Goal: Task Accomplishment & Management: Manage account settings

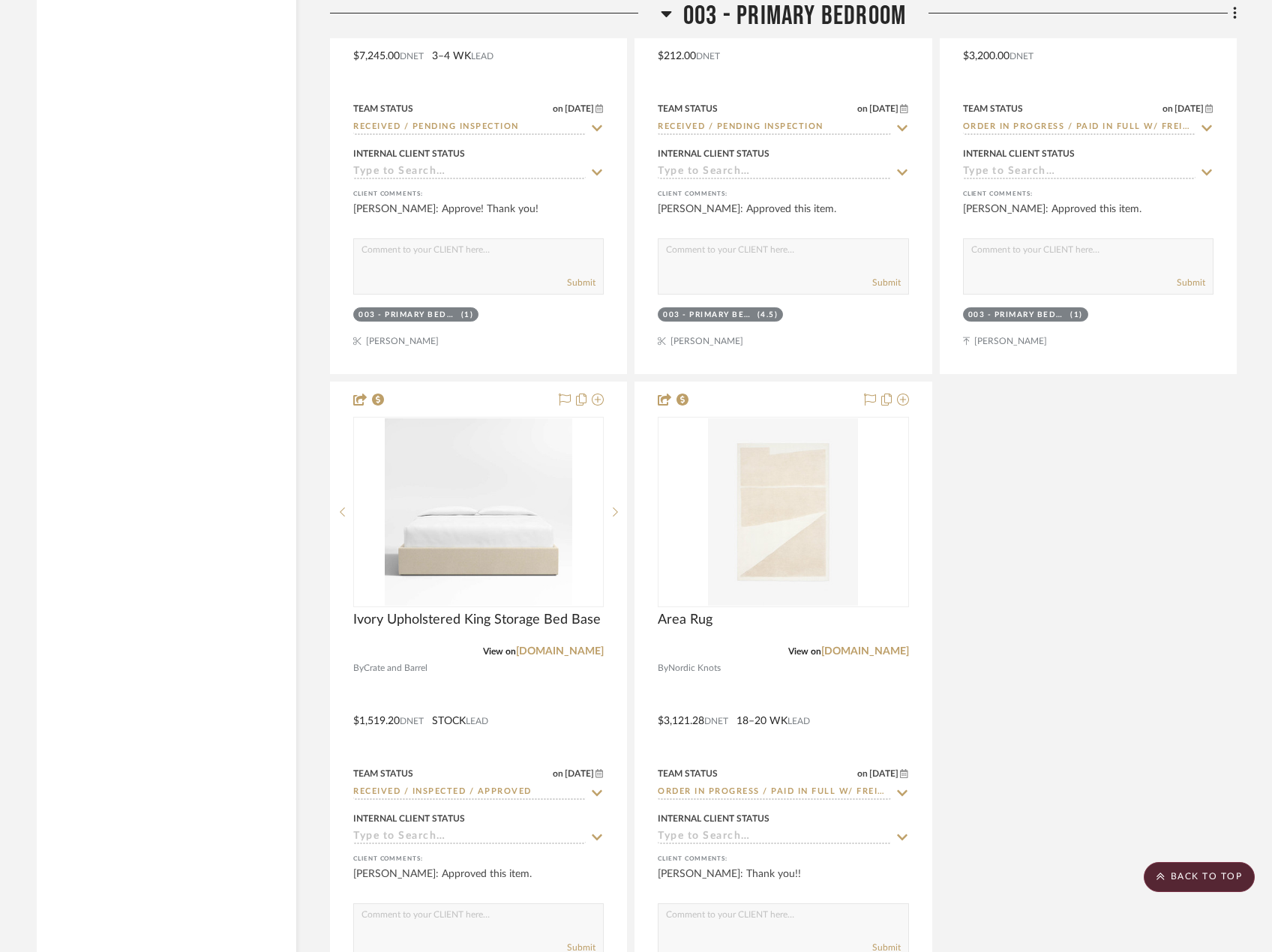
scroll to position [6597, 0]
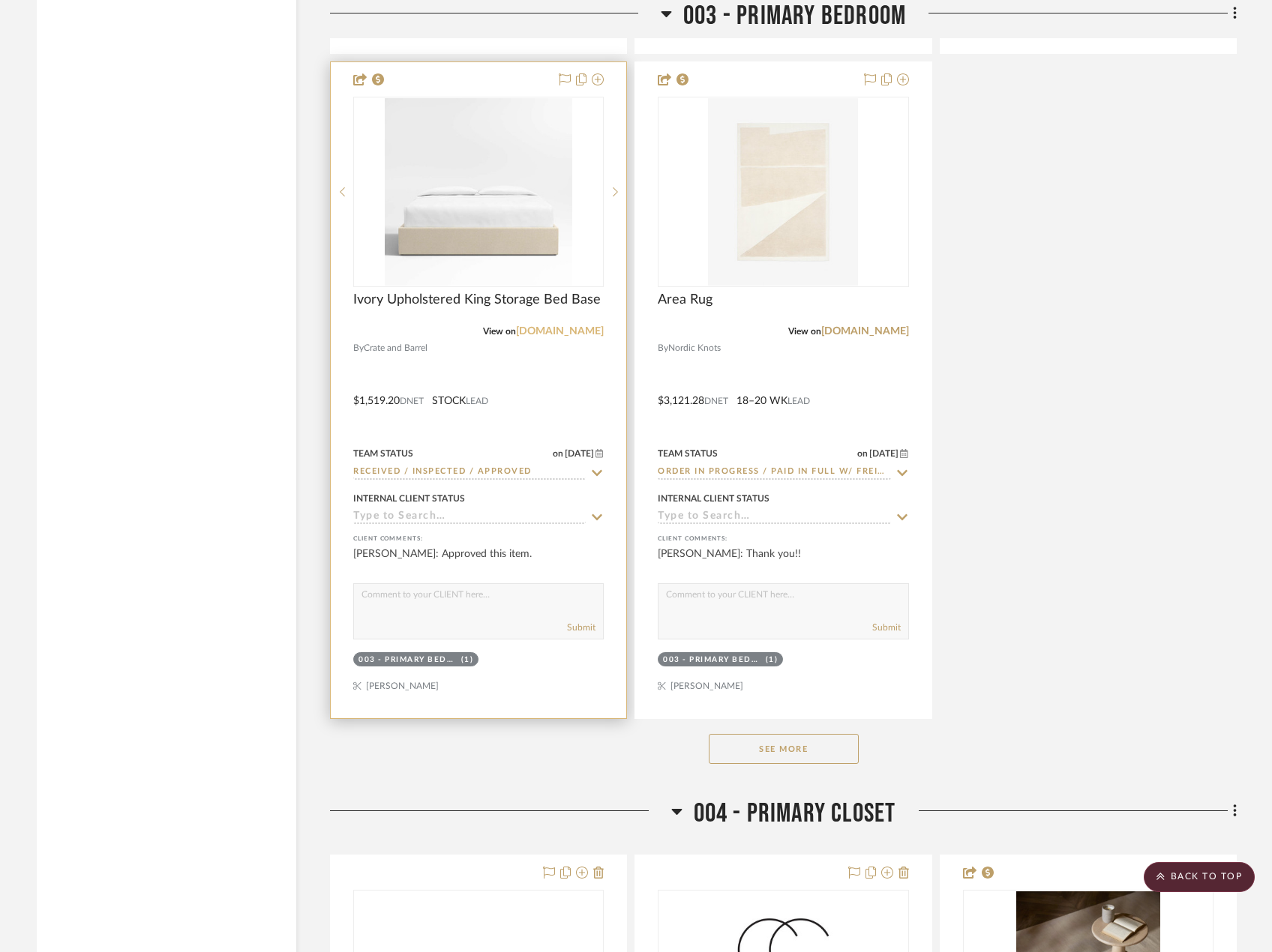
click at [571, 337] on link "[DOMAIN_NAME]" at bounding box center [560, 331] width 88 height 10
click at [561, 409] on div at bounding box center [479, 390] width 296 height 656
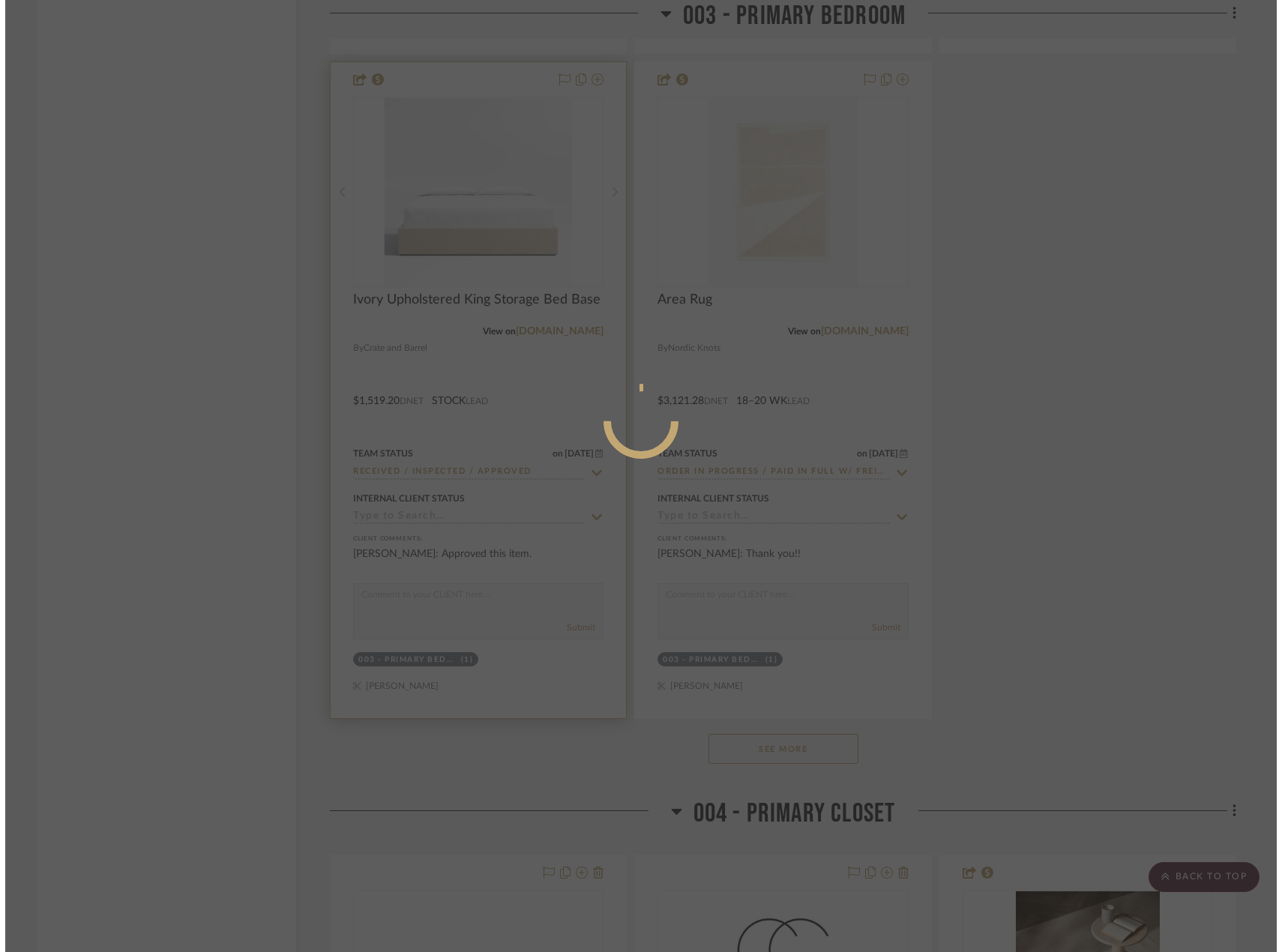
scroll to position [0, 0]
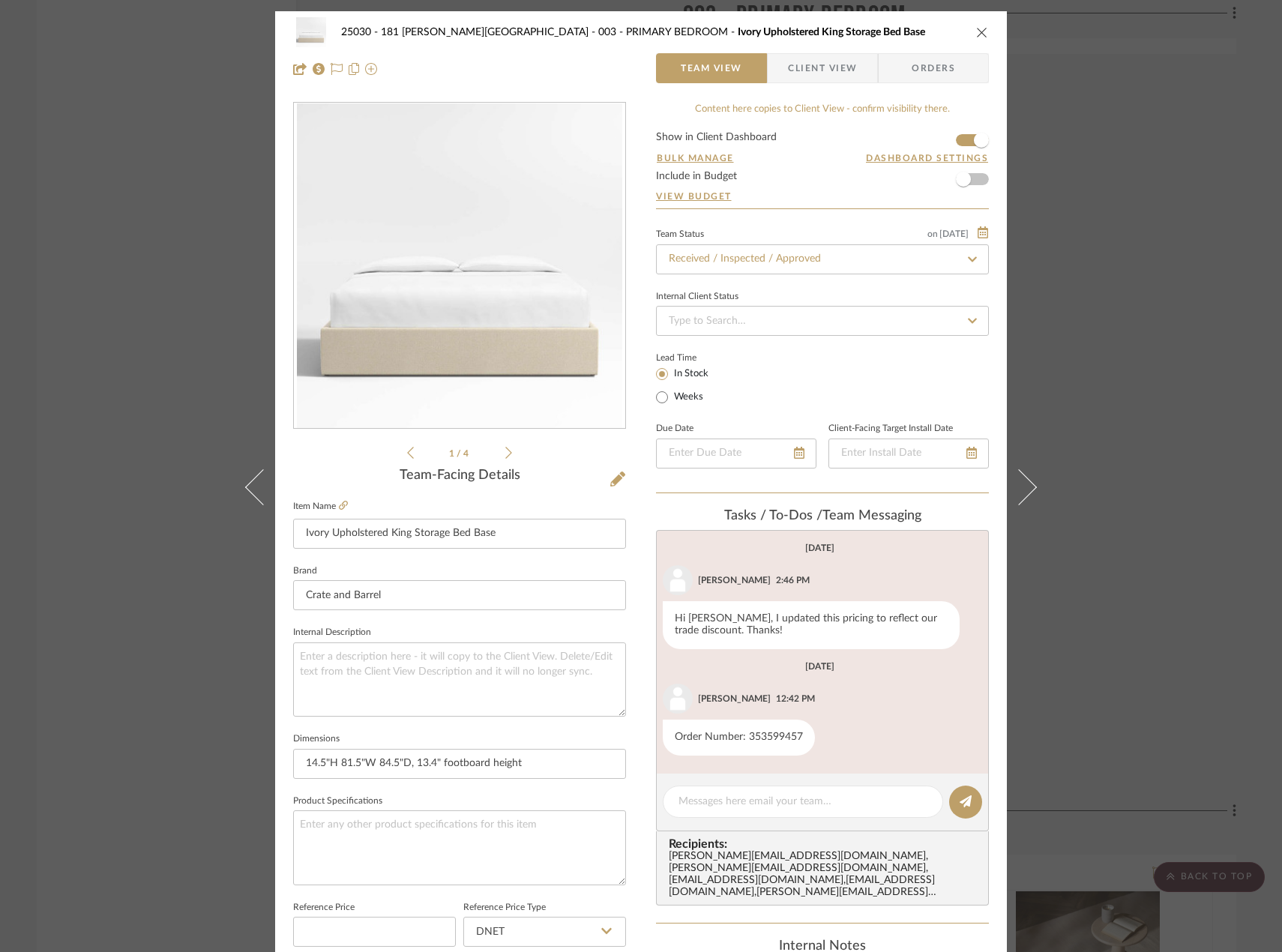
click at [808, 54] on span "Client View" at bounding box center [822, 69] width 69 height 30
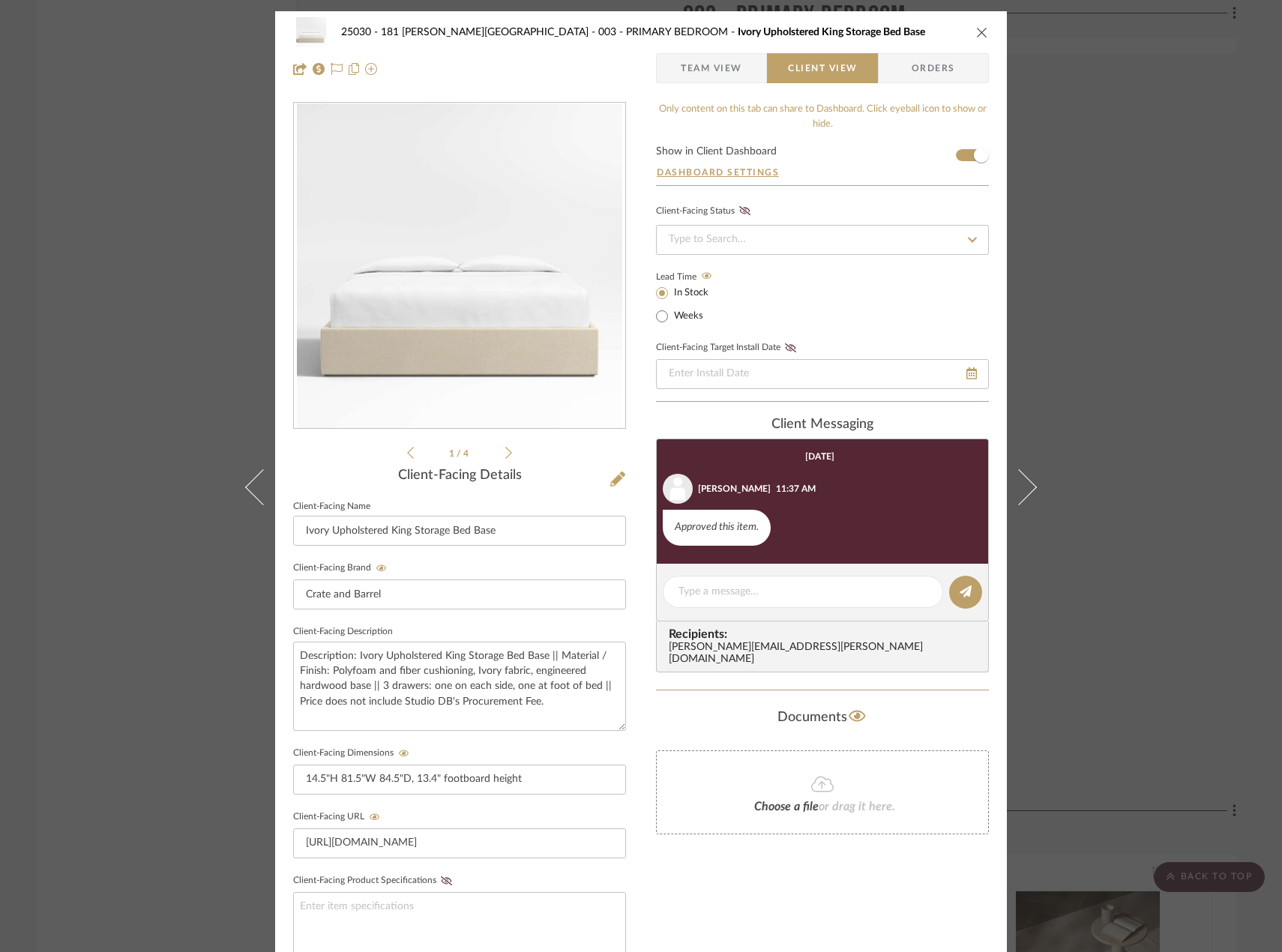
click at [93, 355] on div "25030 - 181 MacDougal - Baribeau 003 - PRIMARY BEDROOM Ivory Upholstered King S…" at bounding box center [641, 476] width 1282 height 952
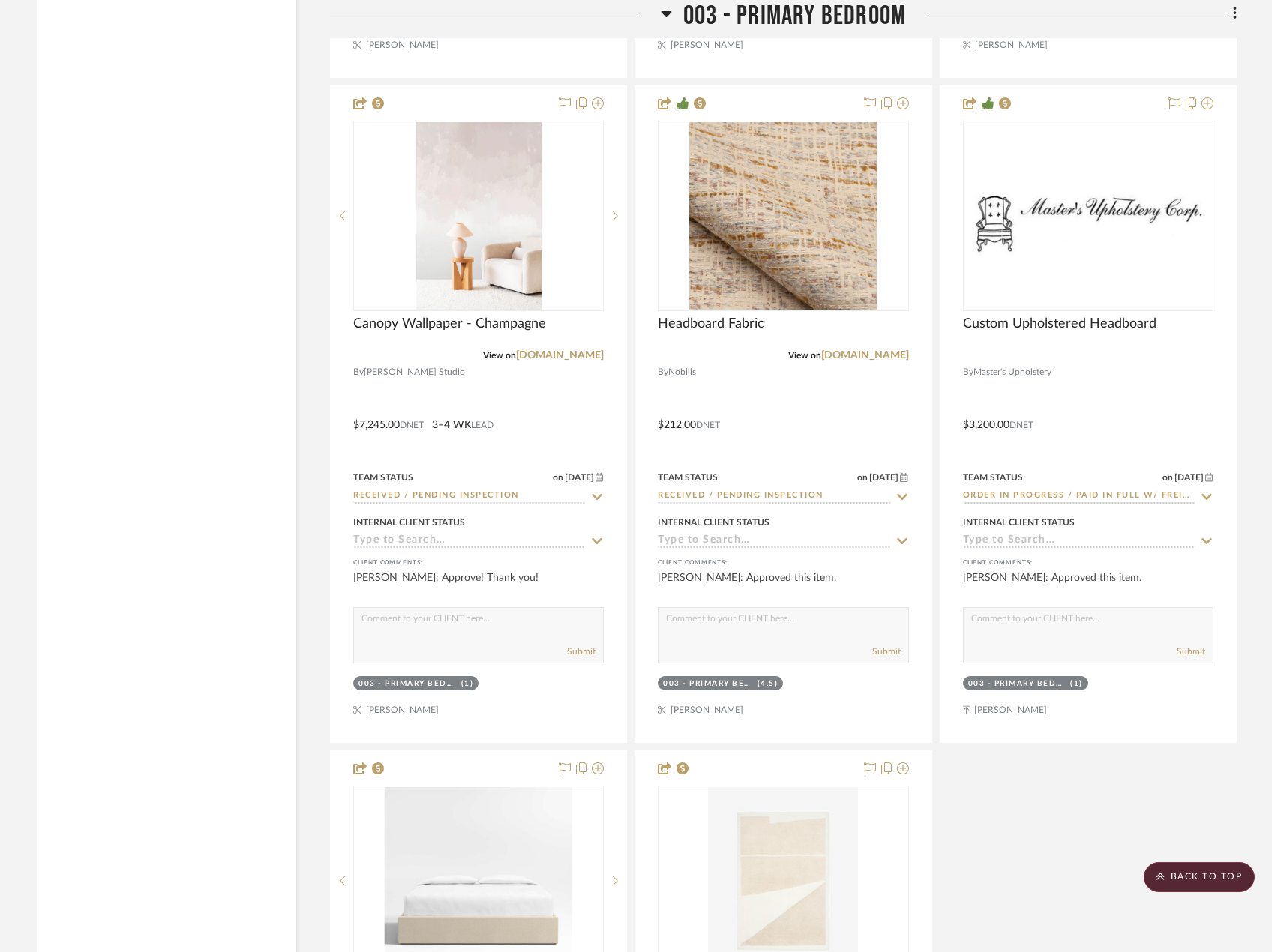
scroll to position [5622, 0]
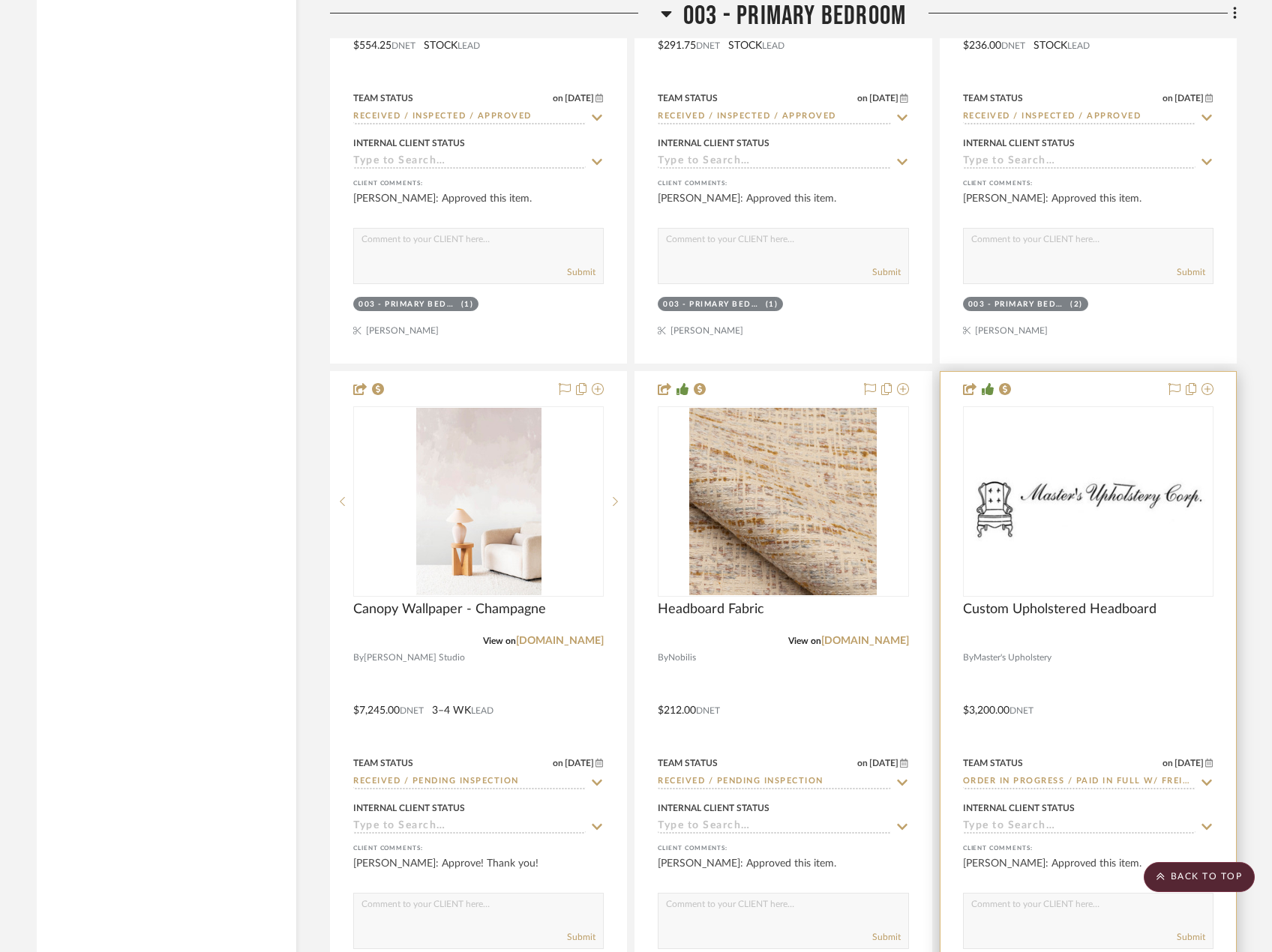
click at [1165, 705] on div at bounding box center [1088, 699] width 296 height 656
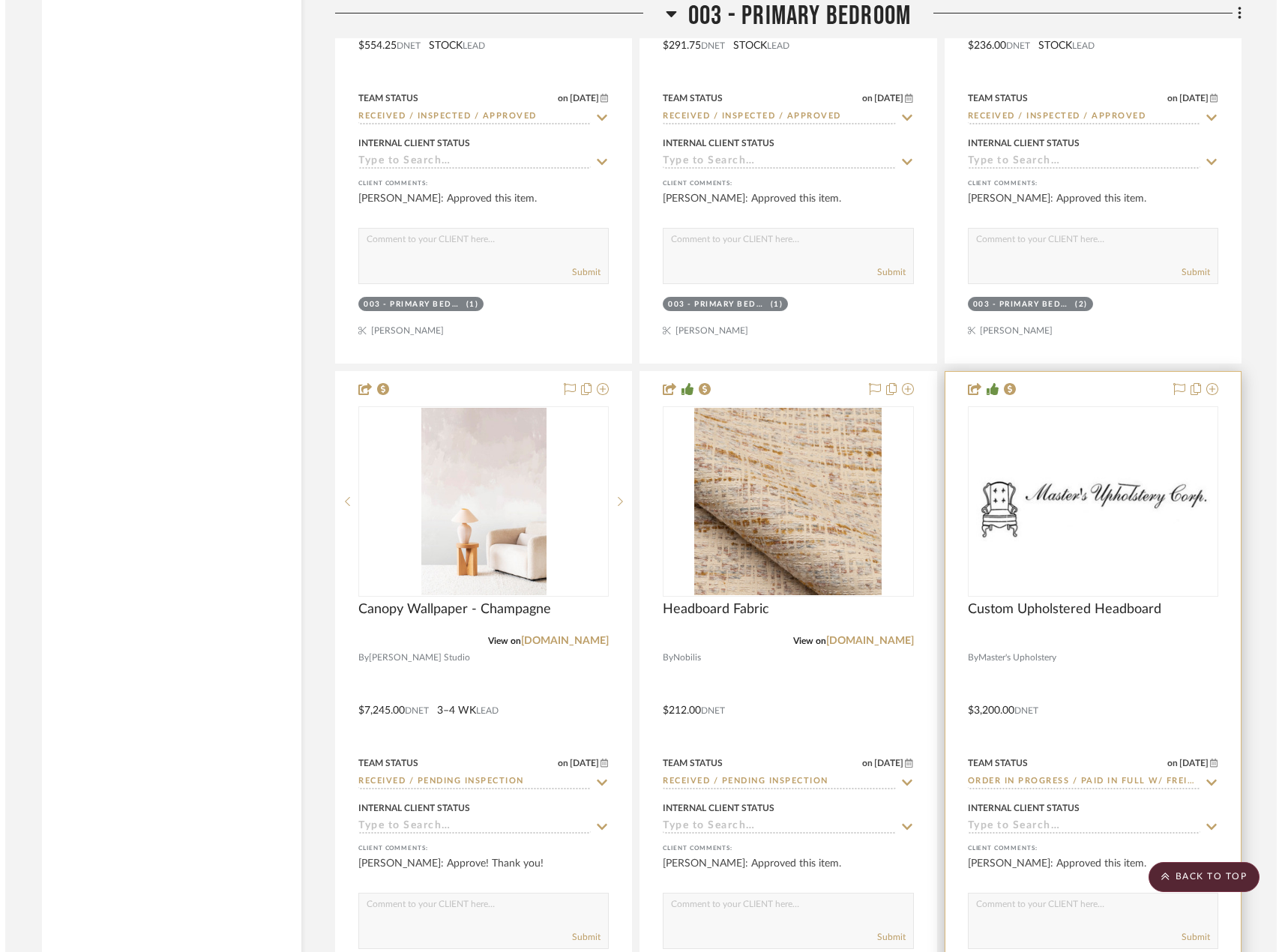
scroll to position [0, 0]
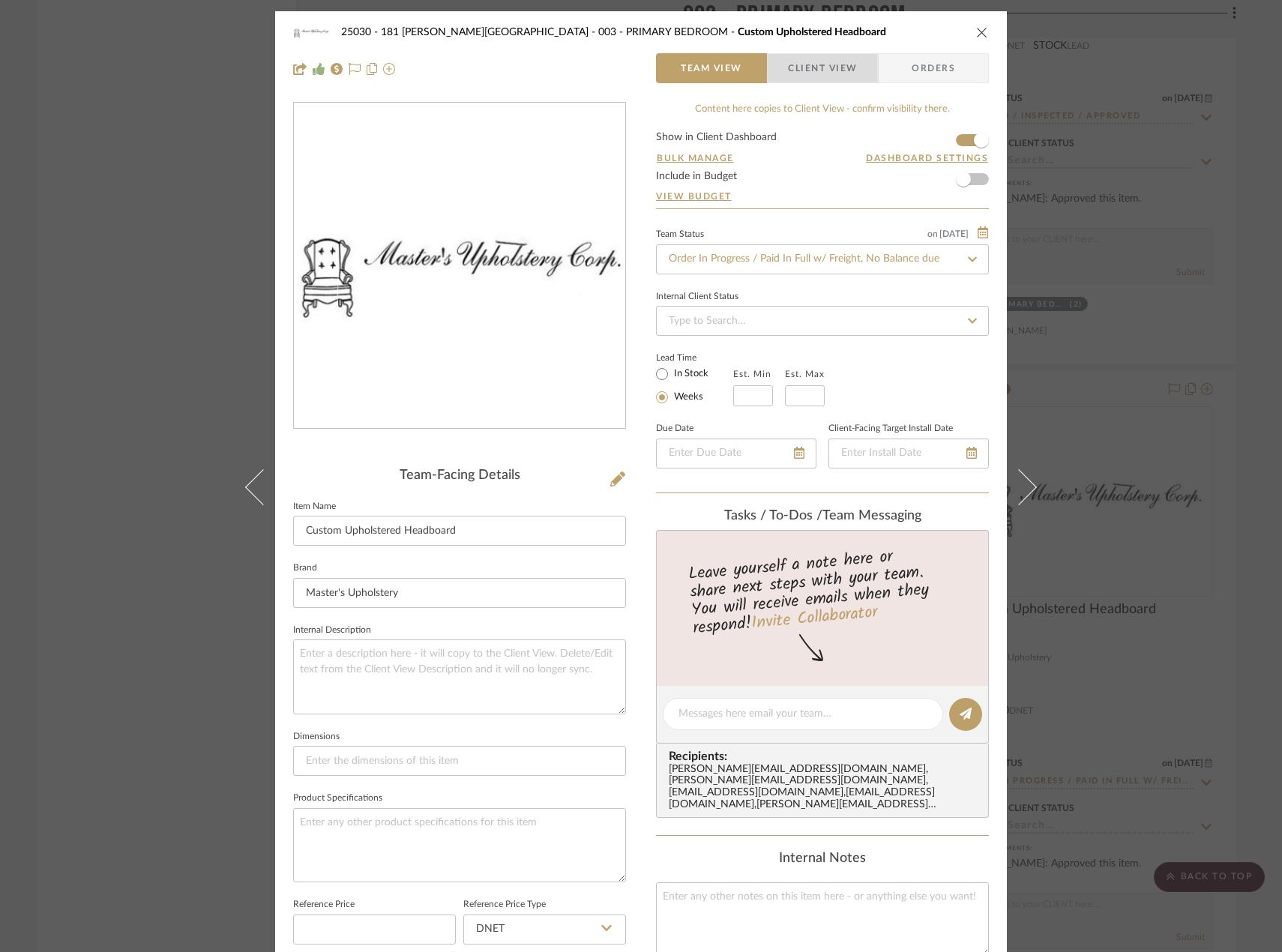
click at [803, 74] on span "Client View" at bounding box center [822, 69] width 69 height 30
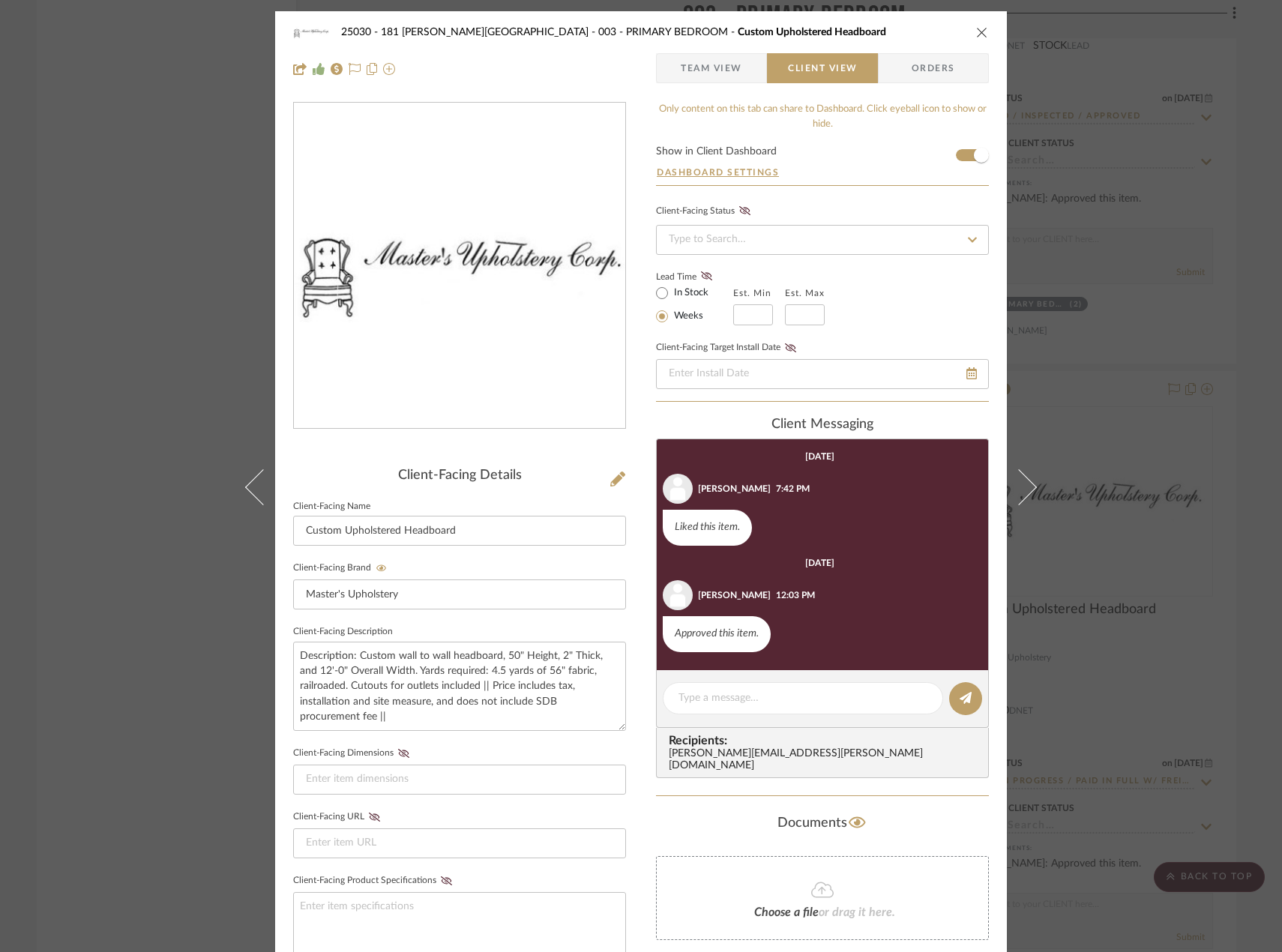
click at [198, 294] on div "25030 - 181 MacDougal - Baribeau 003 - PRIMARY BEDROOM Custom Upholstered Headb…" at bounding box center [641, 476] width 1282 height 952
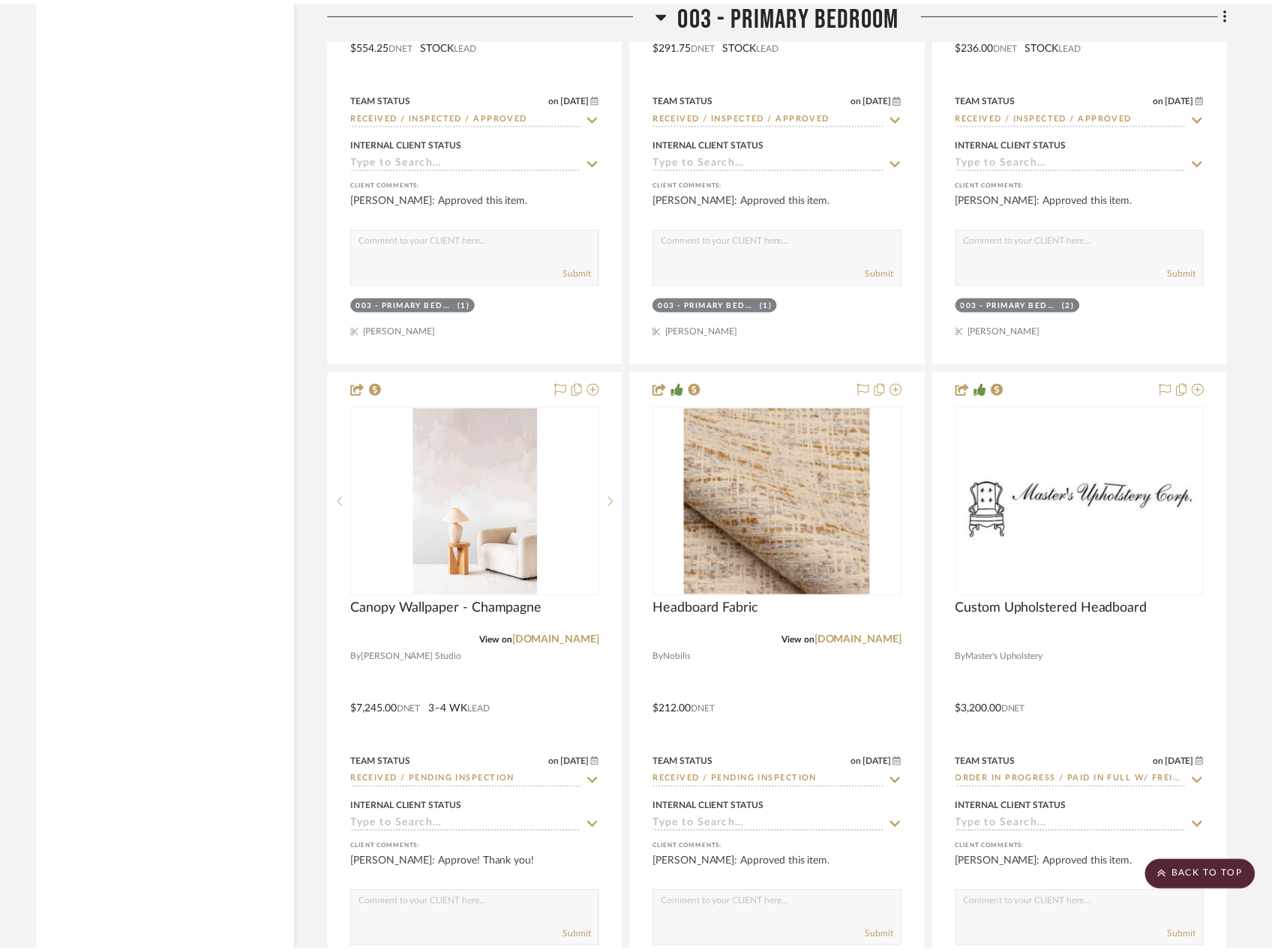
scroll to position [5622, 0]
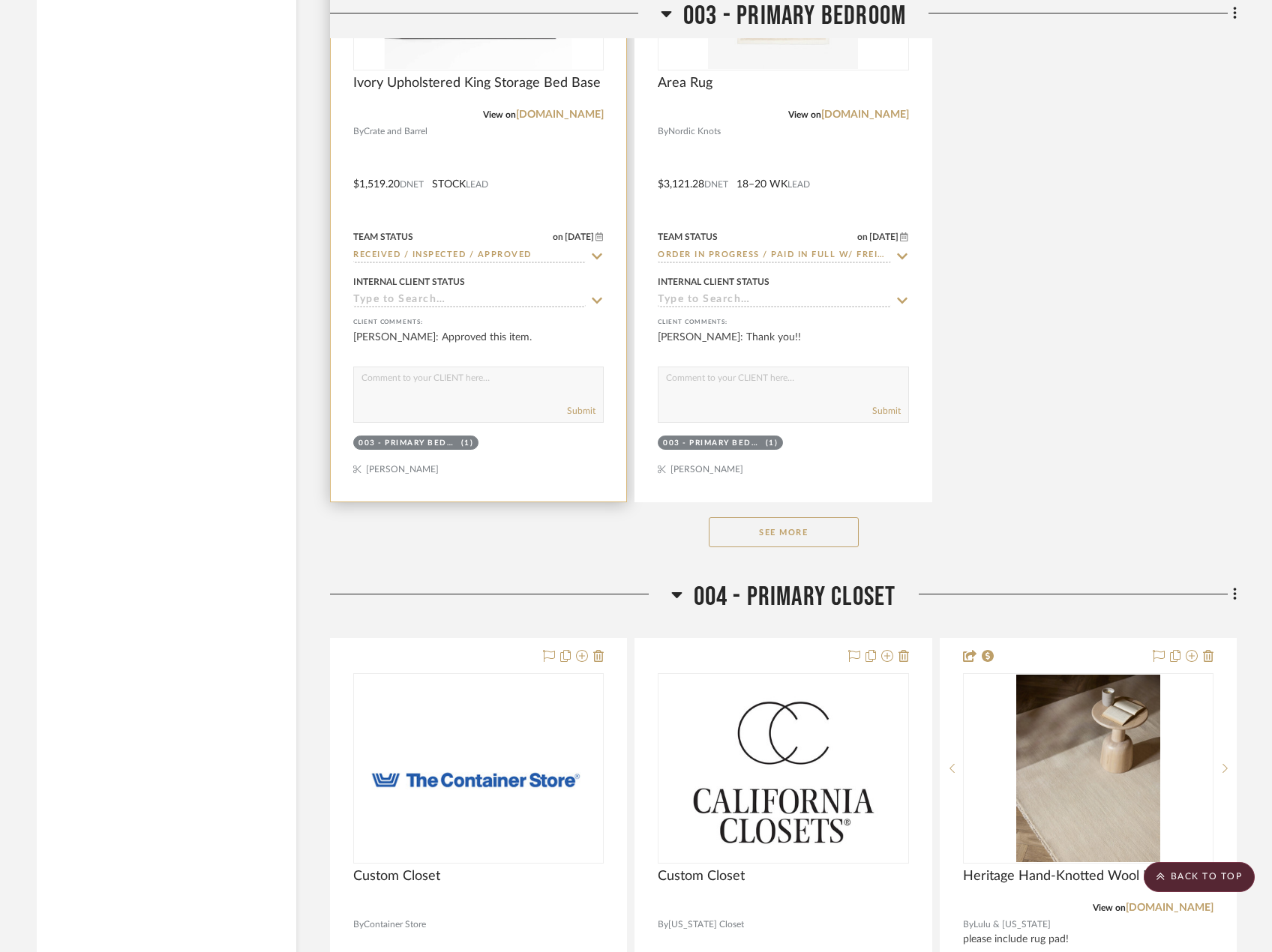
scroll to position [6747, 0]
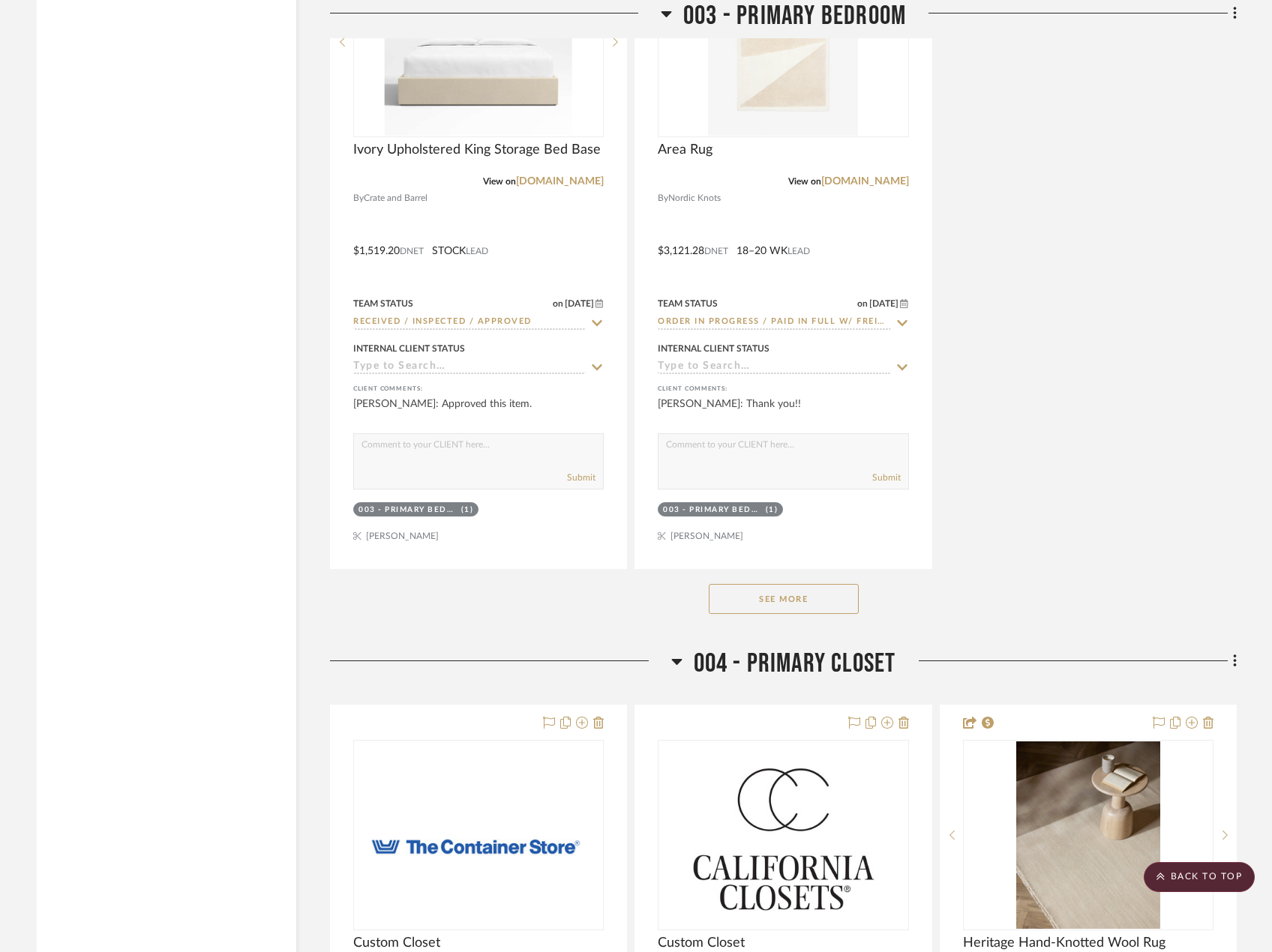
click at [815, 614] on button "See More" at bounding box center [784, 599] width 150 height 30
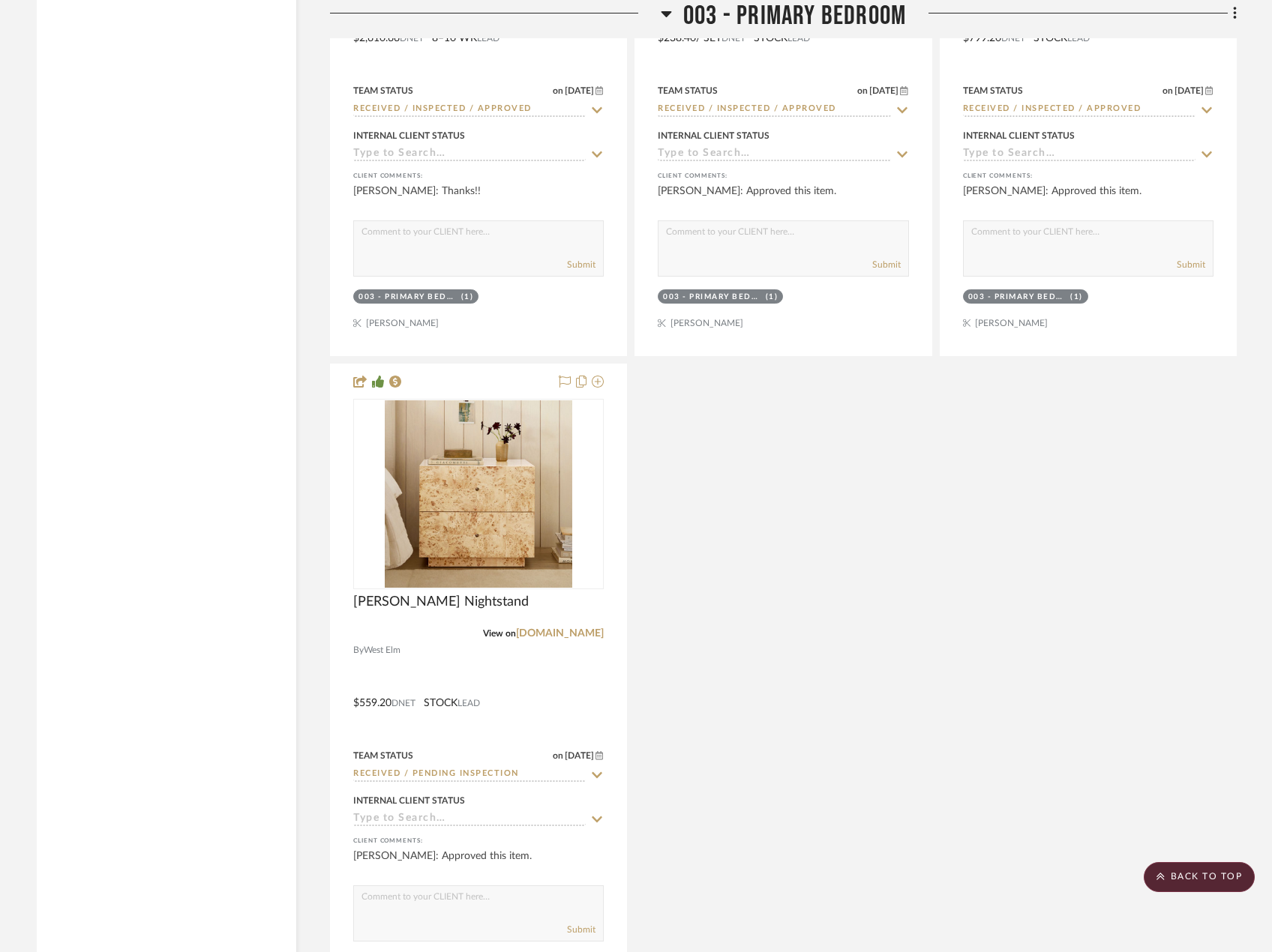
scroll to position [7872, 0]
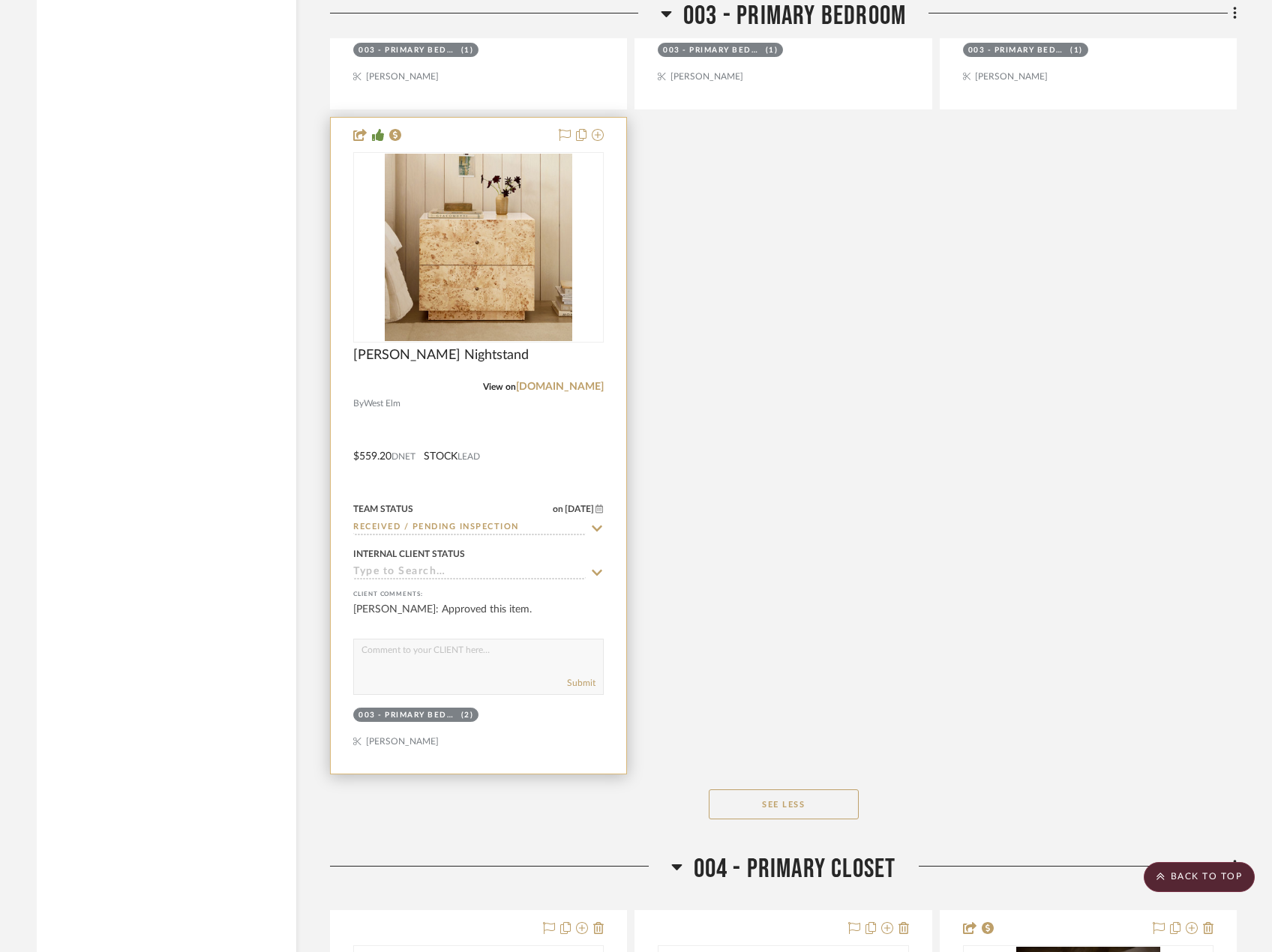
click at [572, 468] on div at bounding box center [479, 445] width 296 height 656
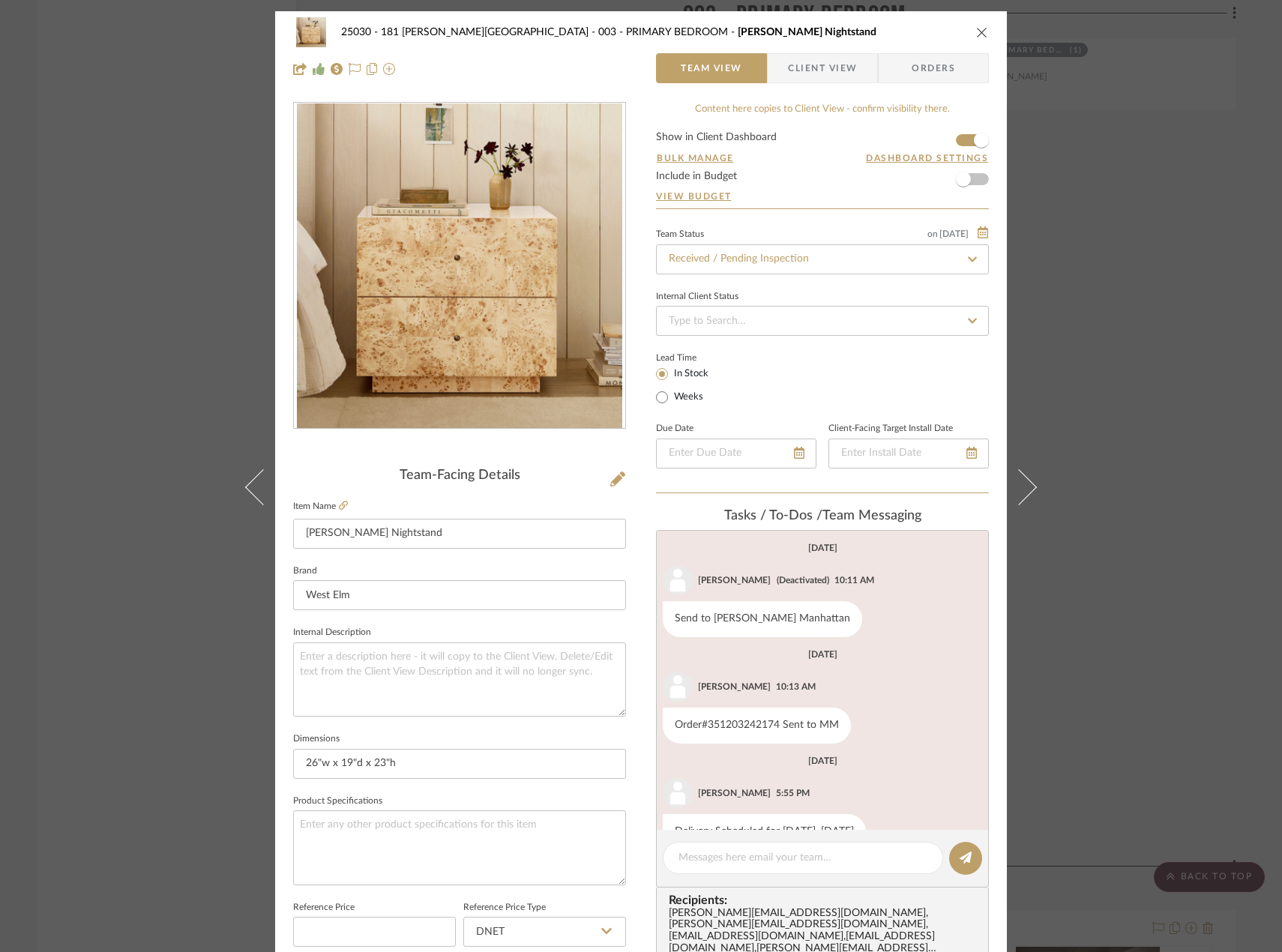
scroll to position [38, 0]
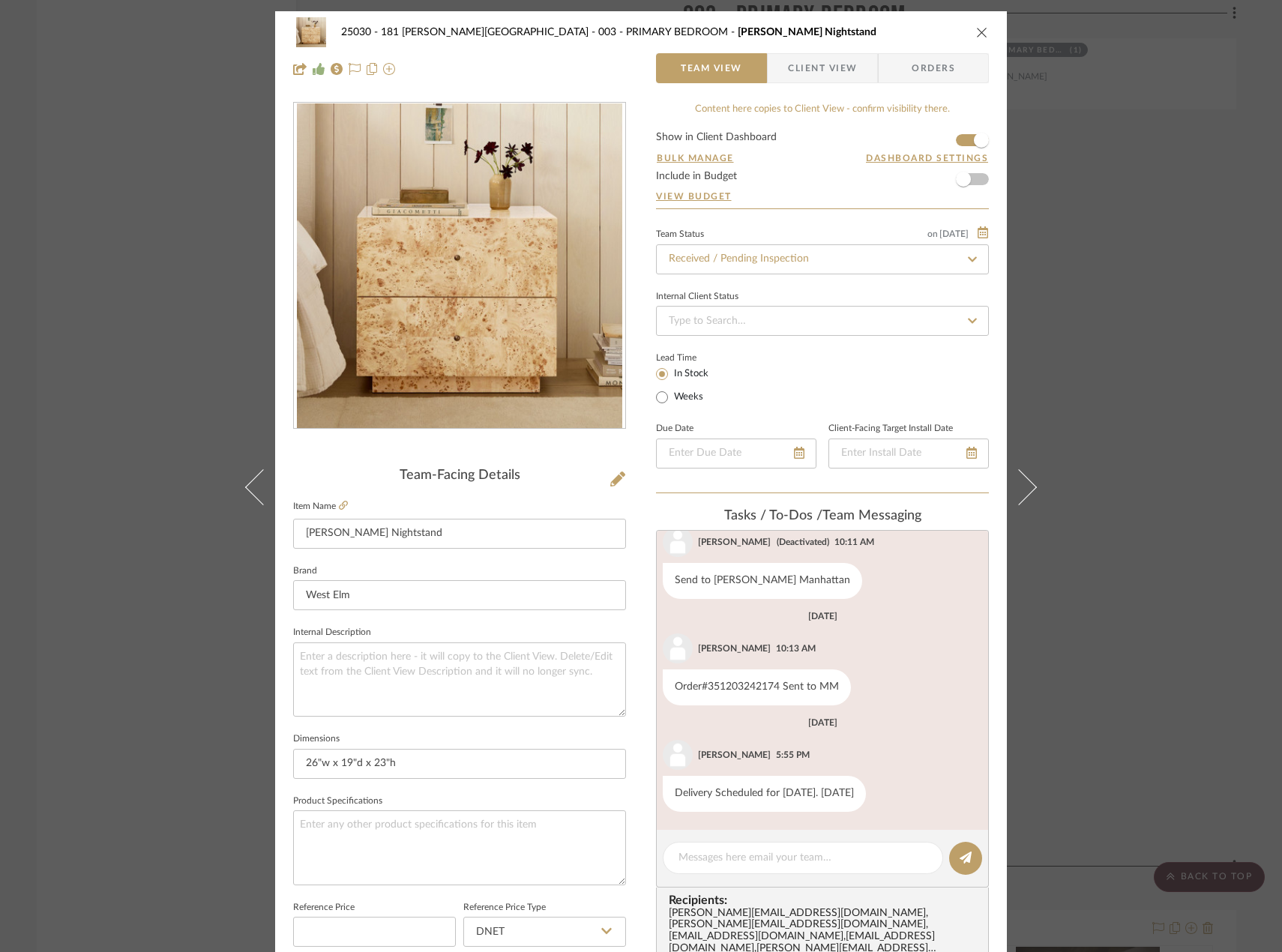
click at [822, 63] on span "Client View" at bounding box center [822, 69] width 69 height 30
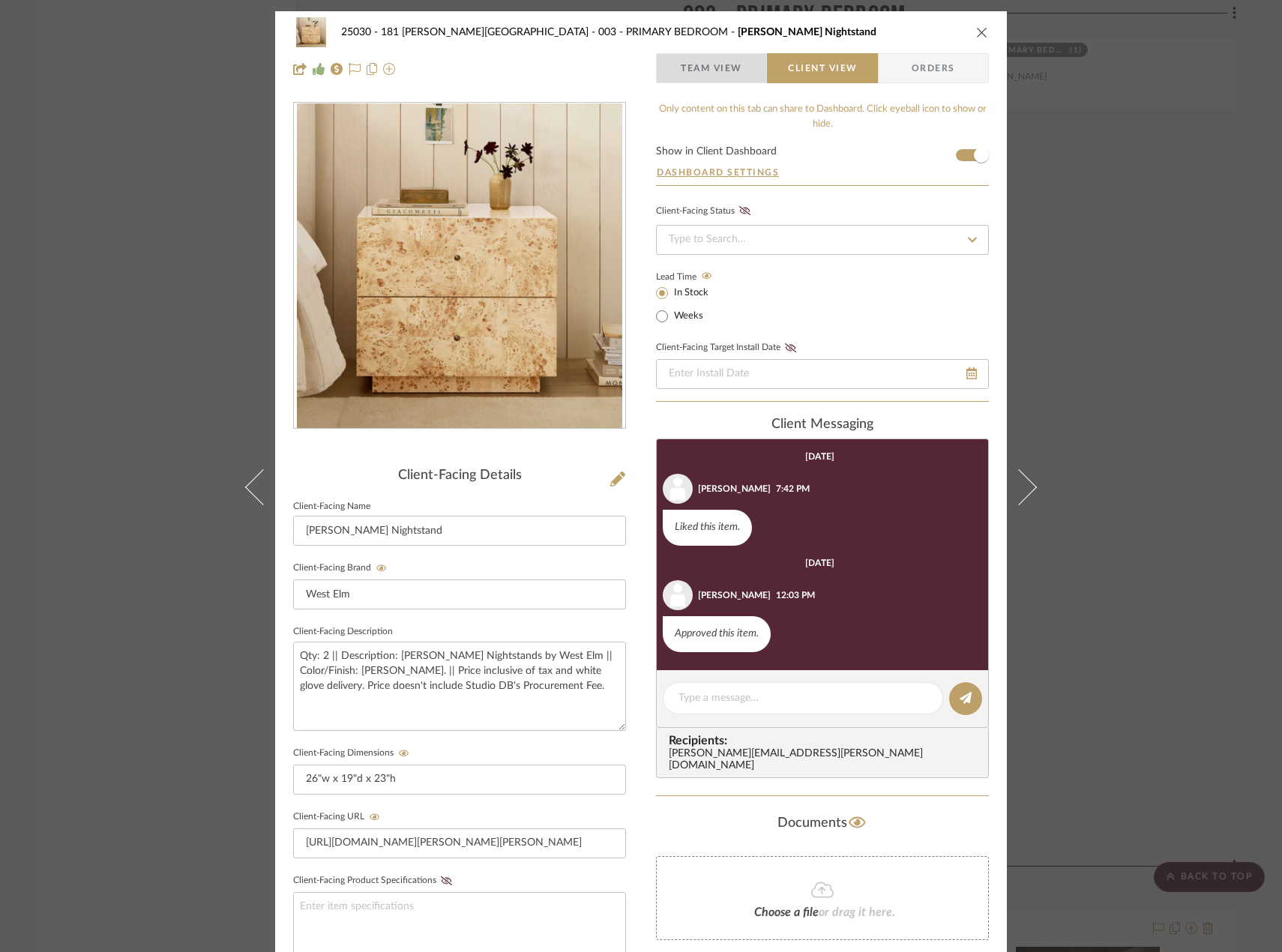
click at [731, 65] on span "Team View" at bounding box center [711, 69] width 62 height 30
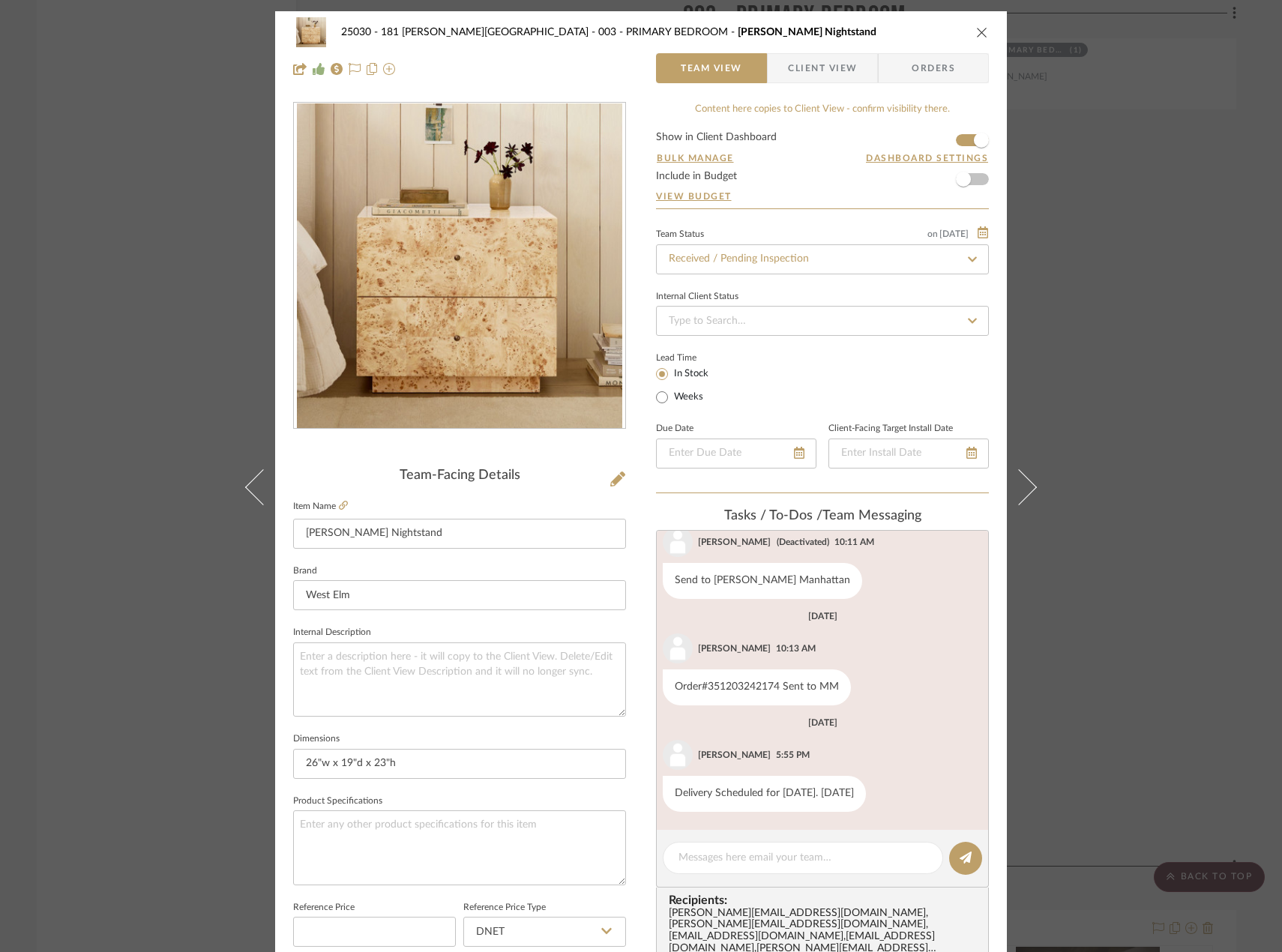
click at [90, 167] on div "25030 - 181 MacDougal - Baribeau 003 - PRIMARY BEDROOM Burl Nightstand Team Vie…" at bounding box center [641, 476] width 1282 height 952
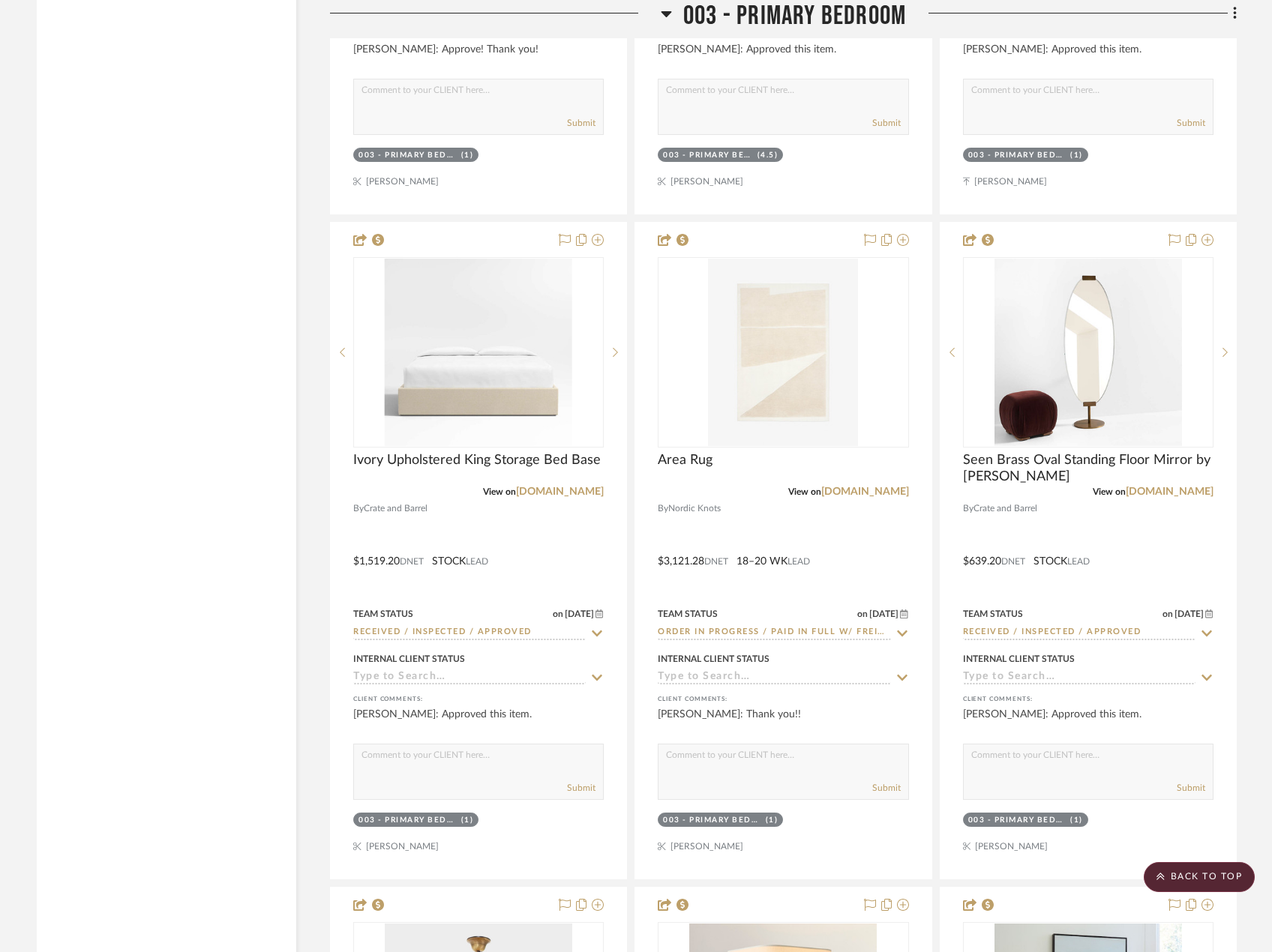
scroll to position [6447, 0]
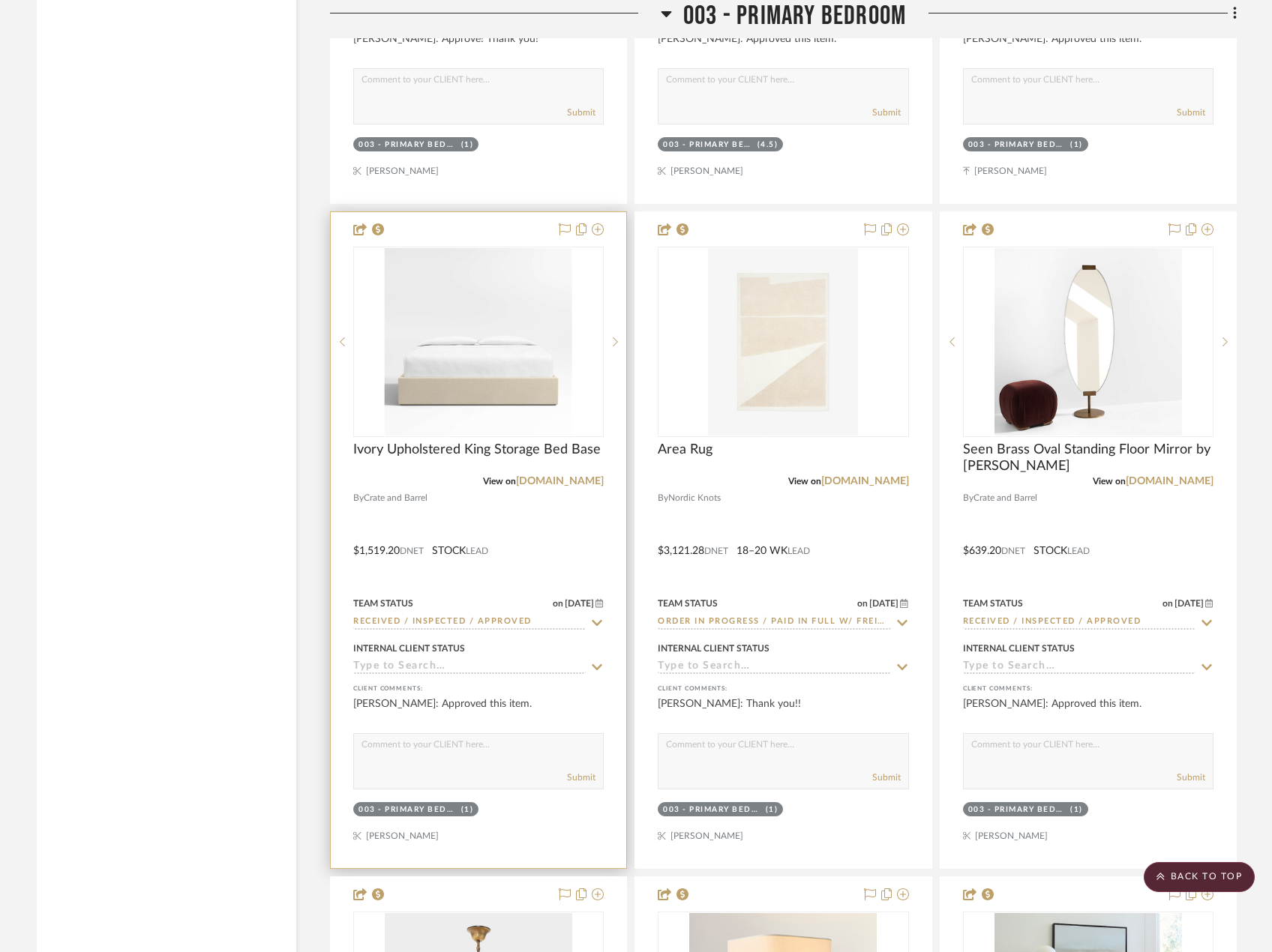
click at [530, 548] on div at bounding box center [479, 540] width 296 height 656
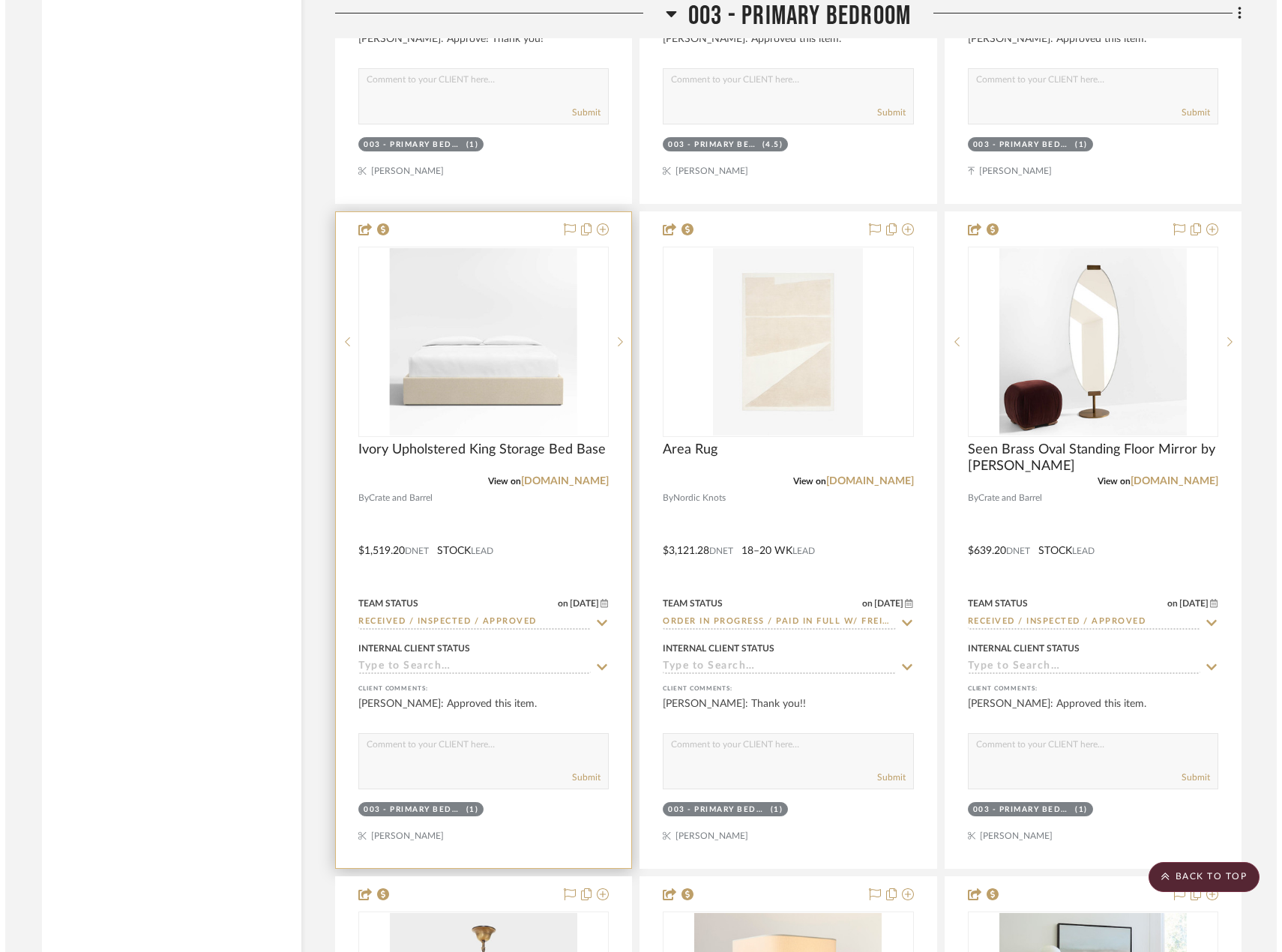
scroll to position [0, 0]
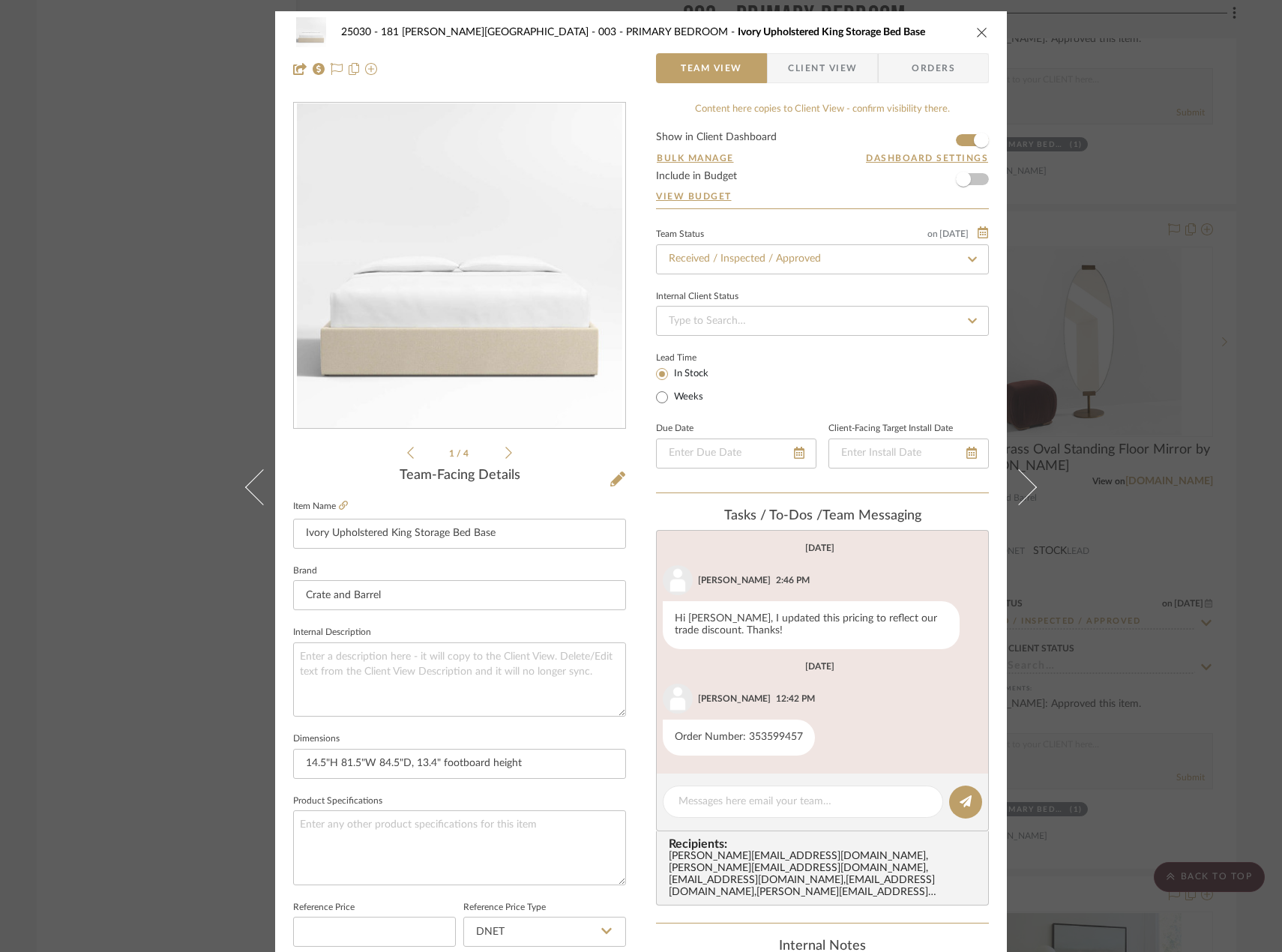
click at [143, 248] on div "25030 - 181 MacDougal - Baribeau 003 - PRIMARY BEDROOM Ivory Upholstered King S…" at bounding box center [641, 476] width 1282 height 952
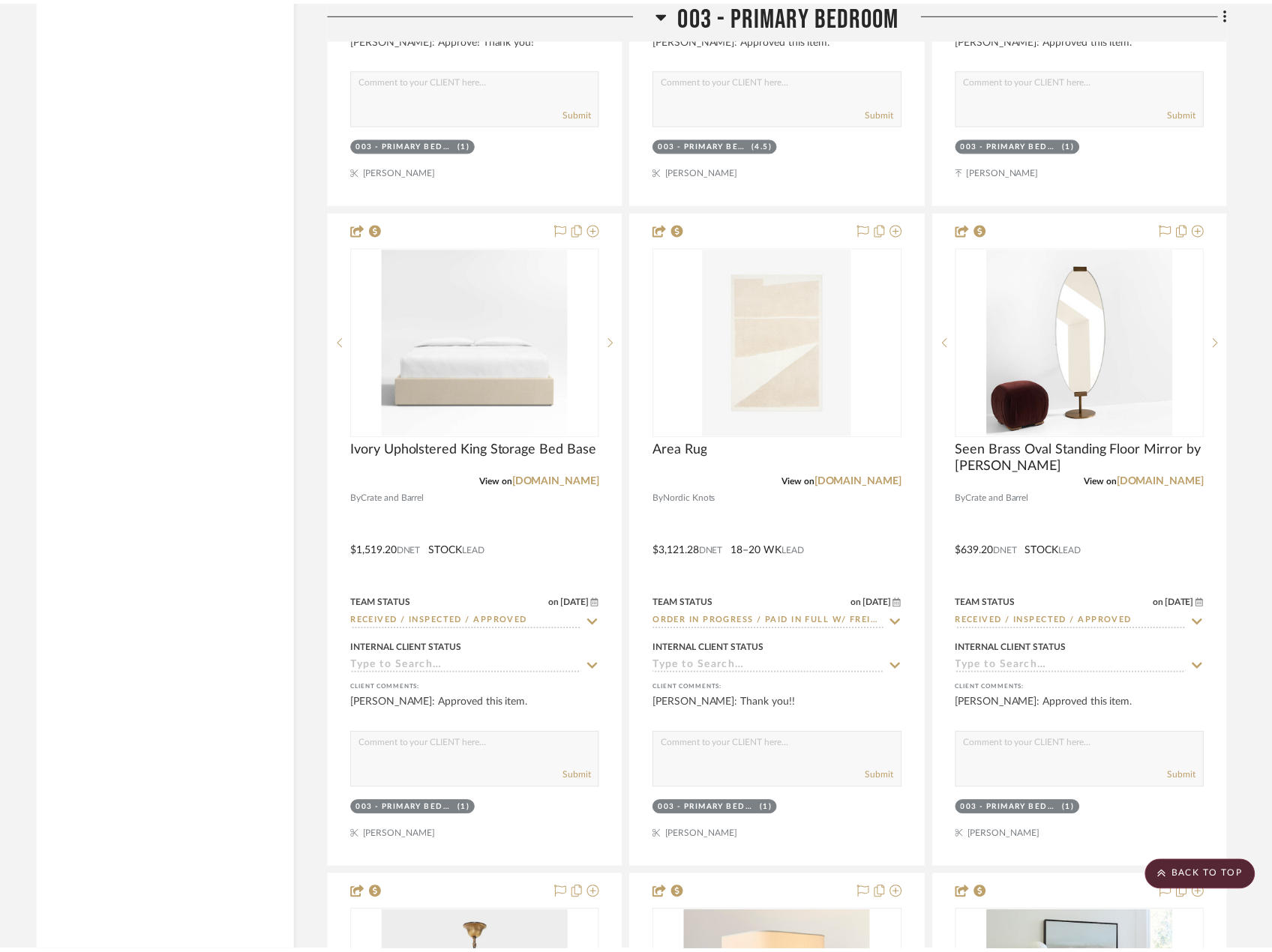
scroll to position [6447, 0]
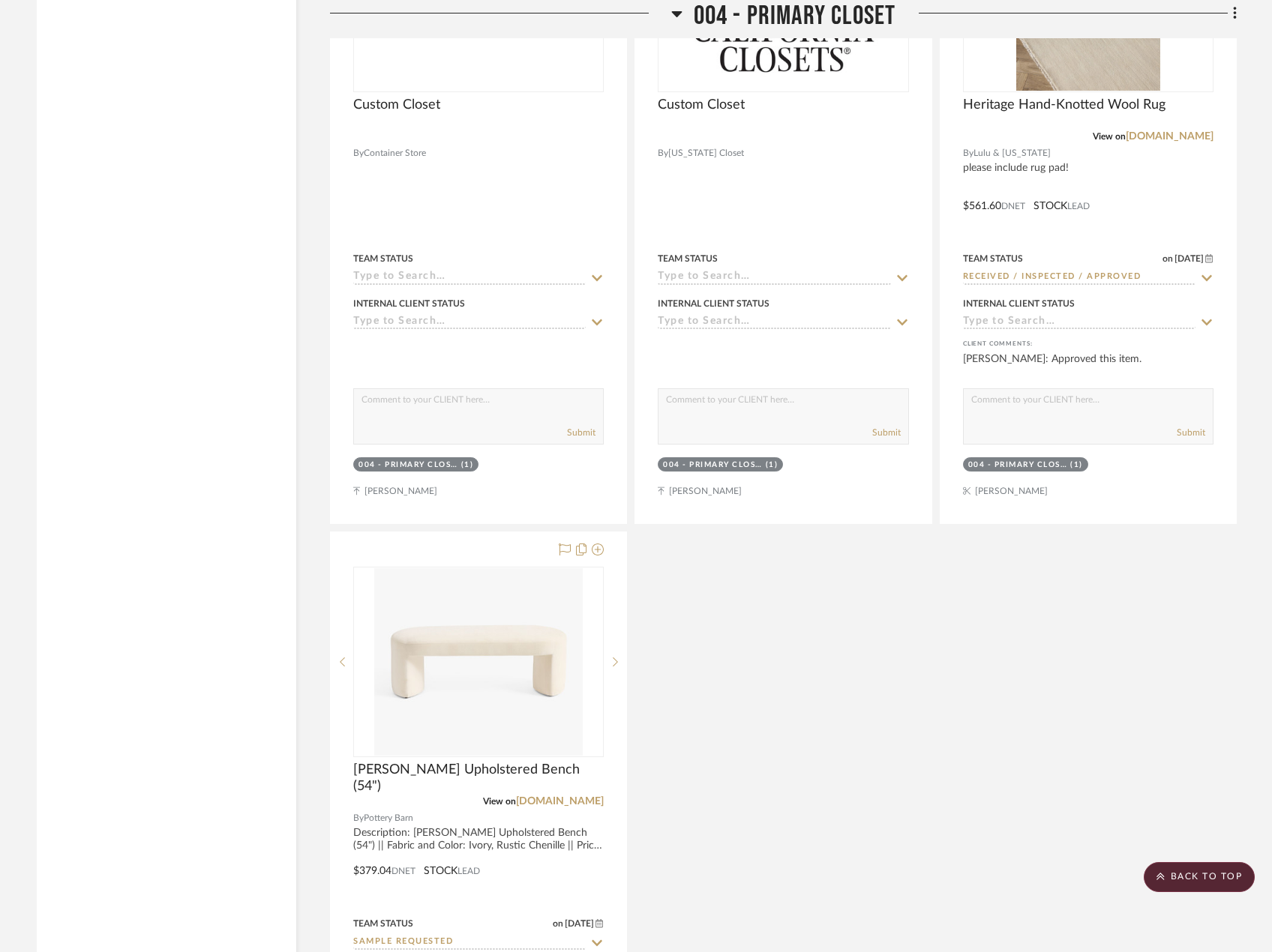
scroll to position [7481, 0]
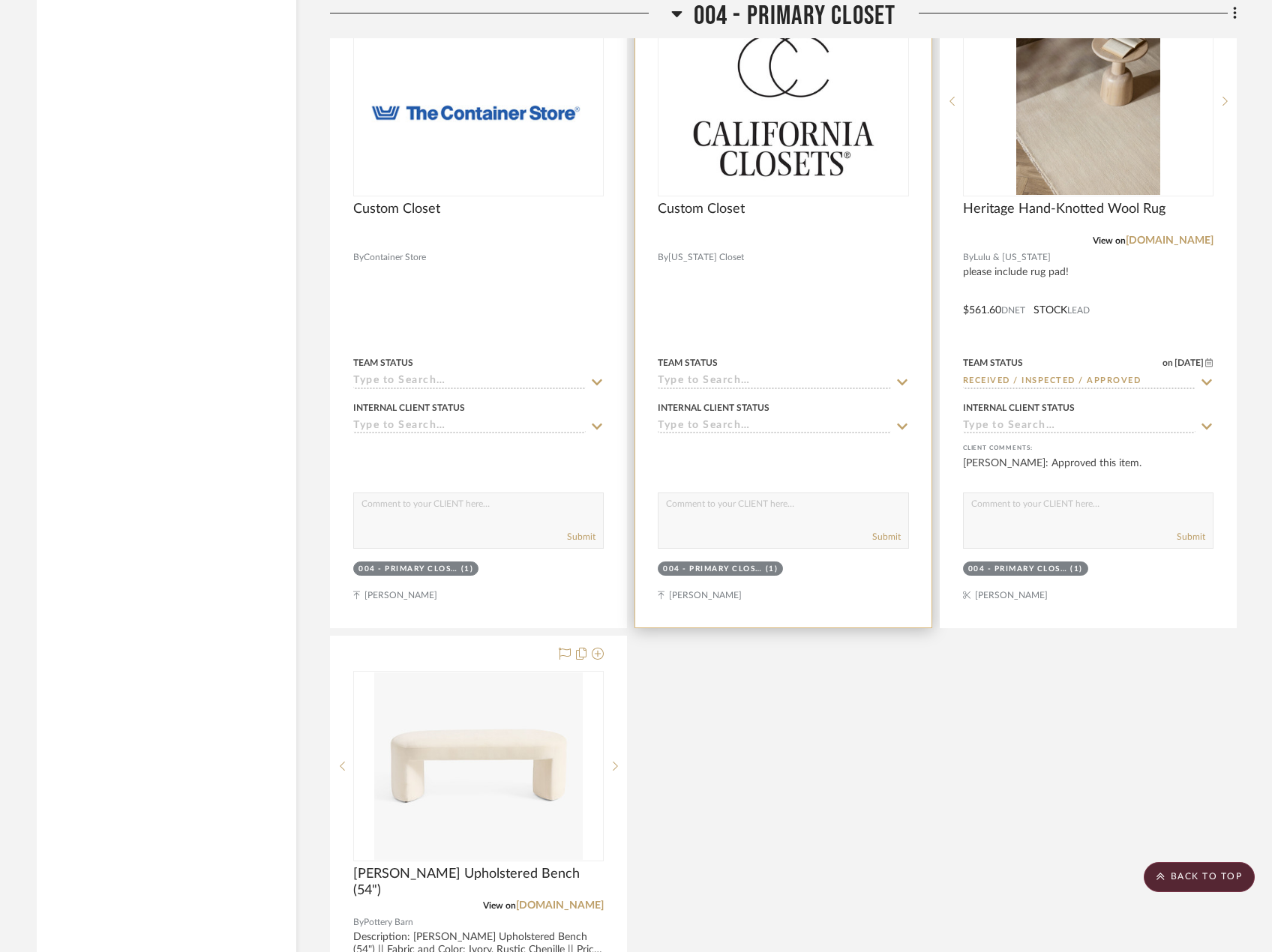
click at [807, 331] on div at bounding box center [783, 299] width 296 height 656
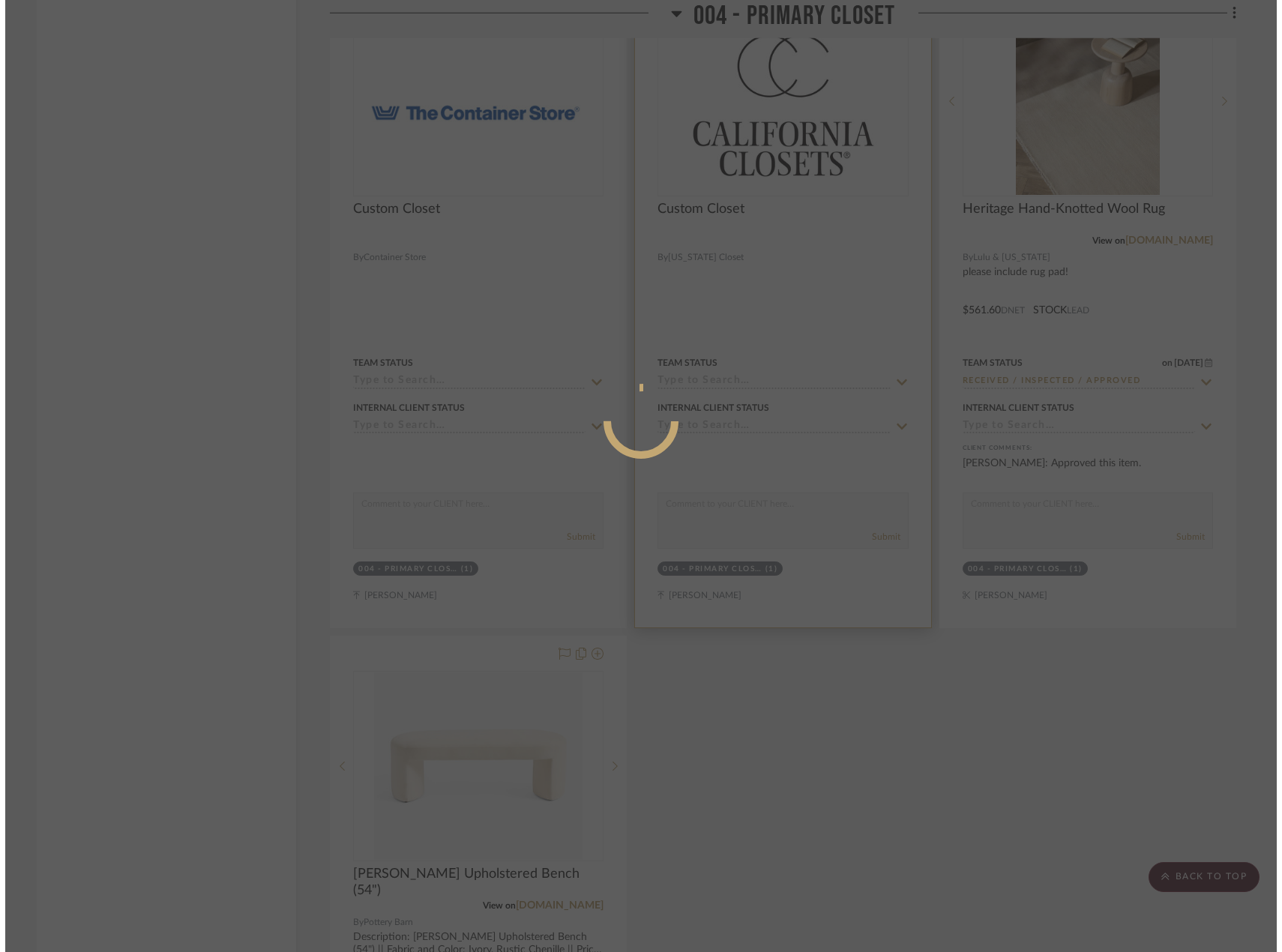
scroll to position [0, 0]
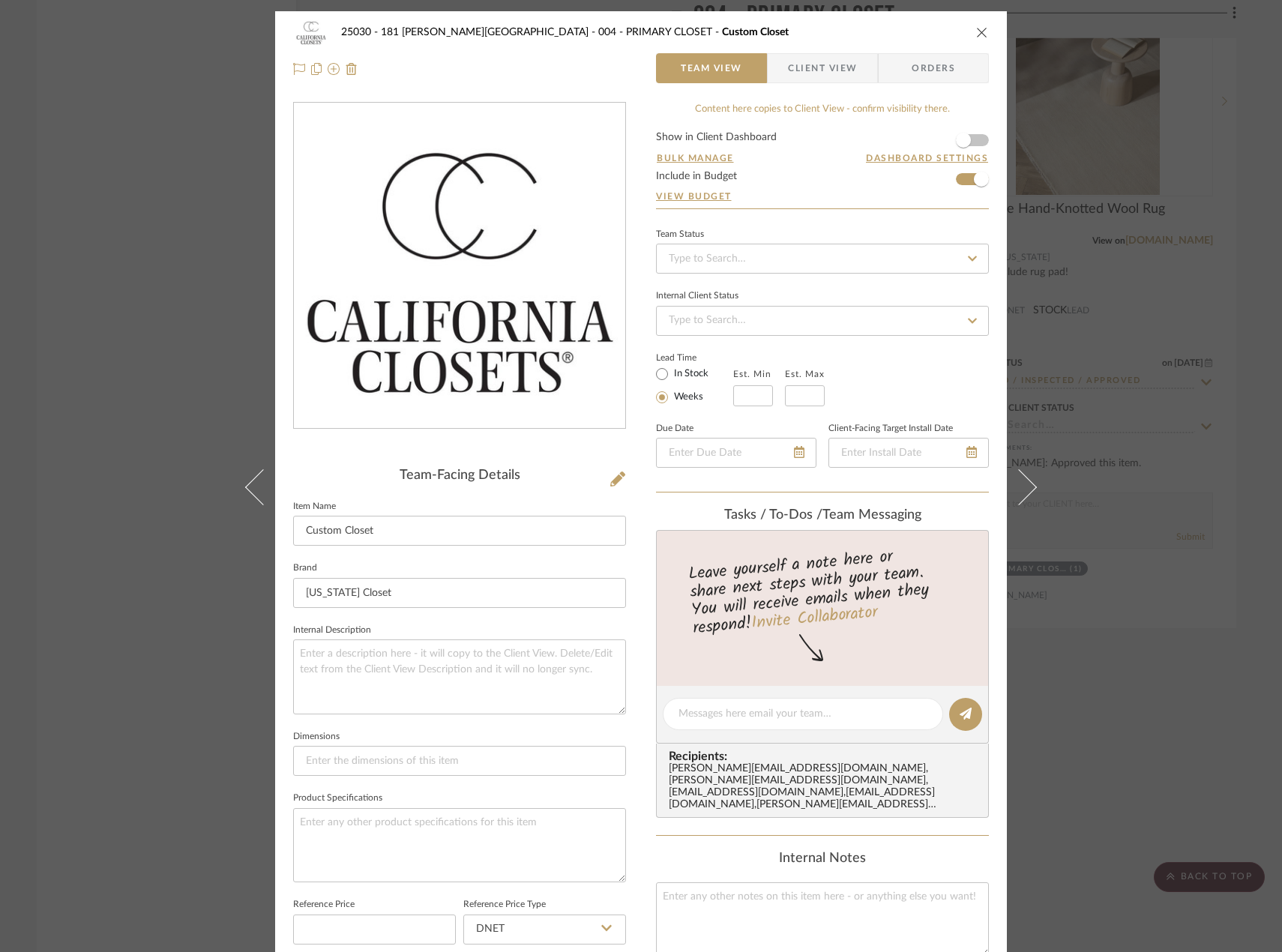
click at [112, 388] on div "25030 - 181 [PERSON_NAME] 004 - PRIMARY CLOSET Custom Closet Team View Client V…" at bounding box center [641, 476] width 1282 height 952
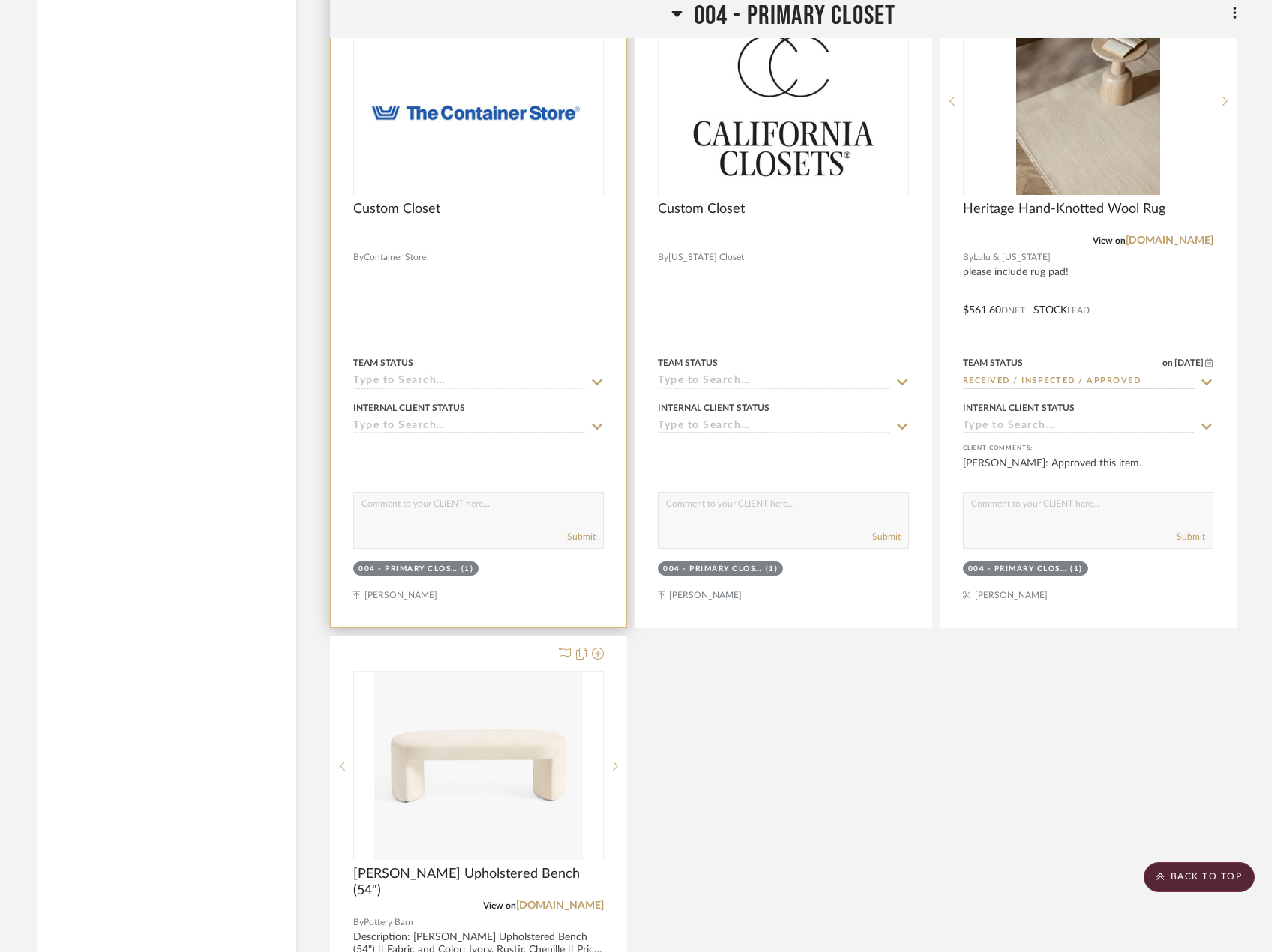
scroll to position [7331, 0]
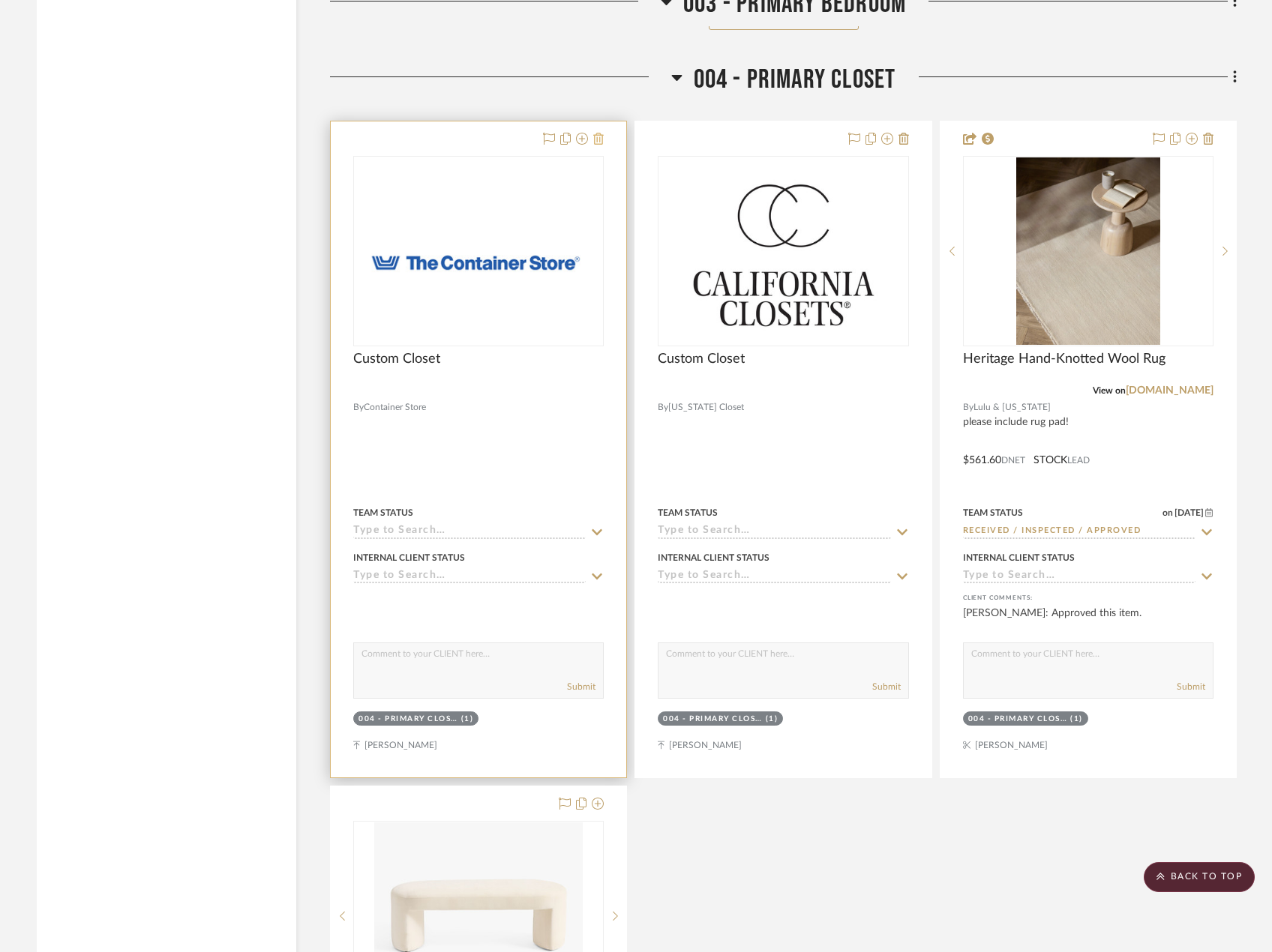
click at [600, 145] on icon at bounding box center [598, 138] width 10 height 12
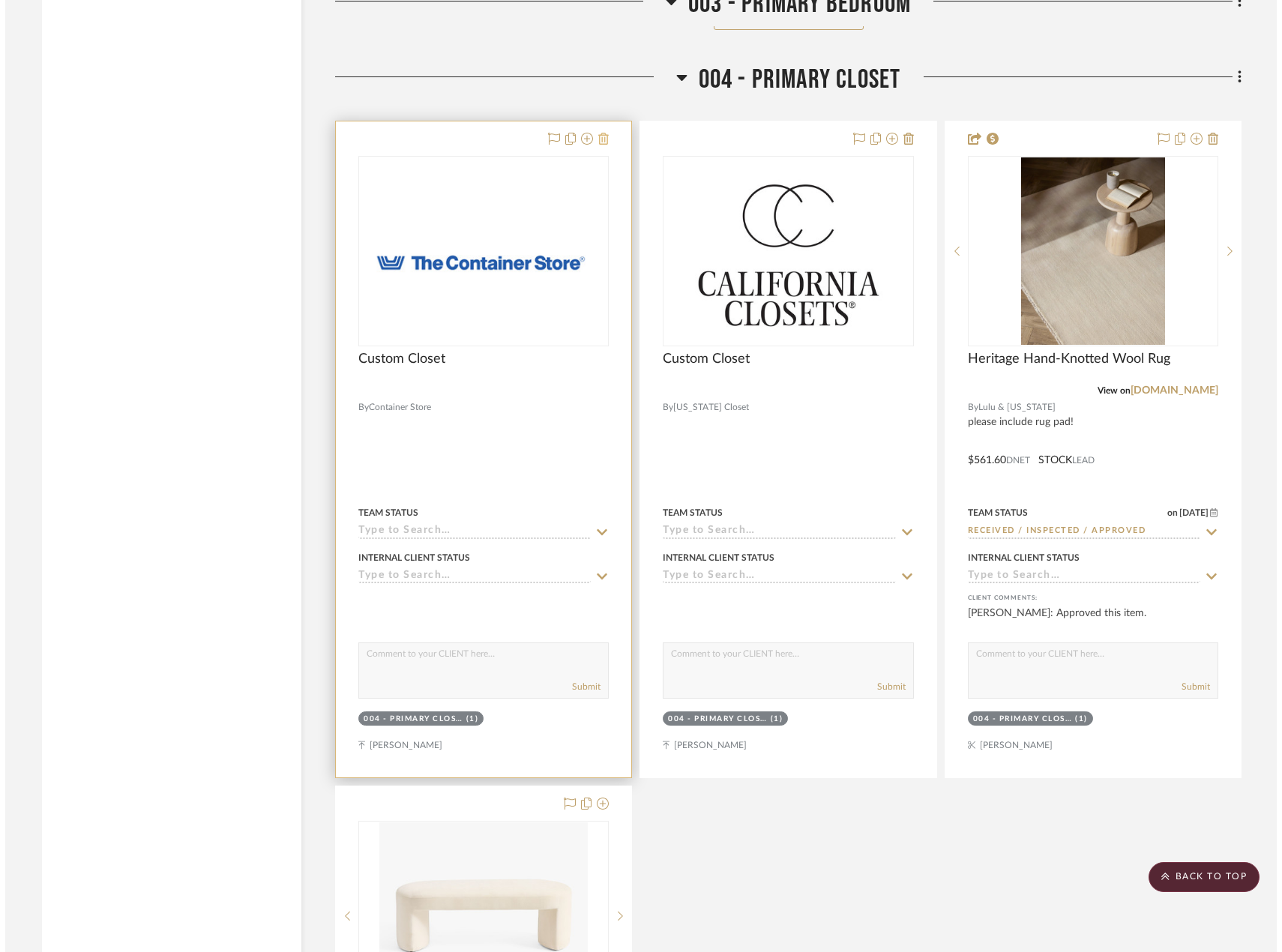
scroll to position [0, 0]
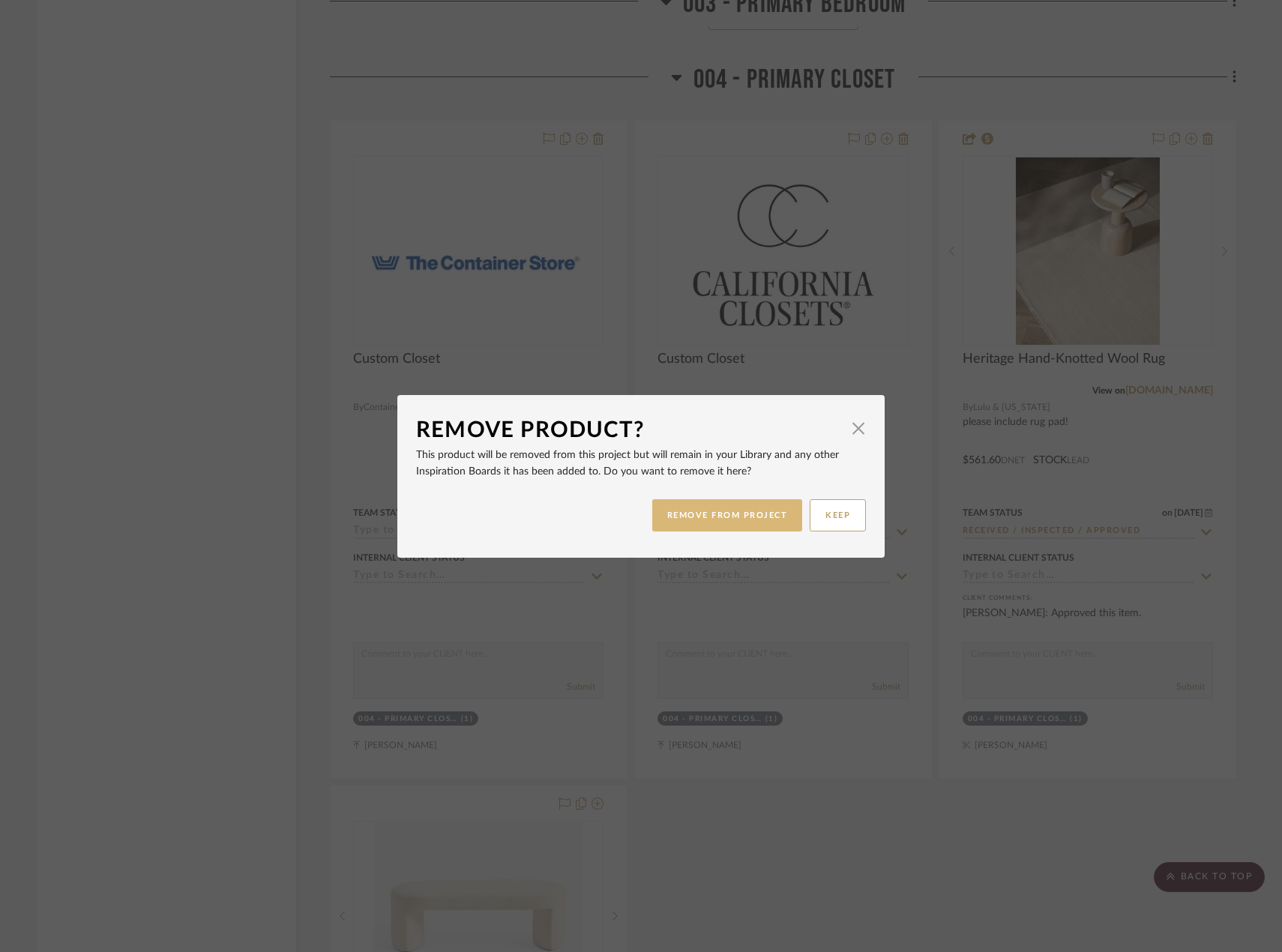
click at [720, 519] on button "REMOVE FROM PROJECT" at bounding box center [727, 516] width 151 height 32
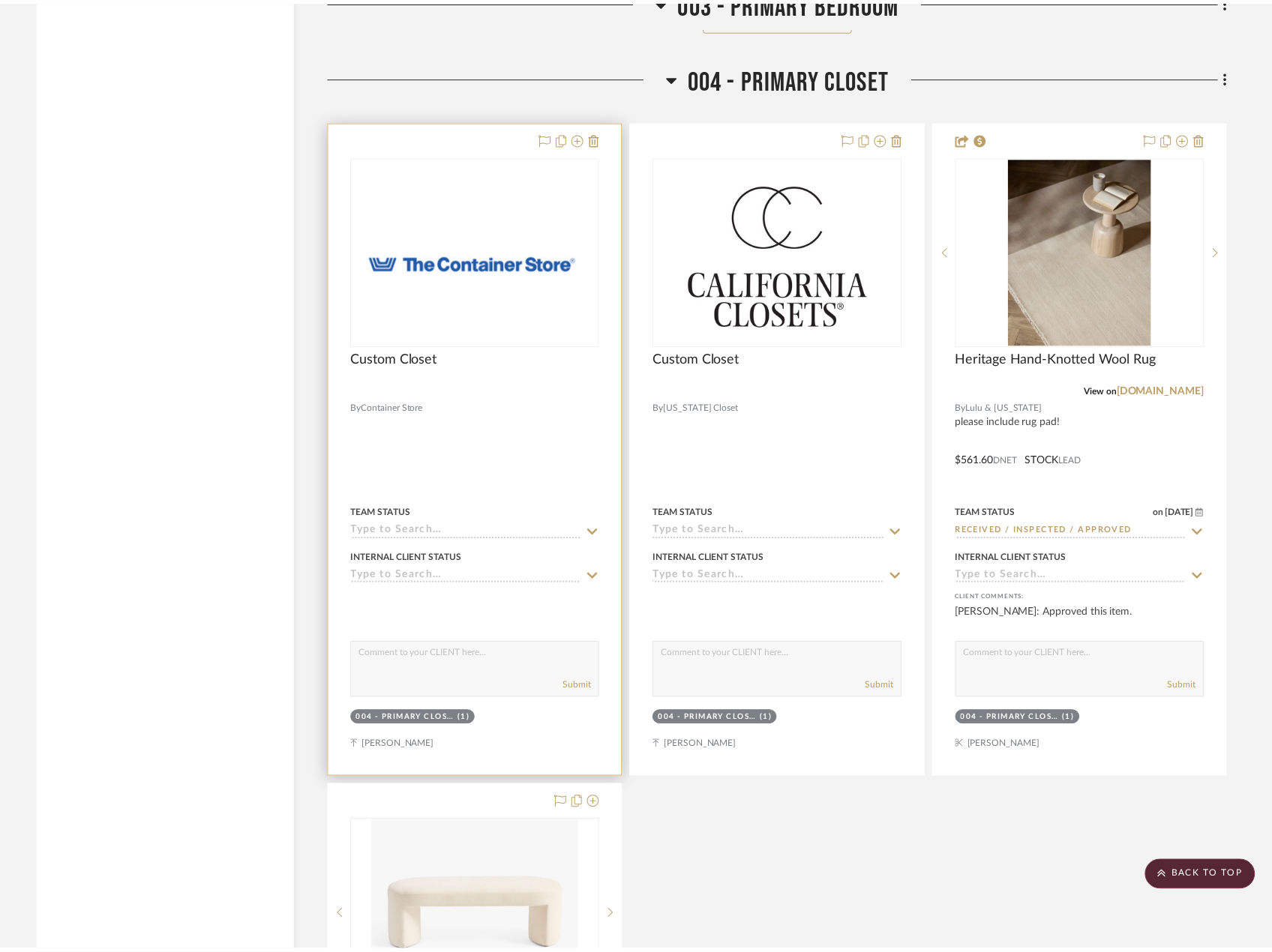
scroll to position [7331, 0]
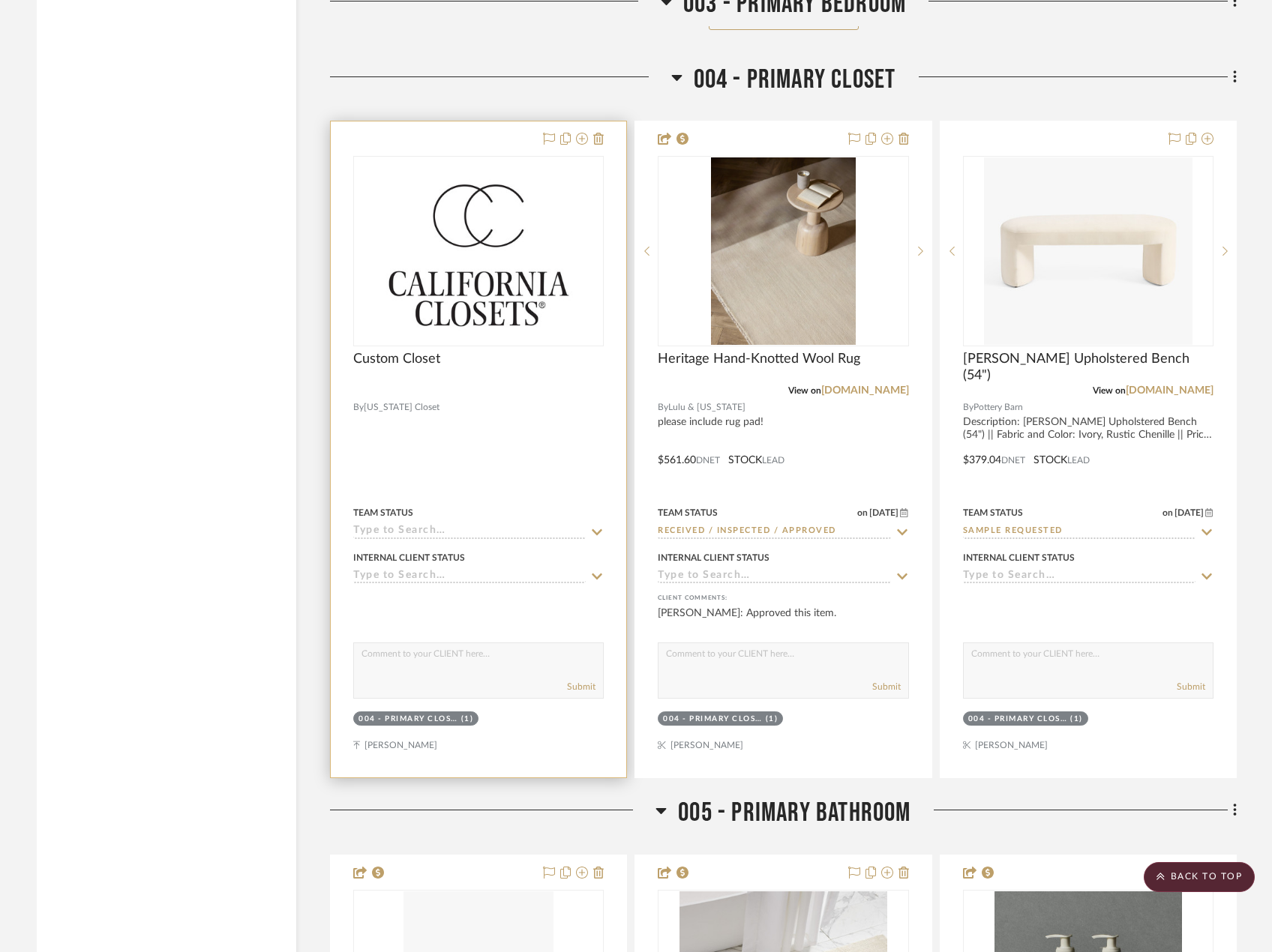
click at [550, 465] on div at bounding box center [479, 449] width 296 height 656
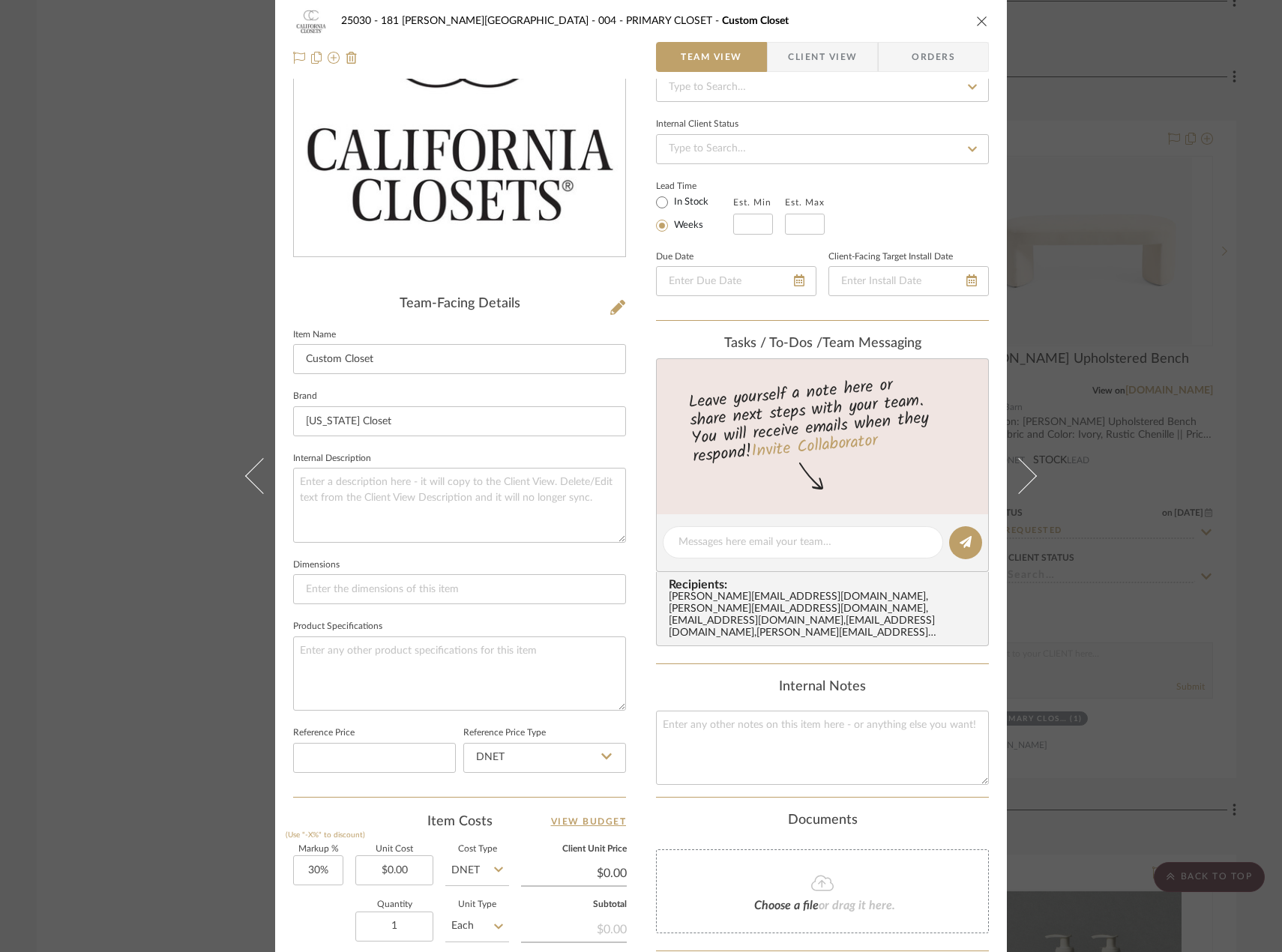
scroll to position [440, 0]
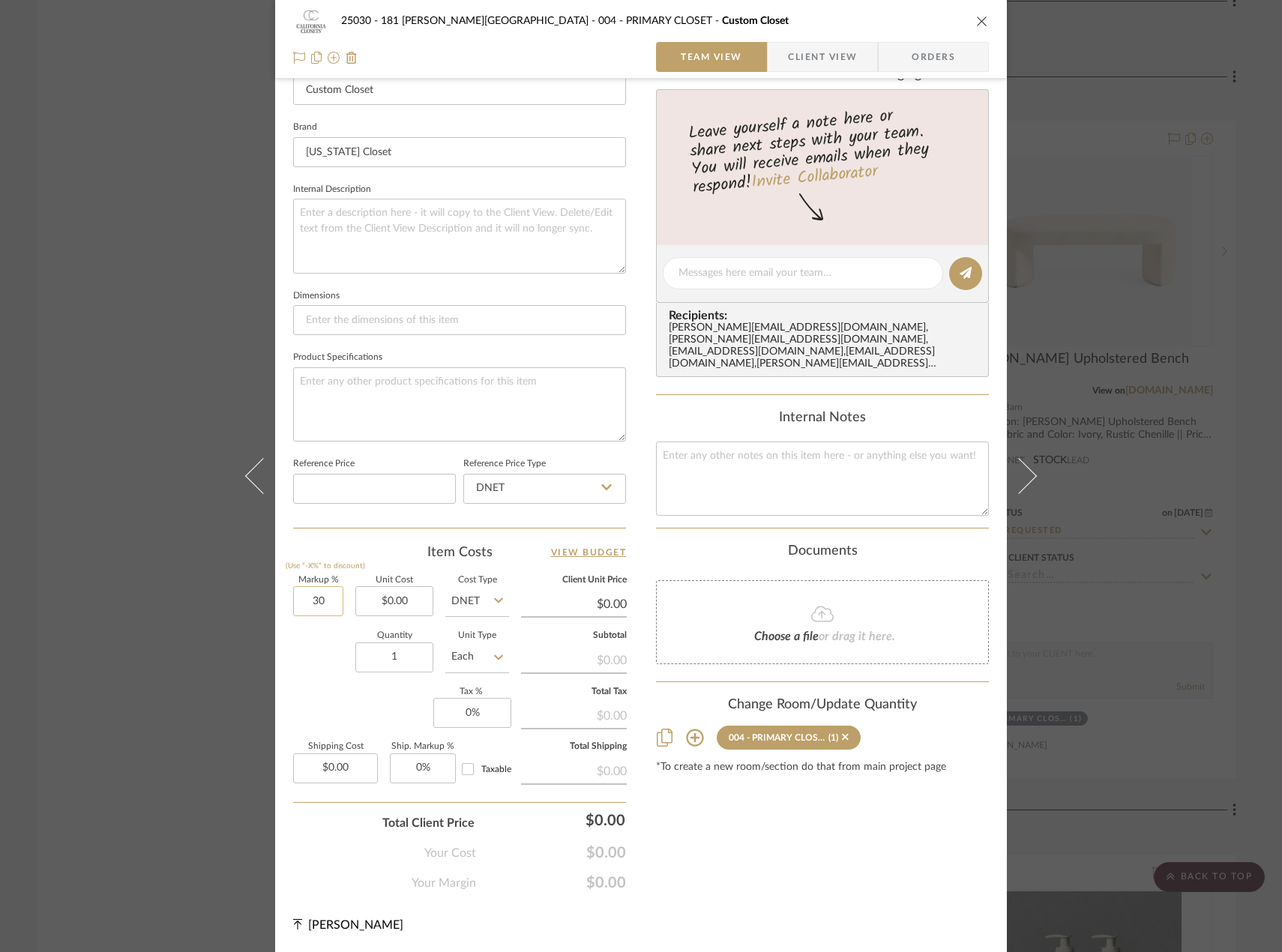
click at [298, 592] on input "30" at bounding box center [318, 601] width 50 height 30
type input "0%"
type input "0.00"
click at [400, 603] on input "0.00" at bounding box center [395, 601] width 78 height 30
click at [388, 600] on input "0.00" at bounding box center [395, 601] width 78 height 30
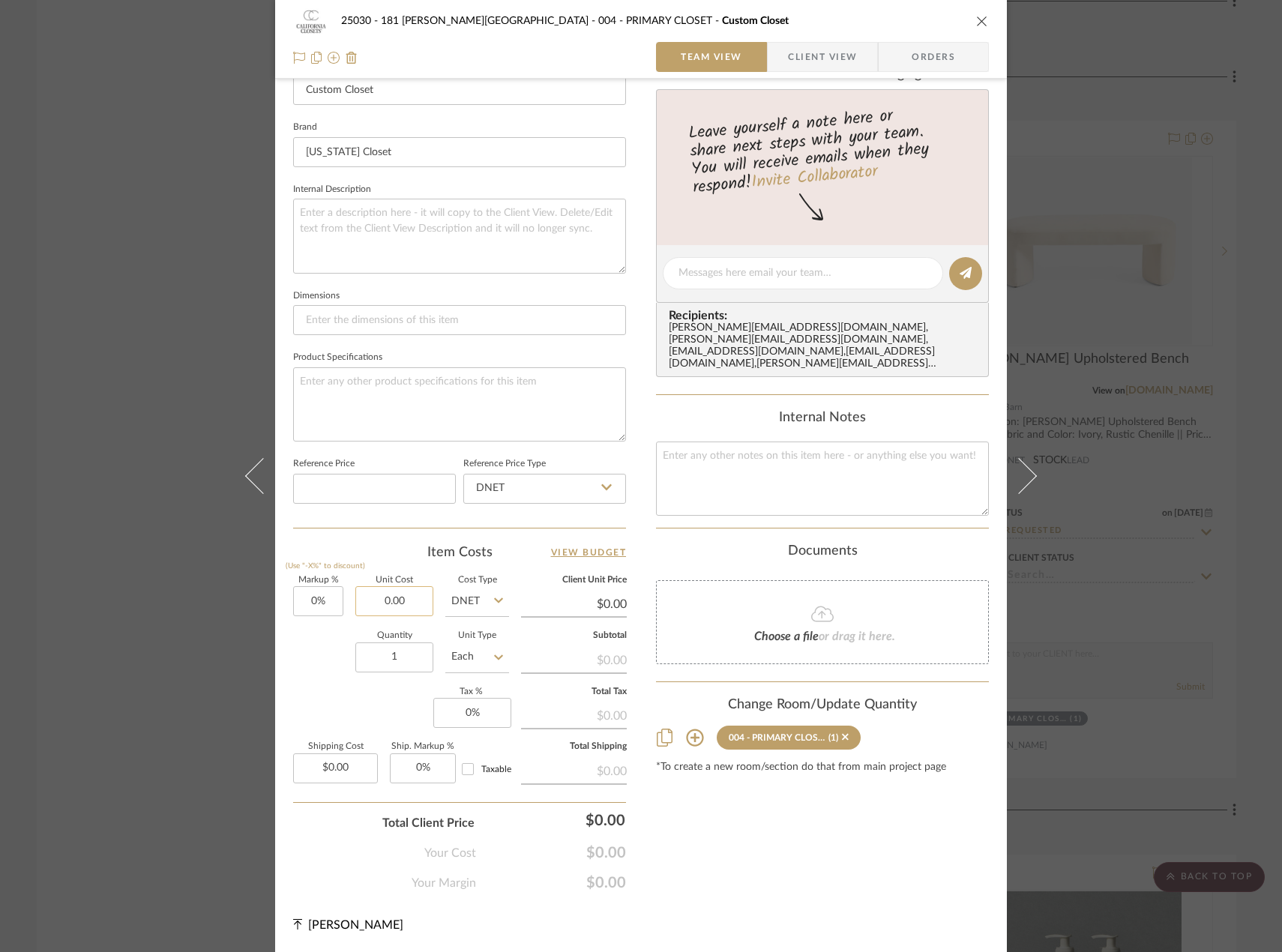
click at [388, 600] on input "0.00" at bounding box center [395, 601] width 78 height 30
type input "$10,370.00"
click at [309, 660] on div "Quantity 1 Unit Type Each" at bounding box center [401, 659] width 216 height 54
type input "$10,370.00"
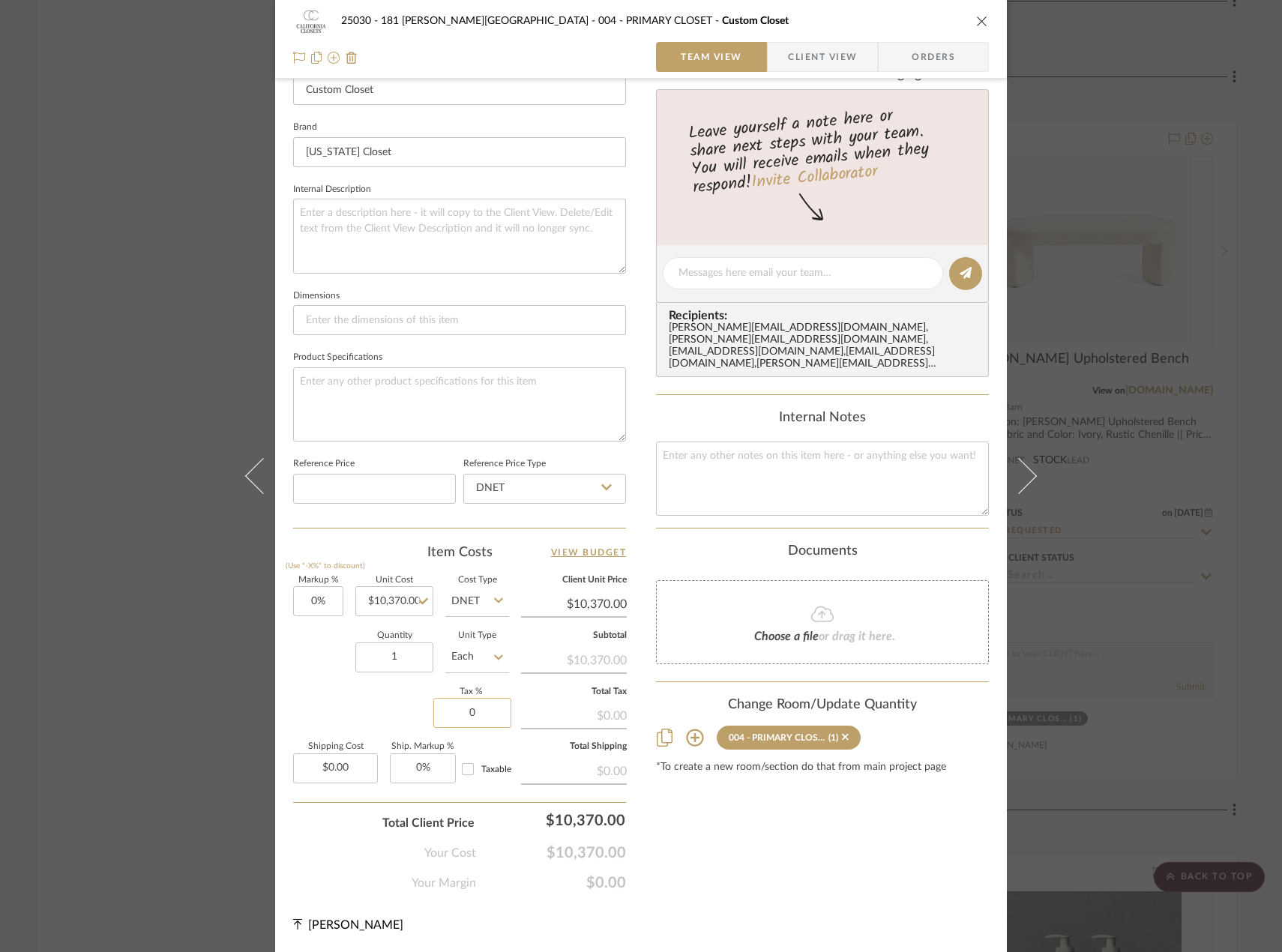
click at [476, 710] on input "0" at bounding box center [472, 713] width 78 height 30
type input "8.875%"
click at [336, 718] on div "Markup % (Use "-X%" to discount) 0% Unit Cost $10,370.00 Cost Type DNET Client …" at bounding box center [460, 686] width 332 height 219
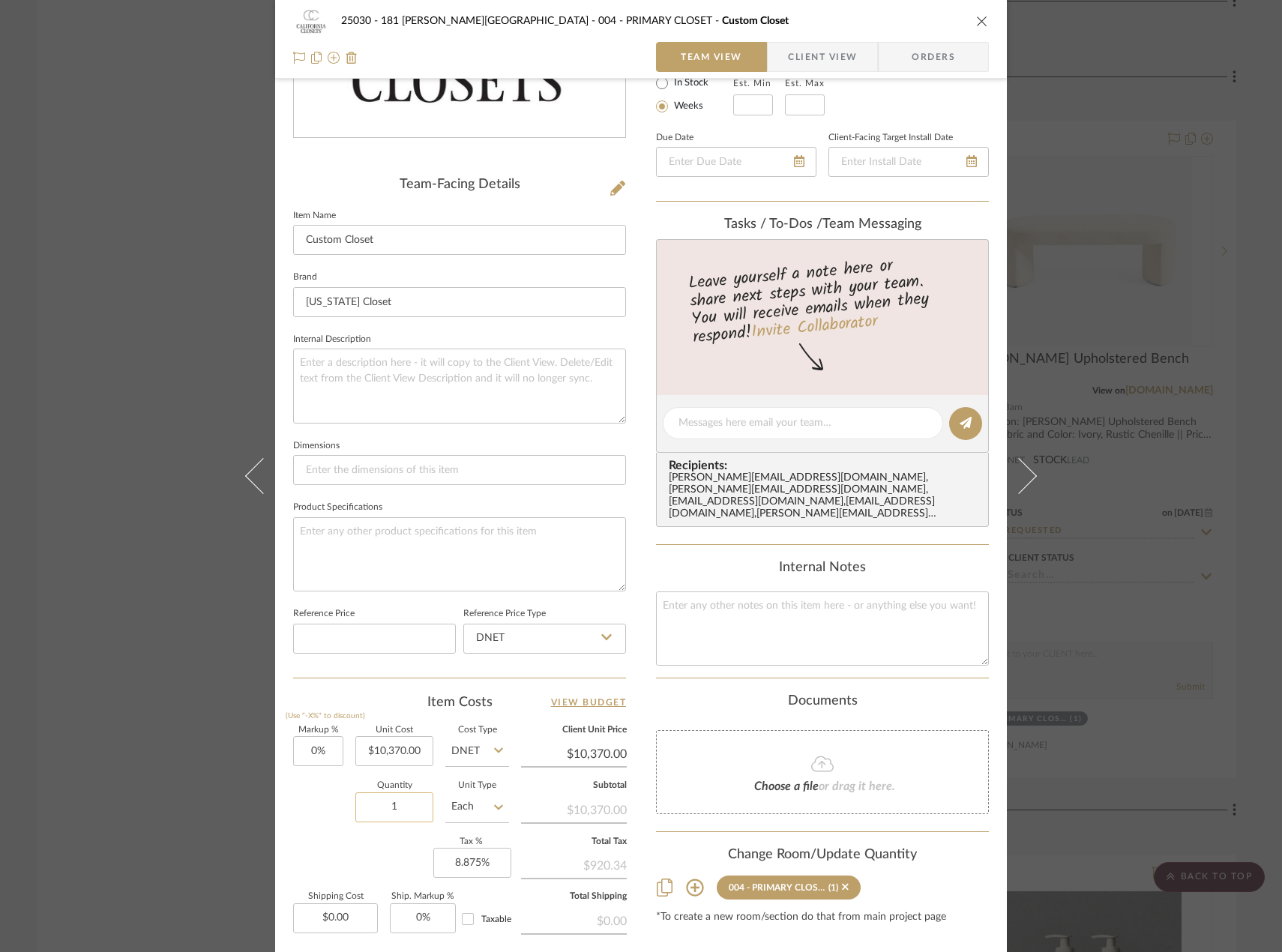
scroll to position [0, 0]
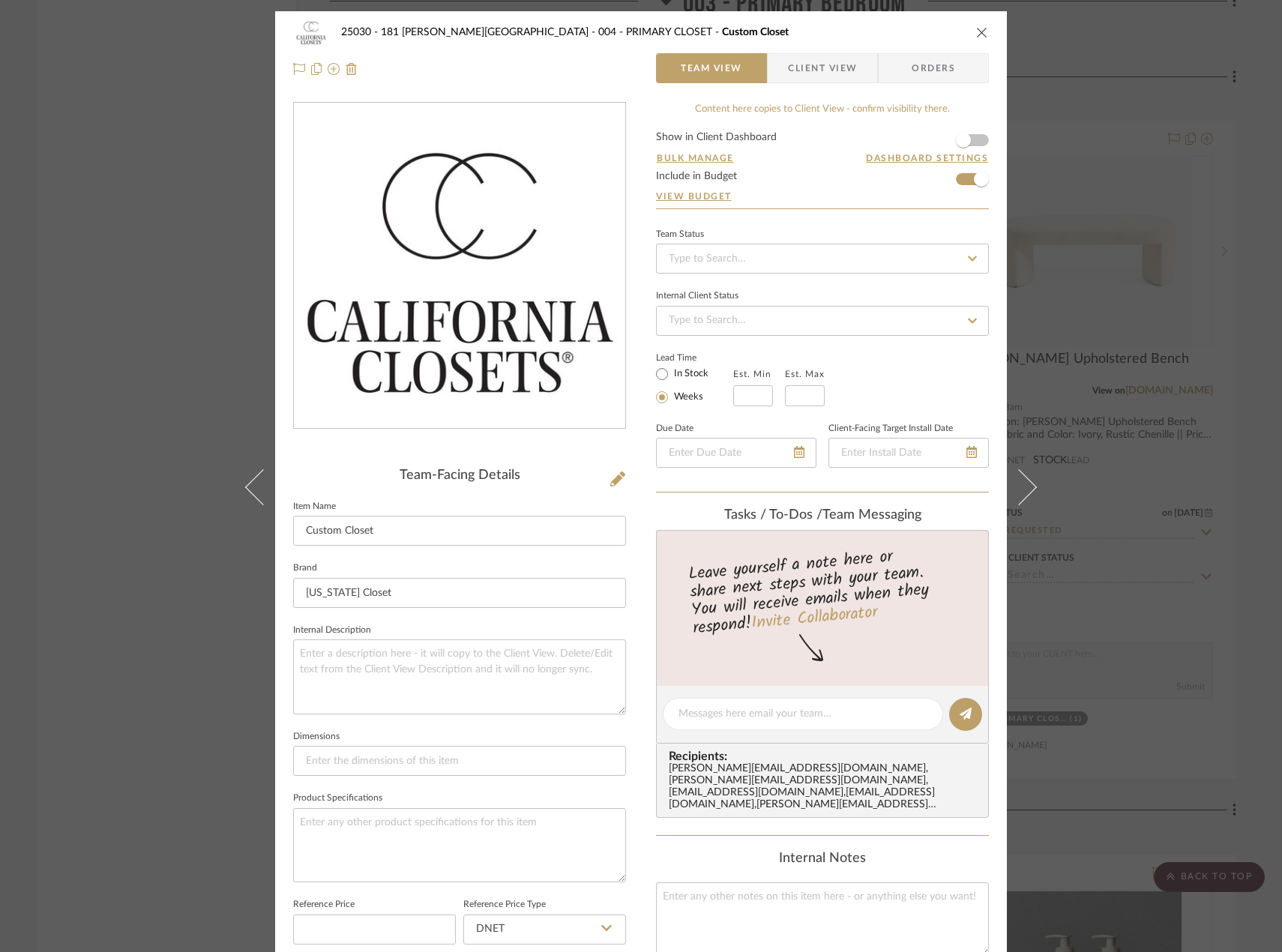
drag, startPoint x: 792, startPoint y: 66, endPoint x: 654, endPoint y: 197, distance: 190.3
click at [792, 66] on span "Client View" at bounding box center [822, 69] width 69 height 30
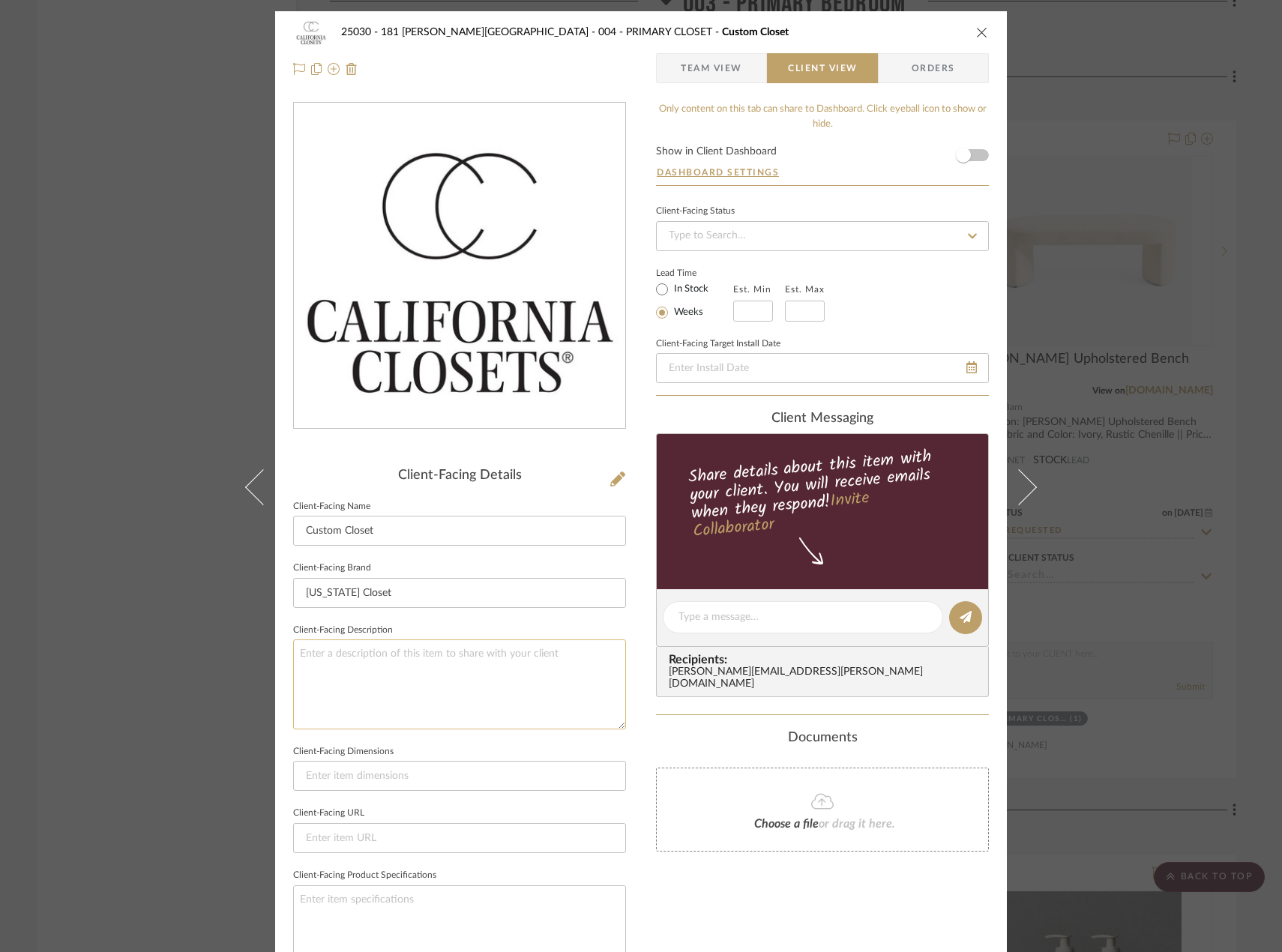
click at [421, 671] on textarea at bounding box center [460, 684] width 332 height 90
click at [547, 672] on textarea "Description: Custom Closet Configuration || Finish: TBC || Price may vary depen…" at bounding box center [460, 684] width 332 height 90
click at [602, 667] on textarea "Description: Custom Closet Configuration || Finish: TBC || Price may vary depen…" at bounding box center [460, 684] width 332 height 90
type textarea "Description: Custom Closet Configuration || Finish: TBC || Price may vary depen…"
click at [645, 797] on div "25030 - 181 [PERSON_NAME] 004 - PRIMARY CLOSET Custom Closet Team View Client V…" at bounding box center [640, 623] width 731 height 1224
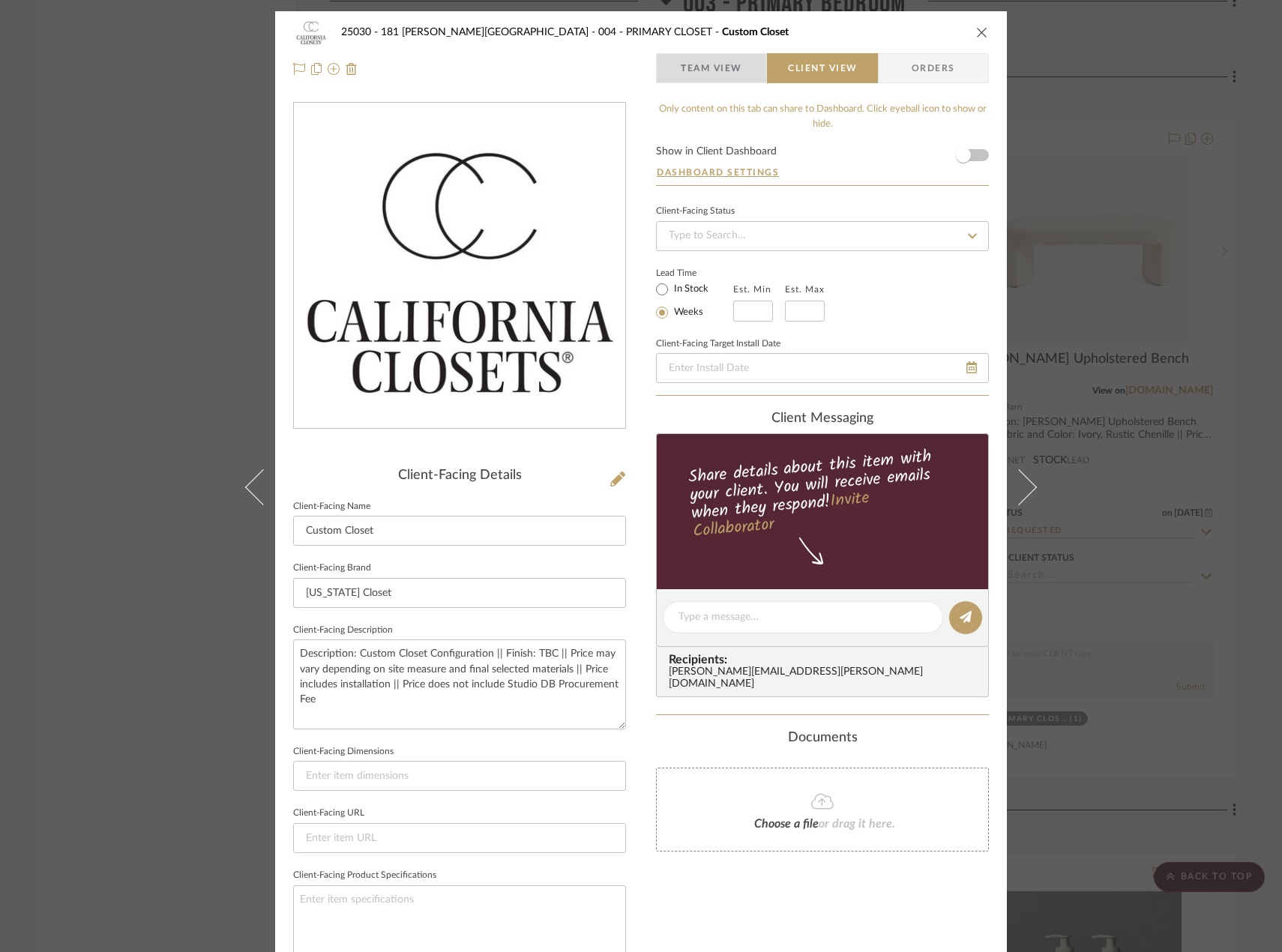
drag, startPoint x: 699, startPoint y: 68, endPoint x: 711, endPoint y: 102, distance: 36.1
click at [699, 62] on span "Team View" at bounding box center [711, 69] width 62 height 30
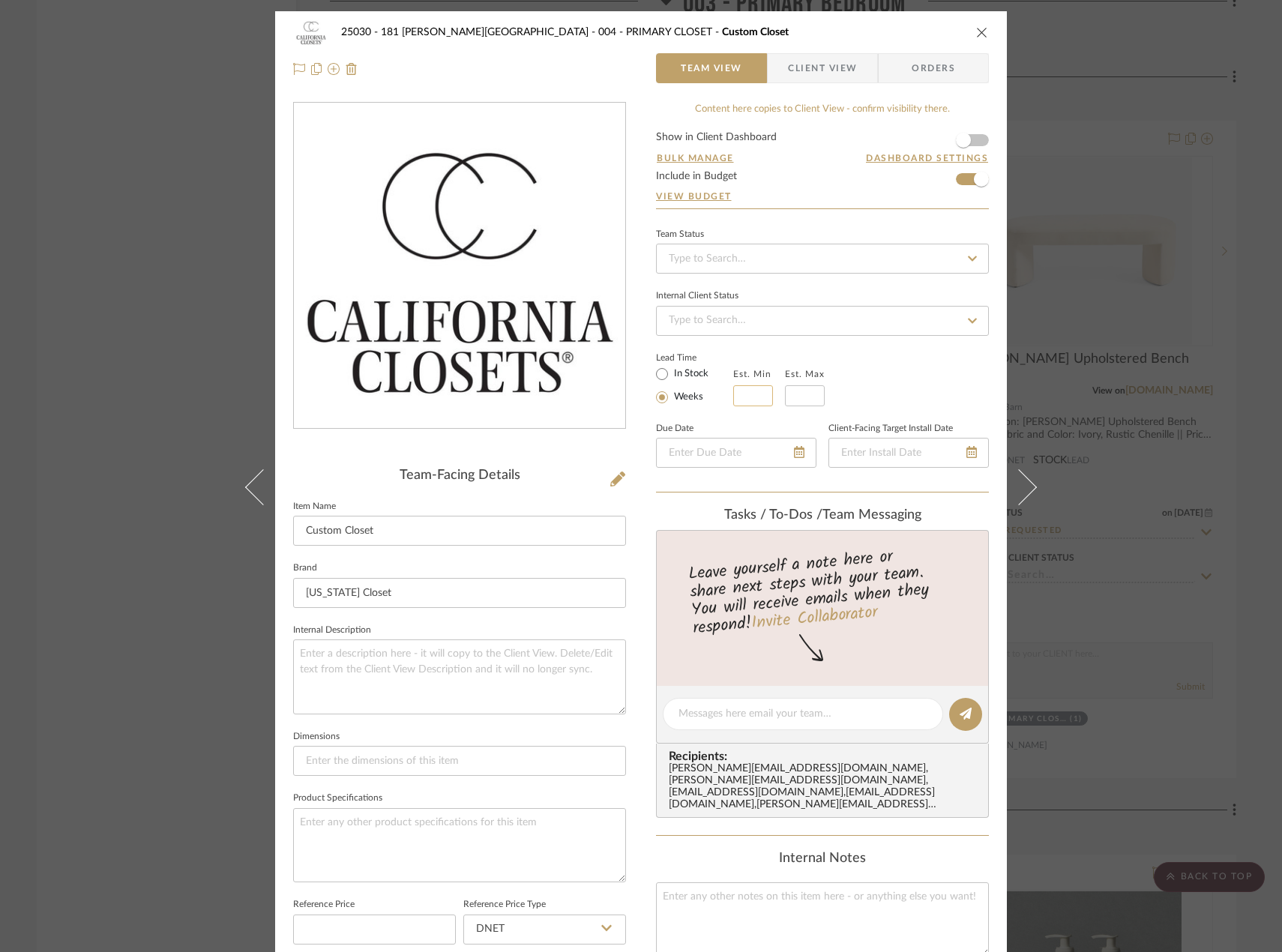
click at [746, 392] on input at bounding box center [753, 396] width 40 height 21
type input "8"
click at [789, 393] on input "text" at bounding box center [805, 396] width 40 height 21
type input "1"
type input "10"
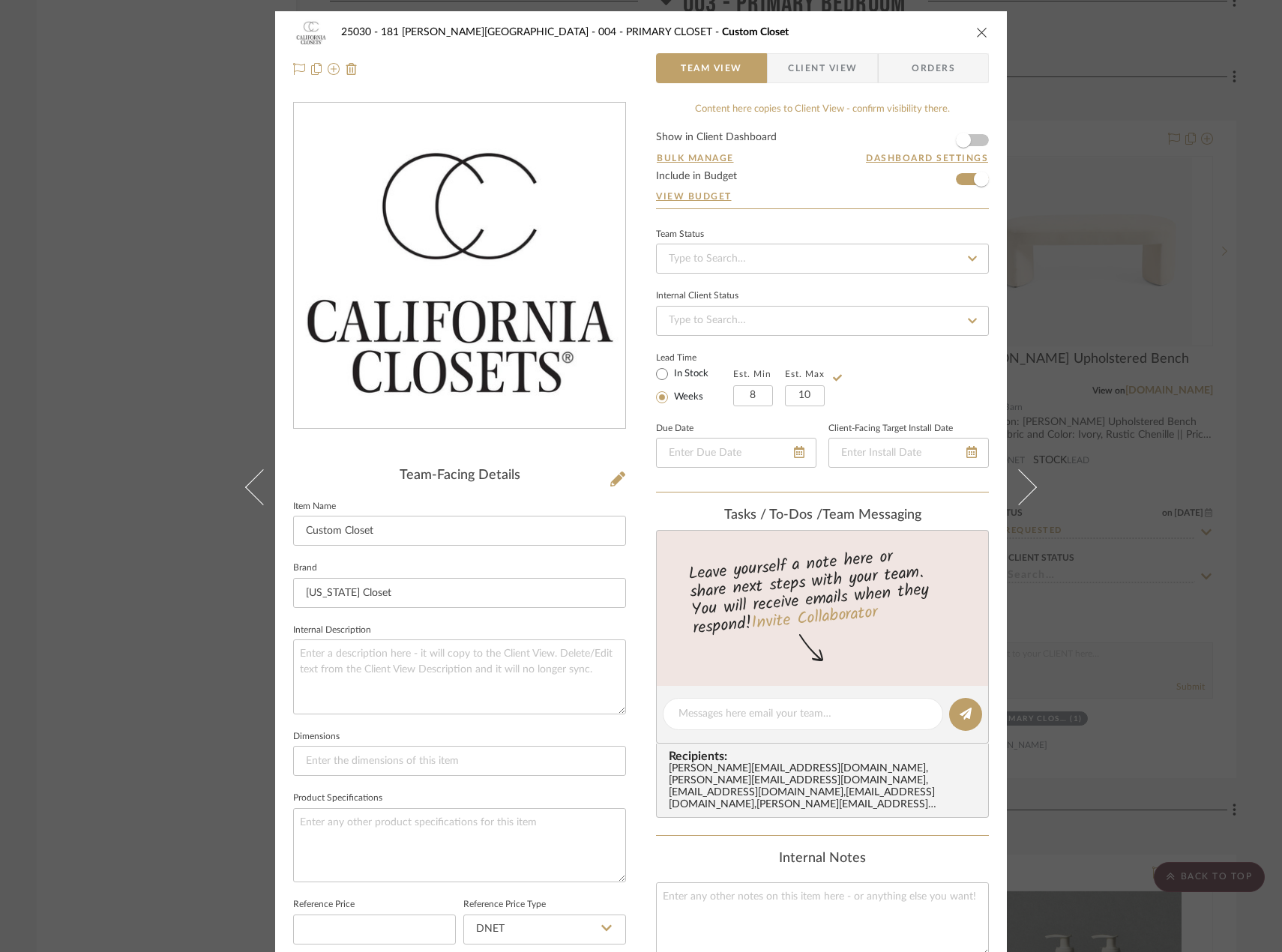
click at [814, 78] on span "Client View" at bounding box center [822, 69] width 69 height 30
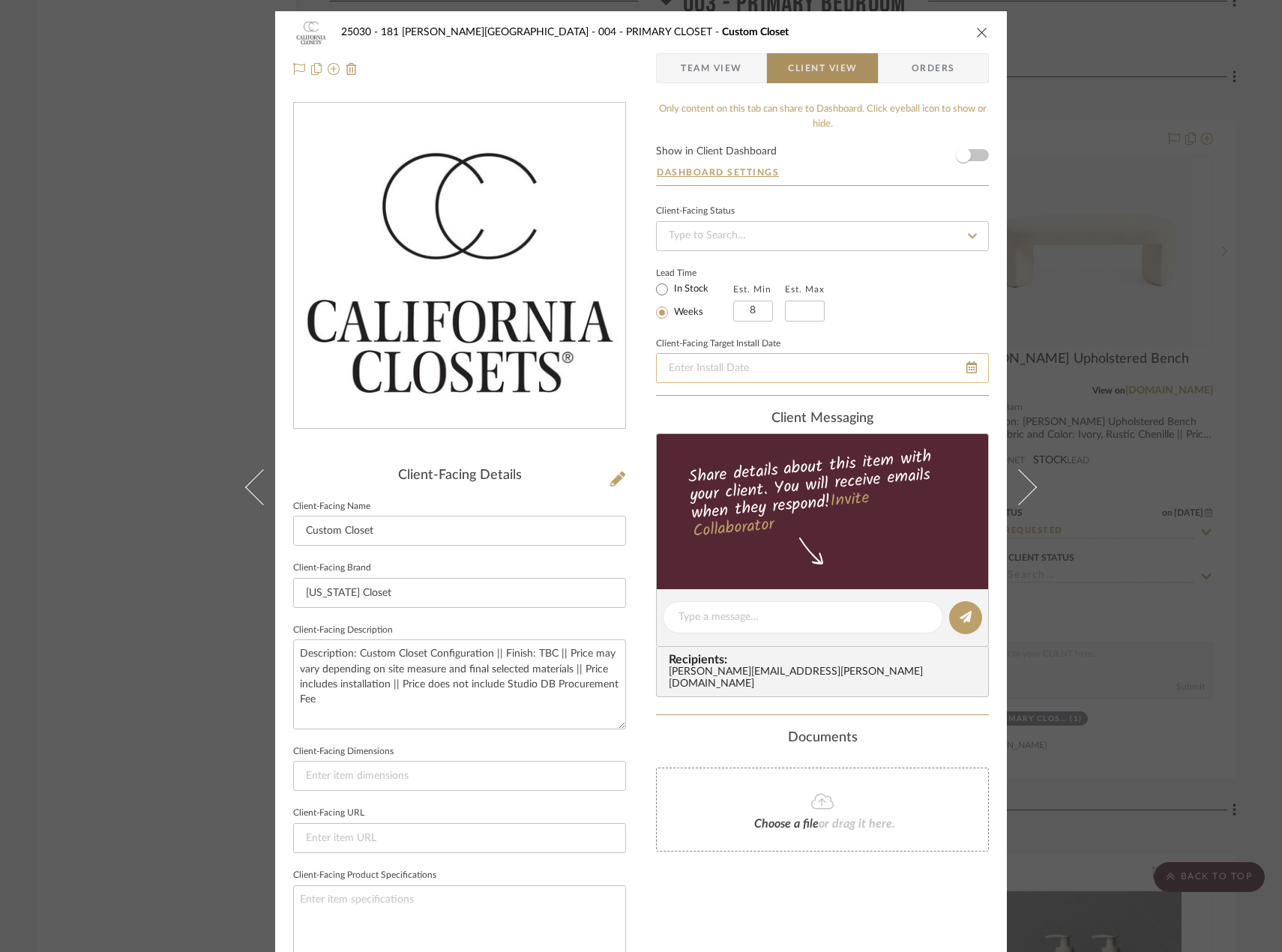
type input "10"
click at [433, 703] on textarea "Description: Custom Closet Configuration || Finish: TBC || Price may vary depen…" at bounding box center [460, 684] width 332 height 90
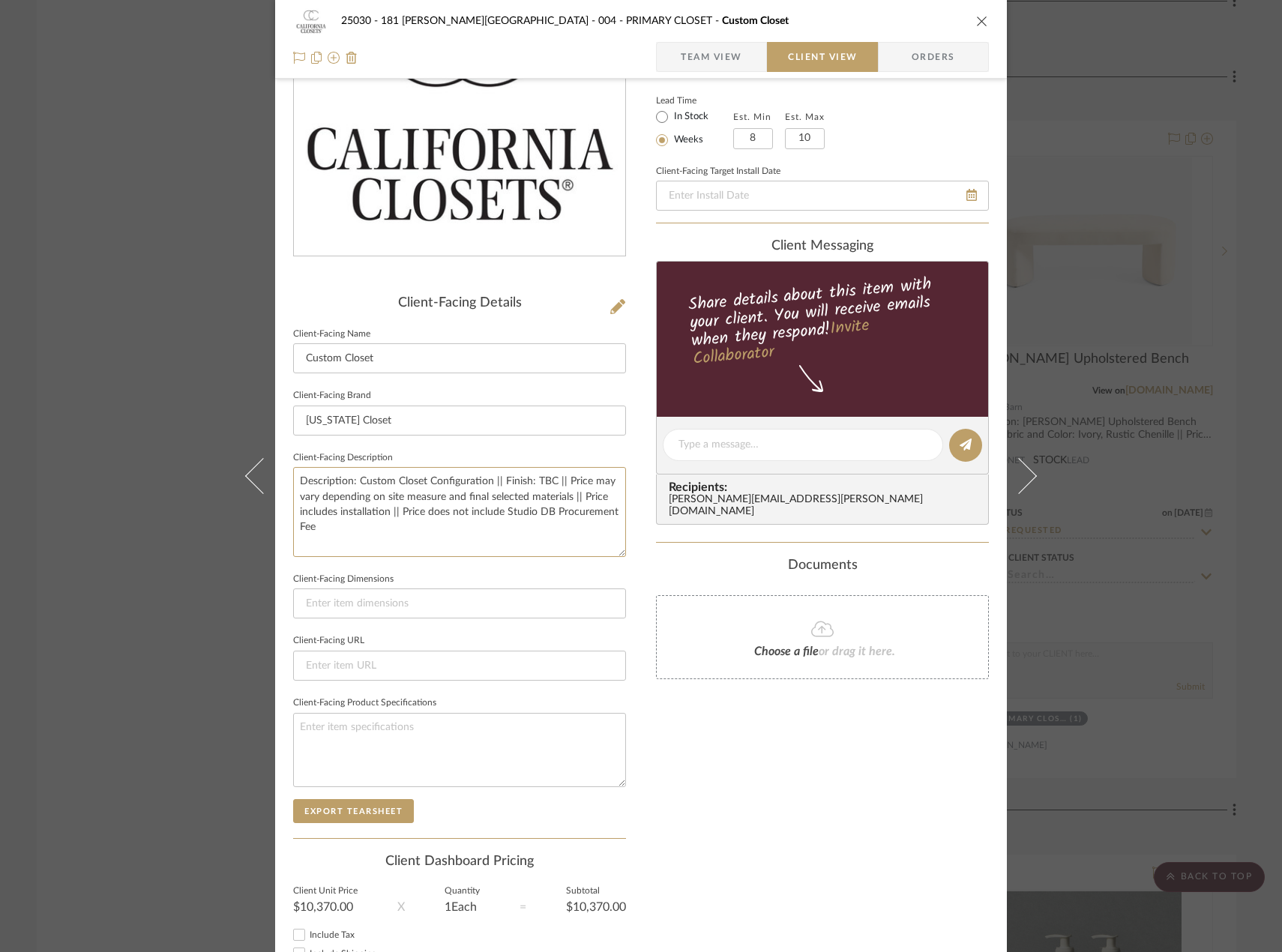
scroll to position [283, 0]
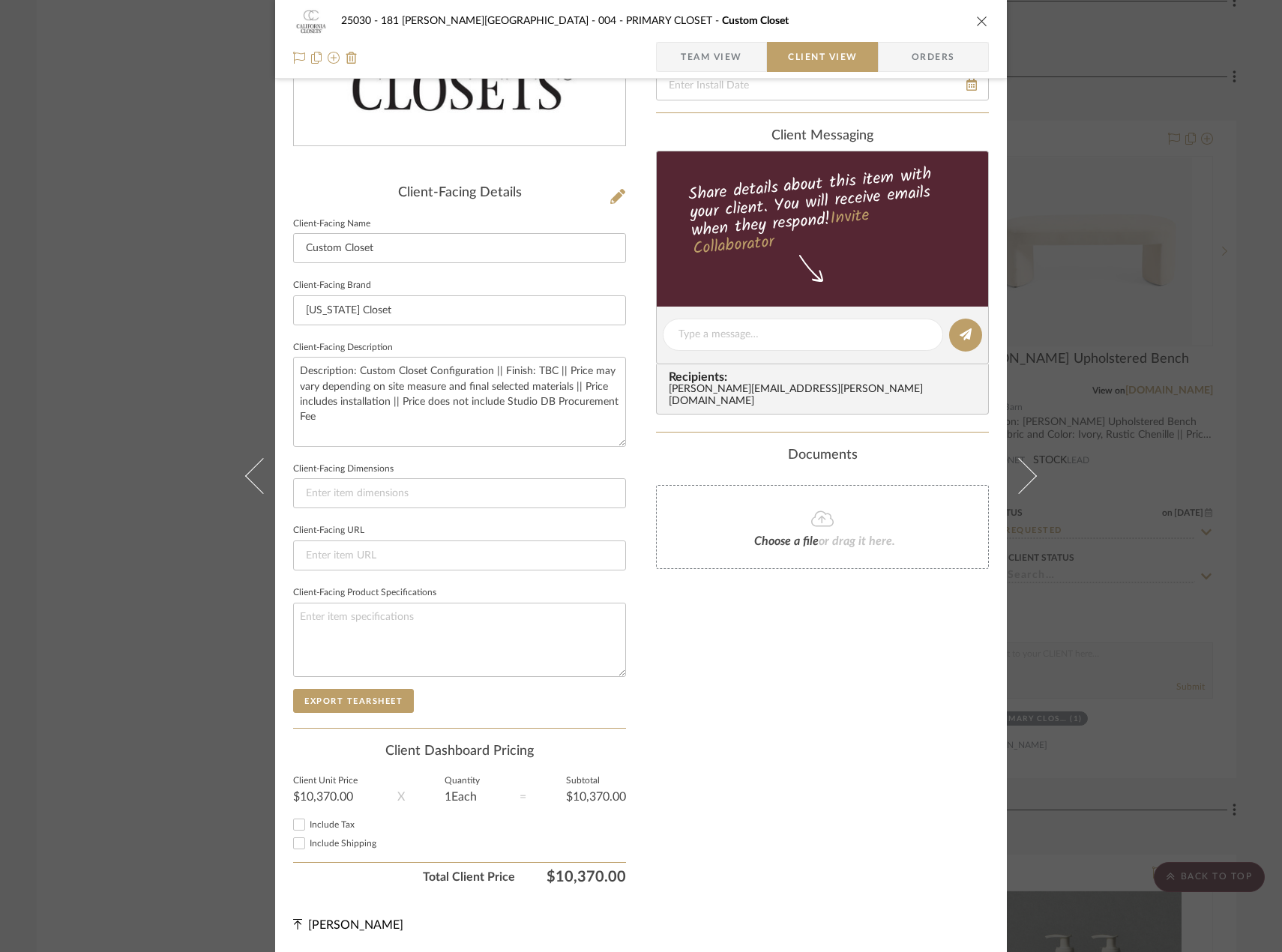
drag, startPoint x: 680, startPoint y: 52, endPoint x: 690, endPoint y: 69, distance: 19.7
click at [681, 51] on span "Team View" at bounding box center [711, 58] width 62 height 30
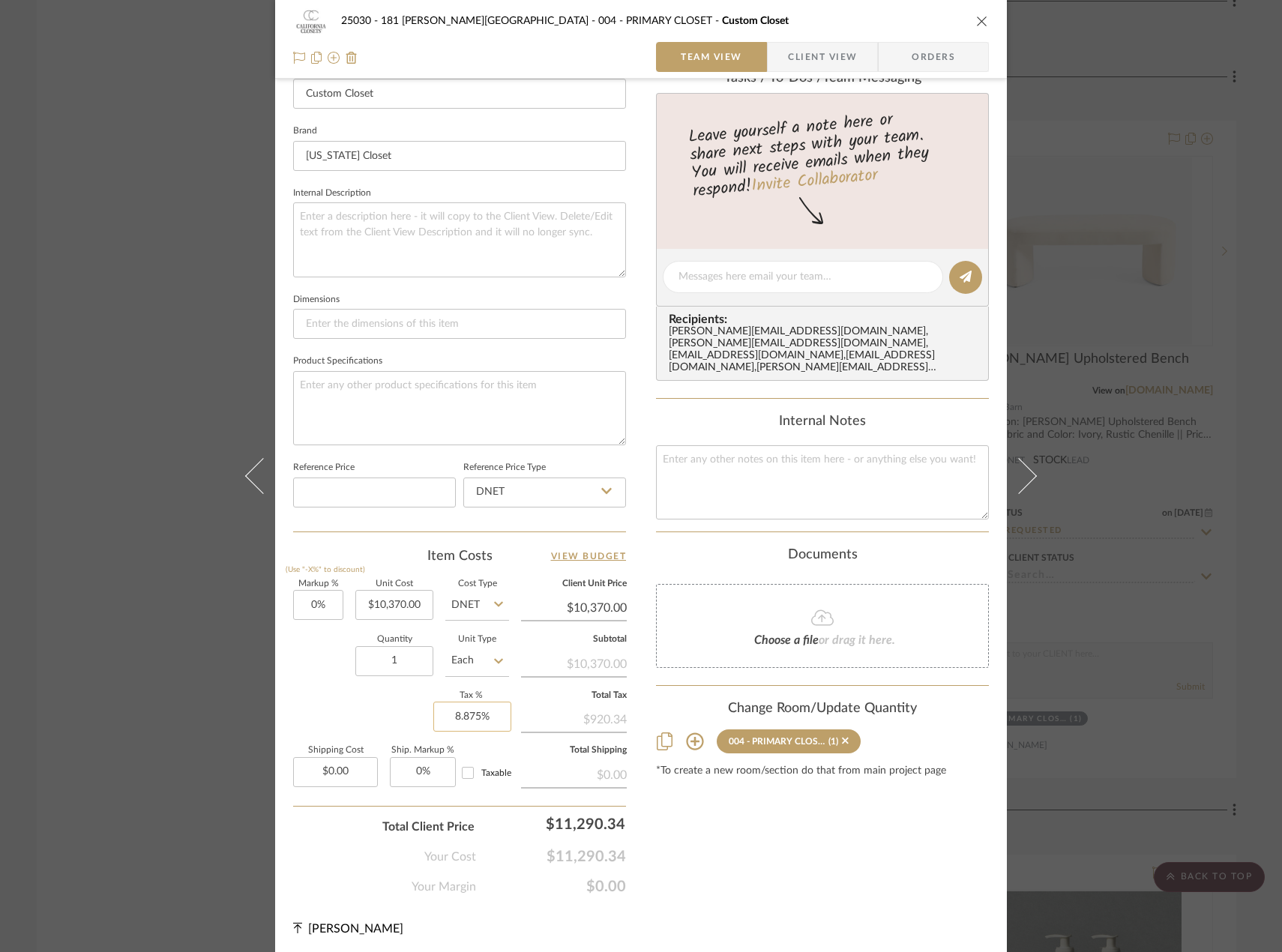
scroll to position [440, 0]
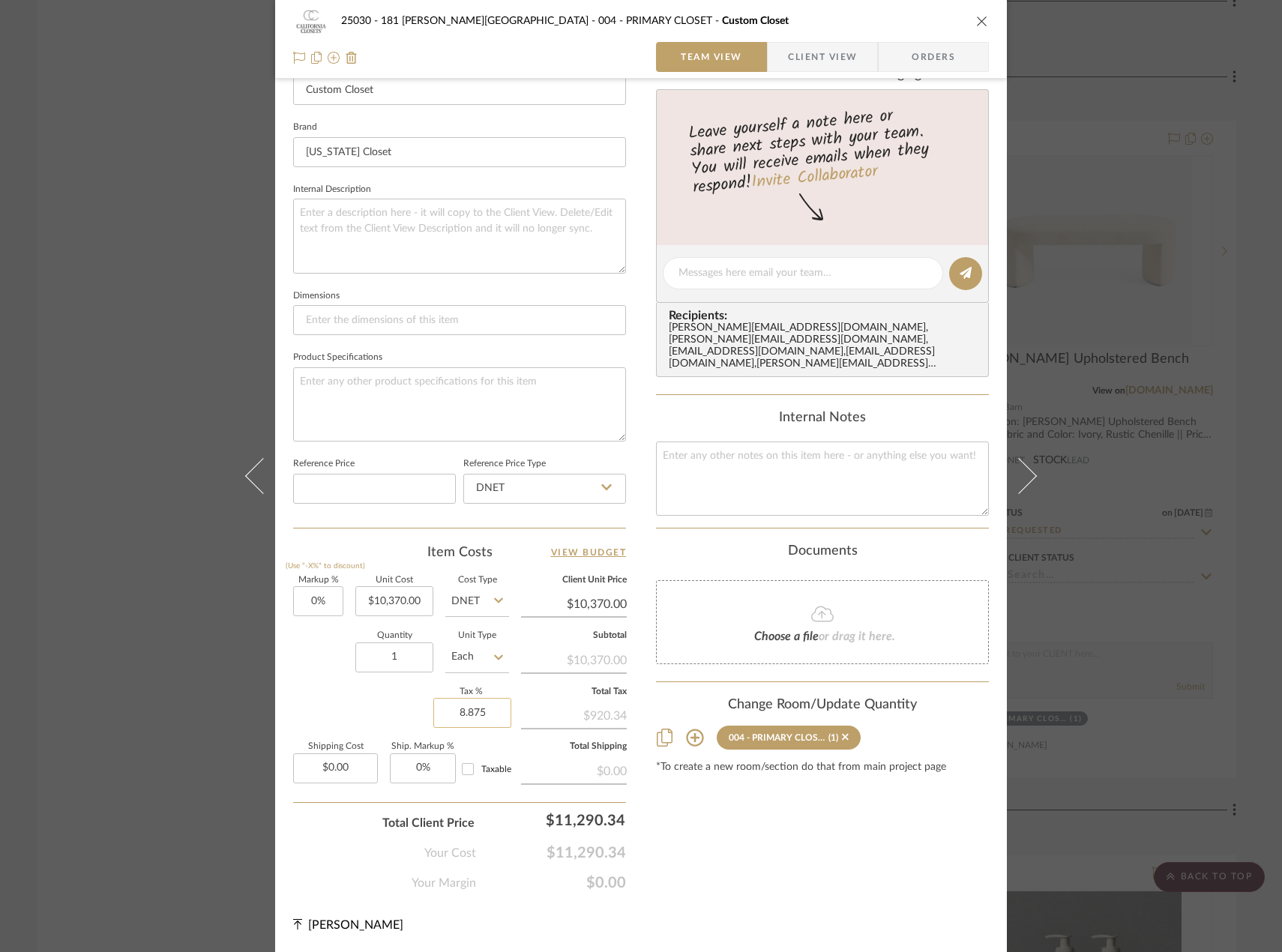
click at [471, 715] on input "8.875" at bounding box center [472, 713] width 78 height 30
type input "0%"
click at [325, 695] on div "Markup % (Use "-X%" to discount) 0% Unit Cost $10,370.00 Cost Type DNET Client …" at bounding box center [460, 686] width 332 height 219
click at [808, 58] on span "Client View" at bounding box center [822, 58] width 69 height 30
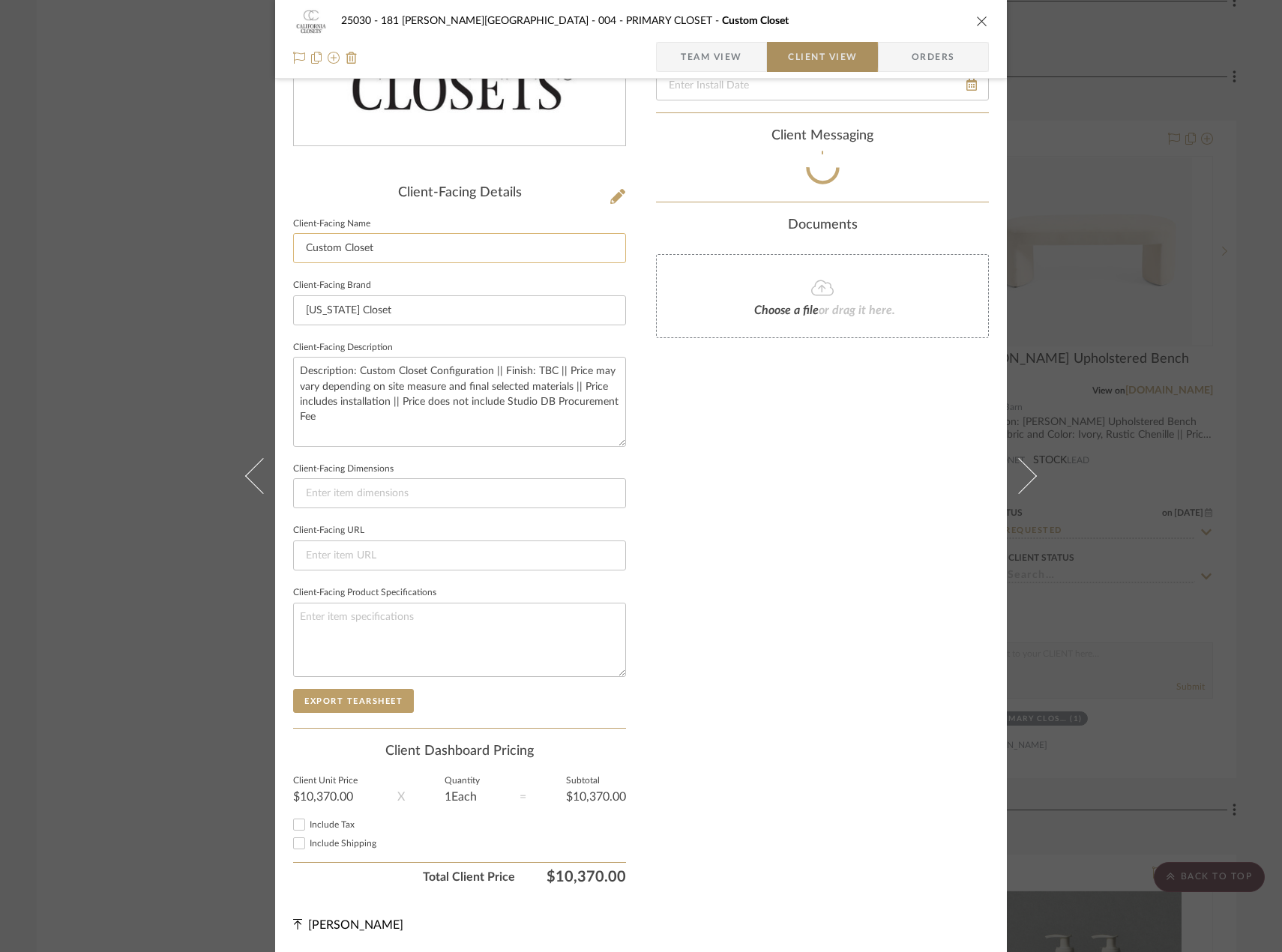
scroll to position [283, 0]
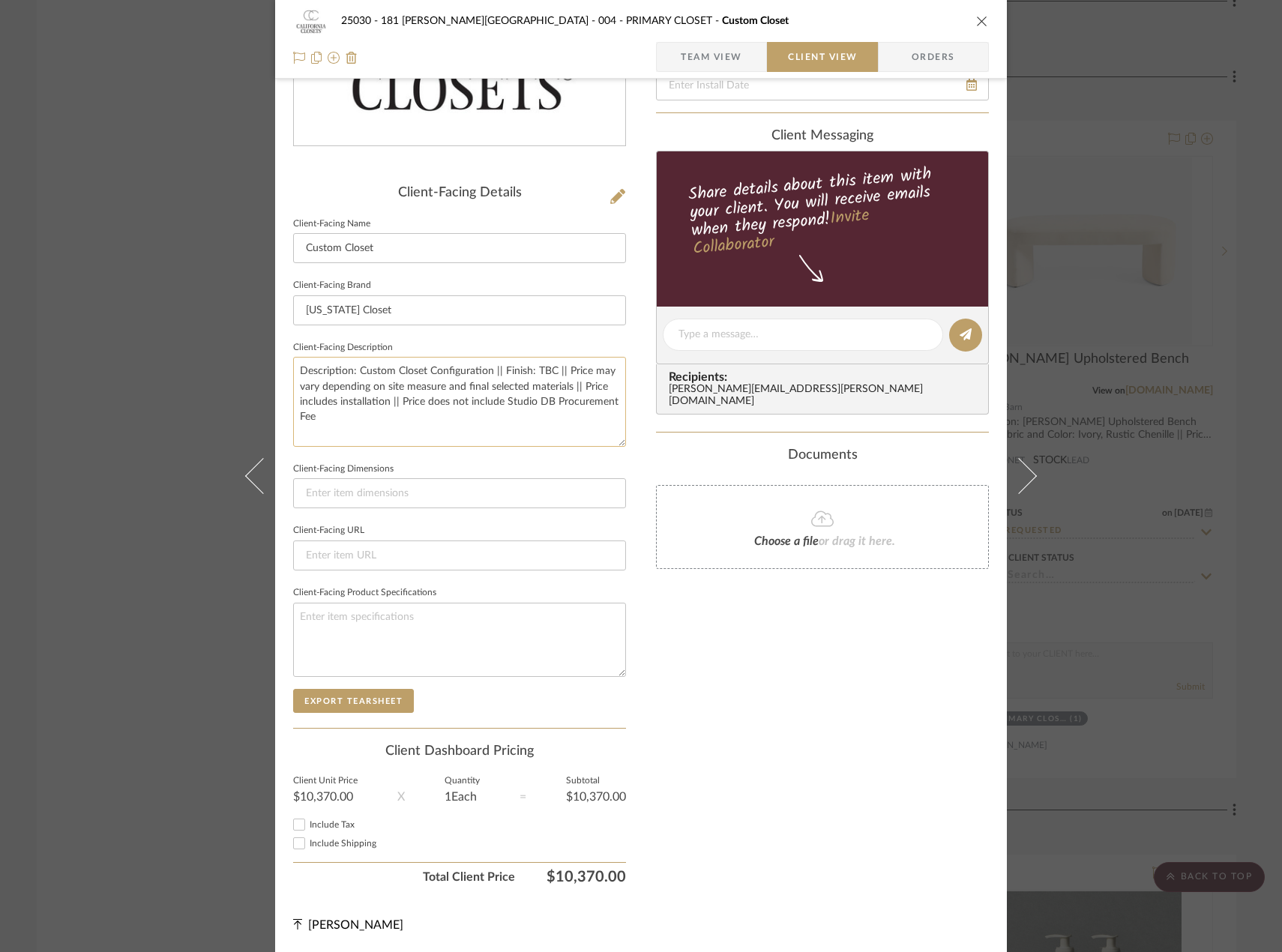
click at [385, 403] on textarea "Description: Custom Closet Configuration || Finish: TBC || Price may vary depen…" at bounding box center [460, 401] width 332 height 90
click at [478, 423] on textarea "Description: Custom Closet Configuration || Finish: TBC || Price may vary depen…" at bounding box center [460, 401] width 332 height 90
drag, startPoint x: 384, startPoint y: 403, endPoint x: 570, endPoint y: 382, distance: 187.2
click at [570, 382] on textarea "Description: Custom Closet Configuration || Finish: TBC || Price may vary depen…" at bounding box center [460, 401] width 332 height 90
type textarea "Description: Custom Closet Configuration || Finish: TBC || Price may vary depen…"
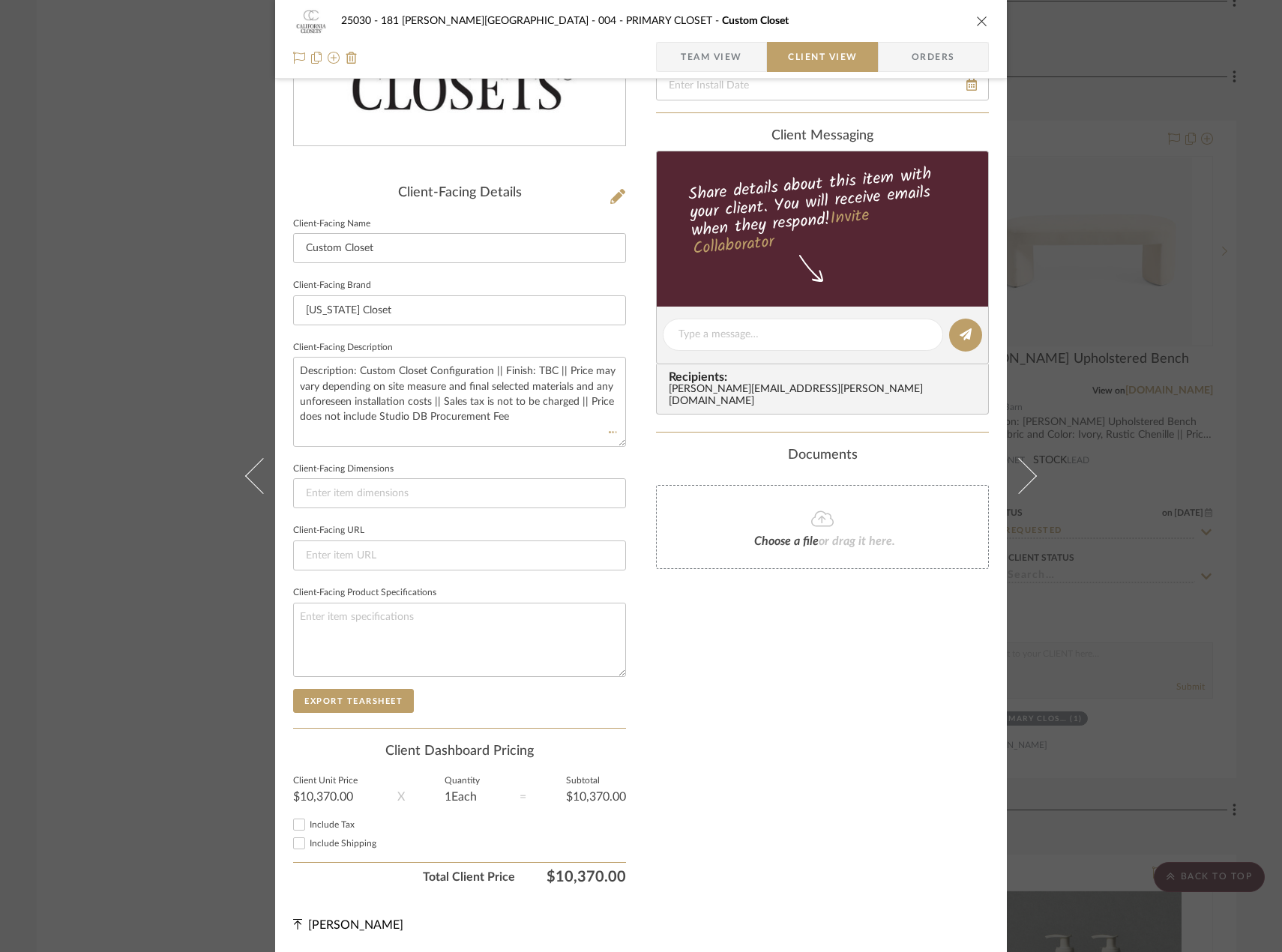
click at [681, 552] on div "Choose a file or drag it here." at bounding box center [822, 527] width 332 height 84
click at [712, 690] on div "Only content on this tab can share to Dashboard. Click eyeball icon to show or …" at bounding box center [822, 356] width 332 height 1073
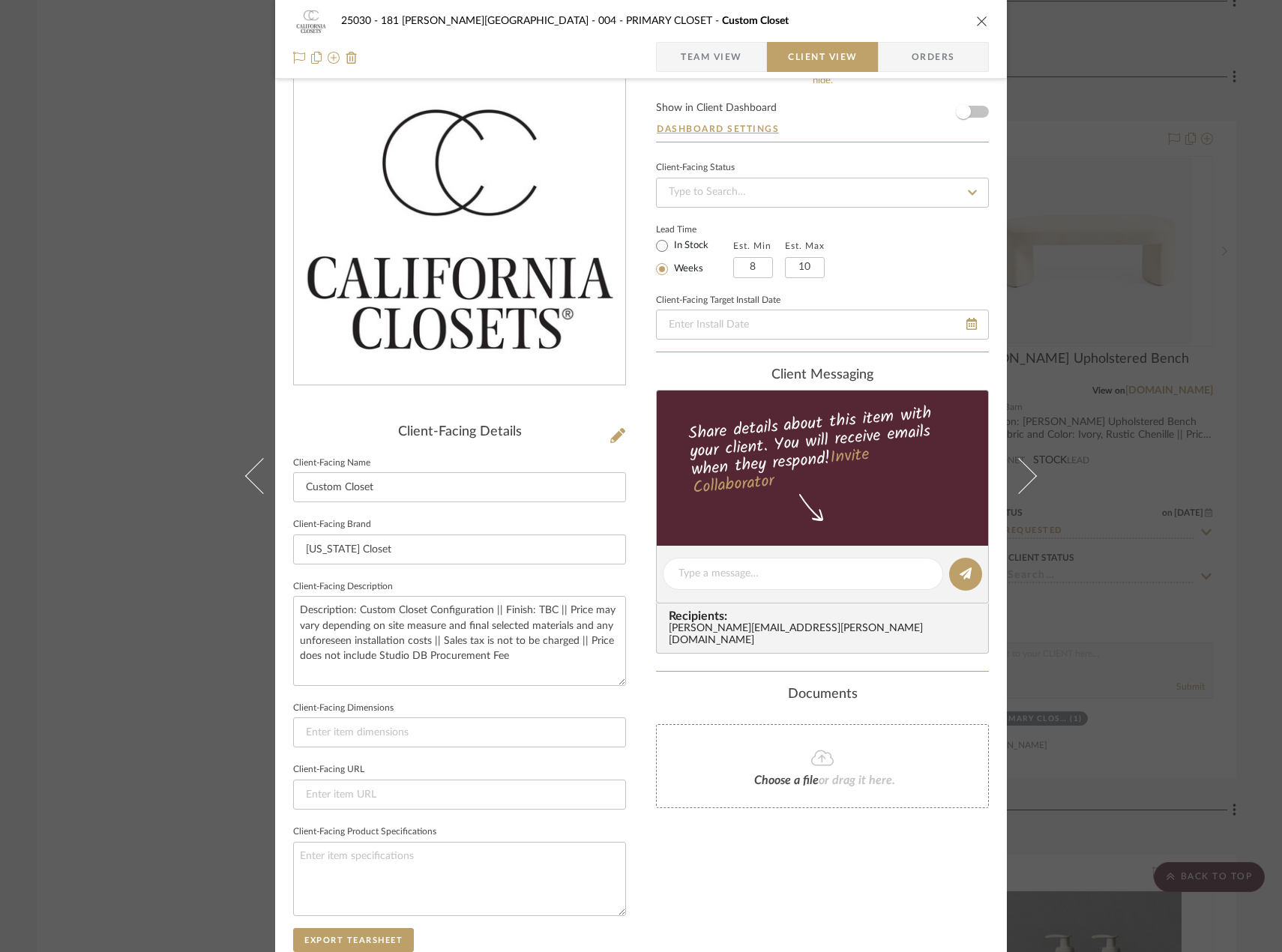
scroll to position [0, 0]
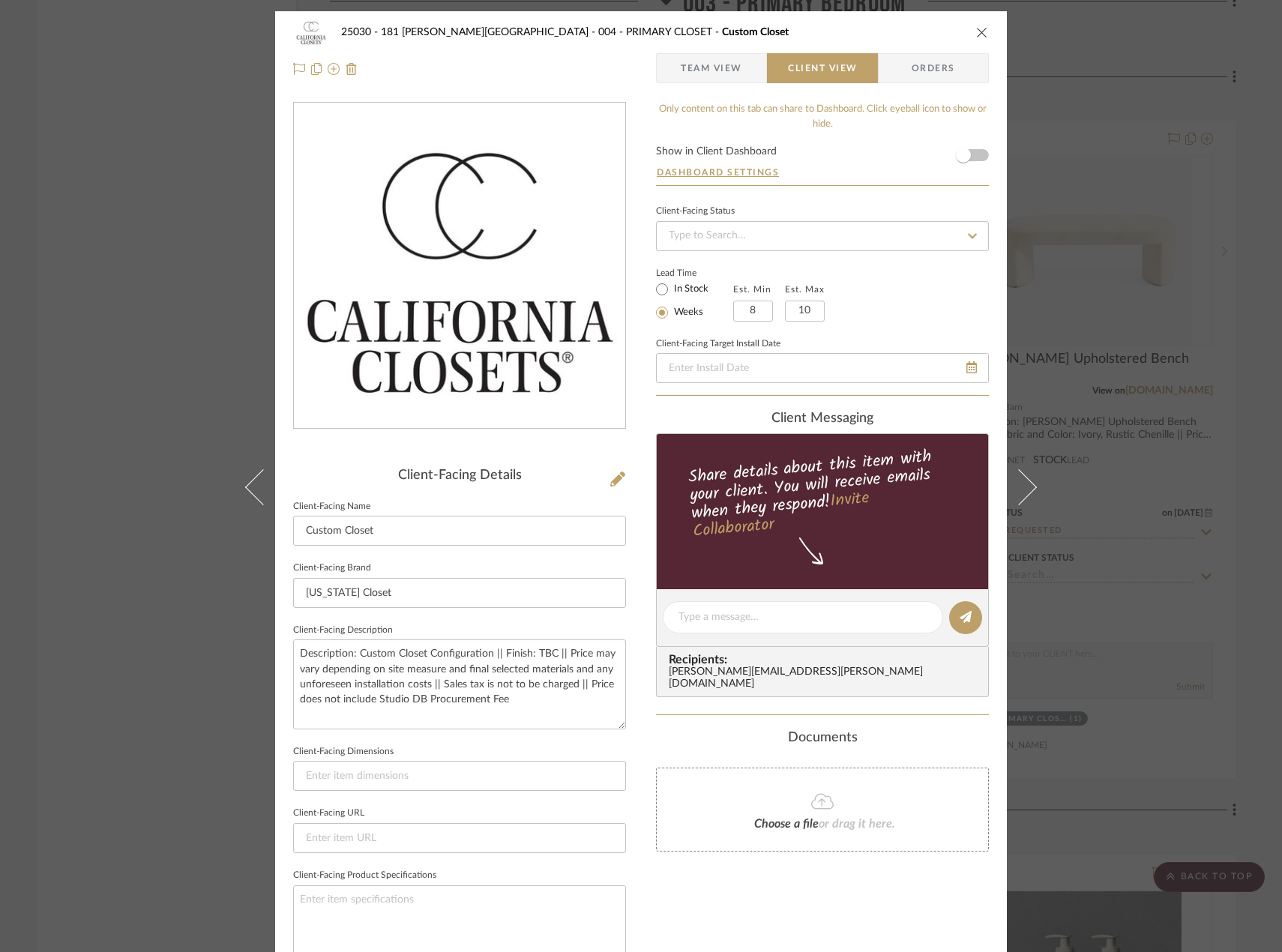
click at [704, 70] on span "Team View" at bounding box center [711, 69] width 62 height 30
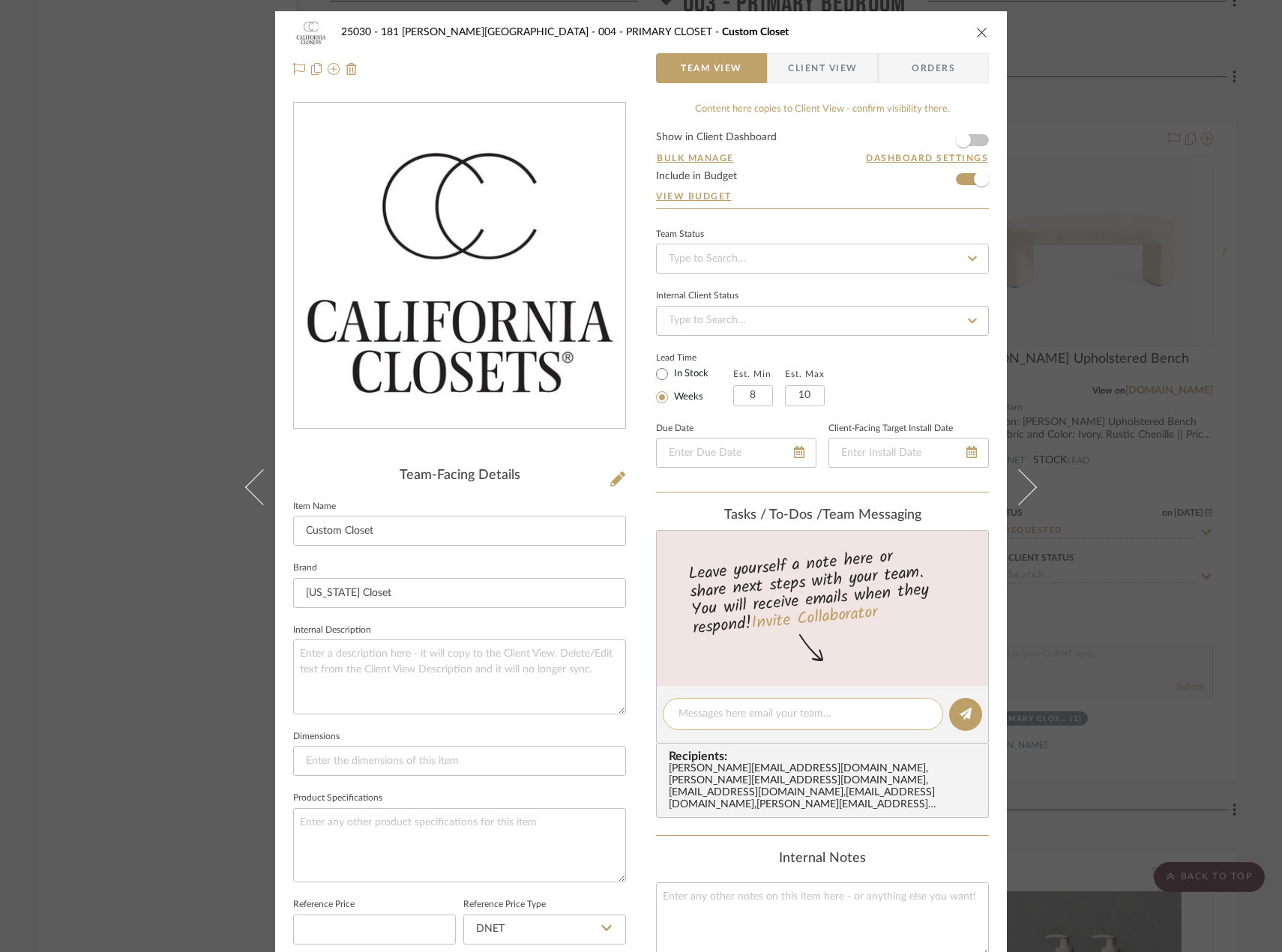
click at [742, 713] on textarea at bounding box center [802, 714] width 249 height 16
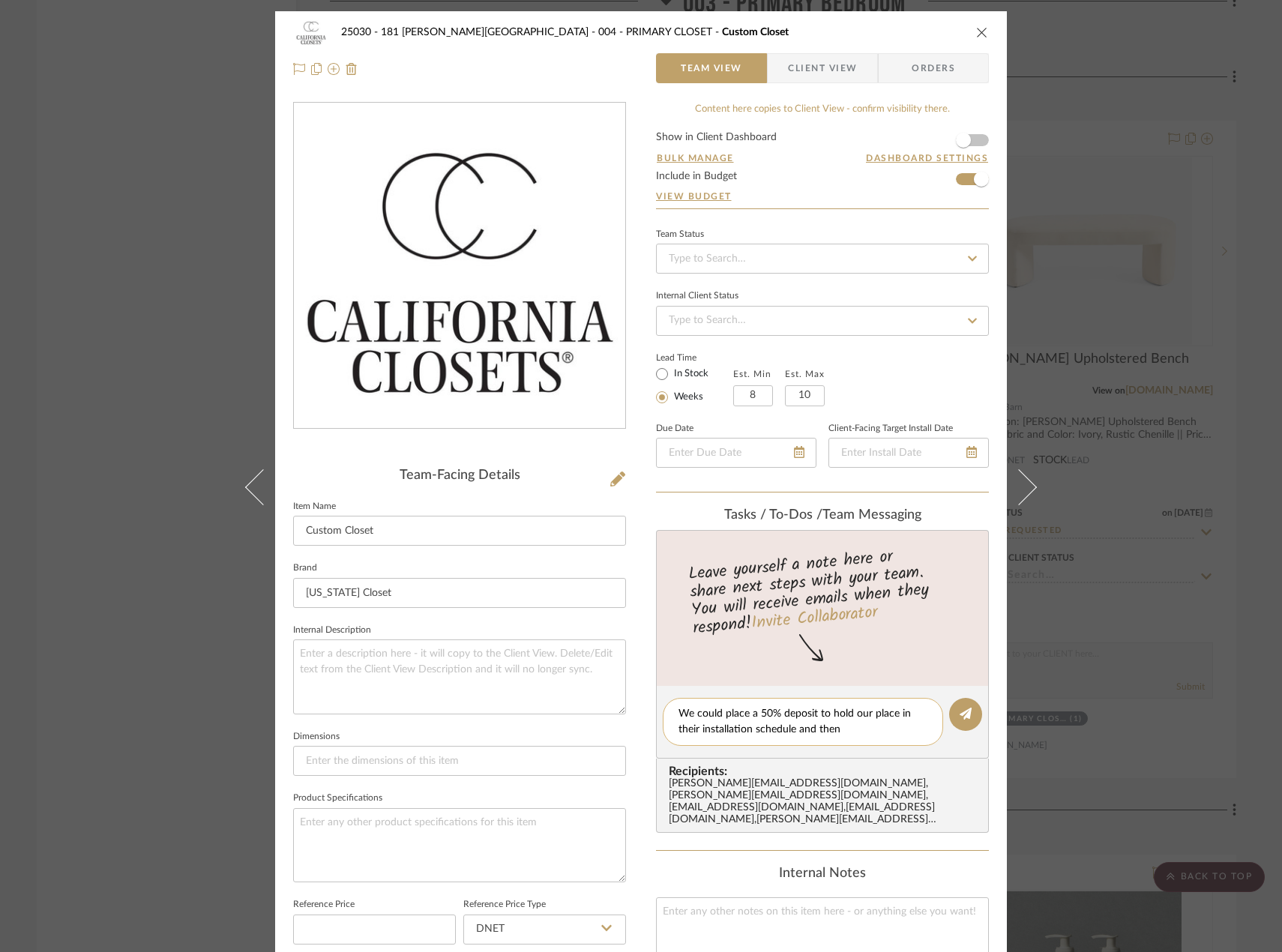
click at [856, 731] on textarea "We could place a 50% deposit to hold our place in their installation schedule a…" at bounding box center [802, 721] width 249 height 31
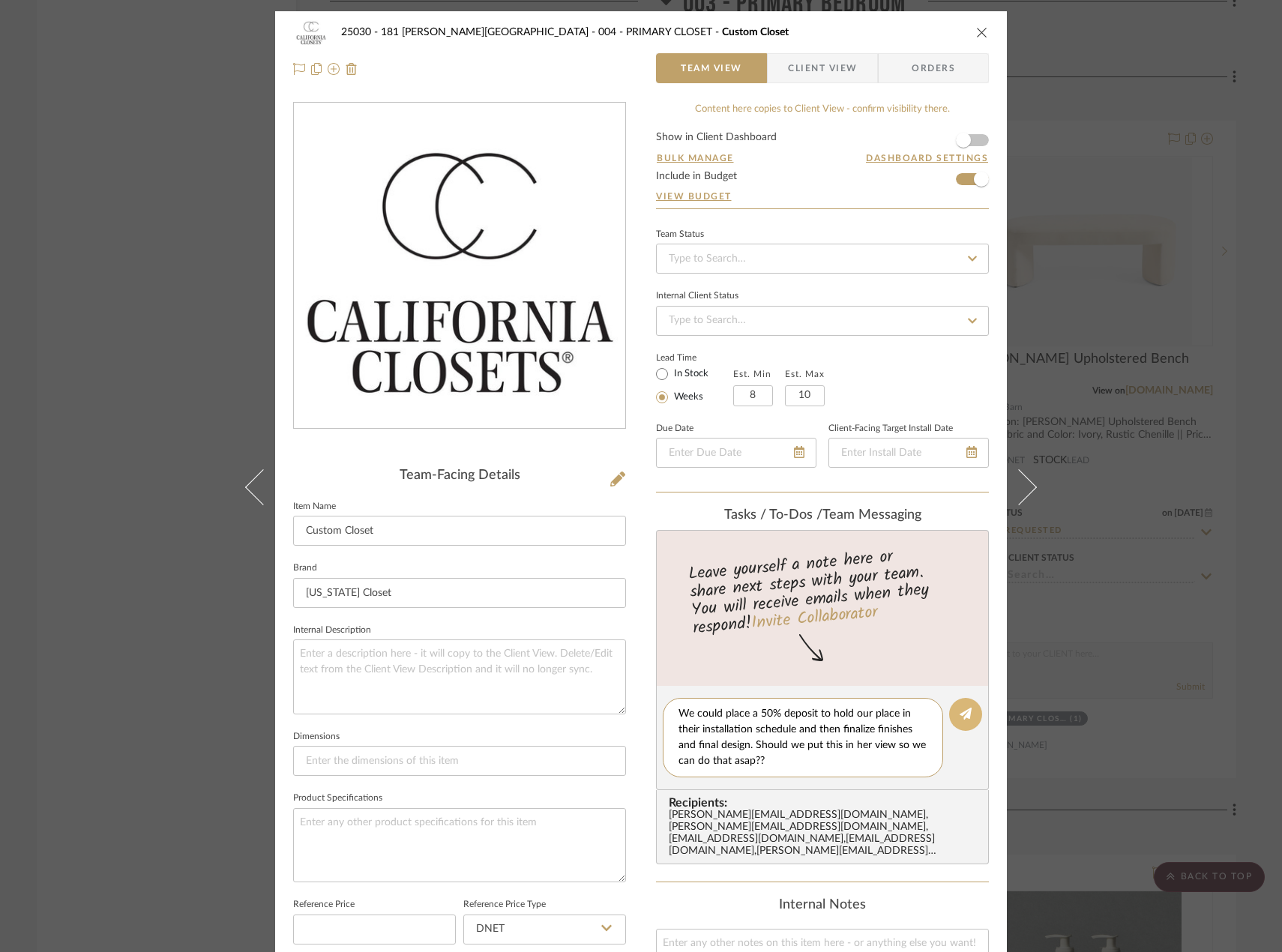
type textarea "We could place a 50% deposit to hold our place in their installation schedule a…"
click at [960, 723] on button at bounding box center [965, 714] width 33 height 33
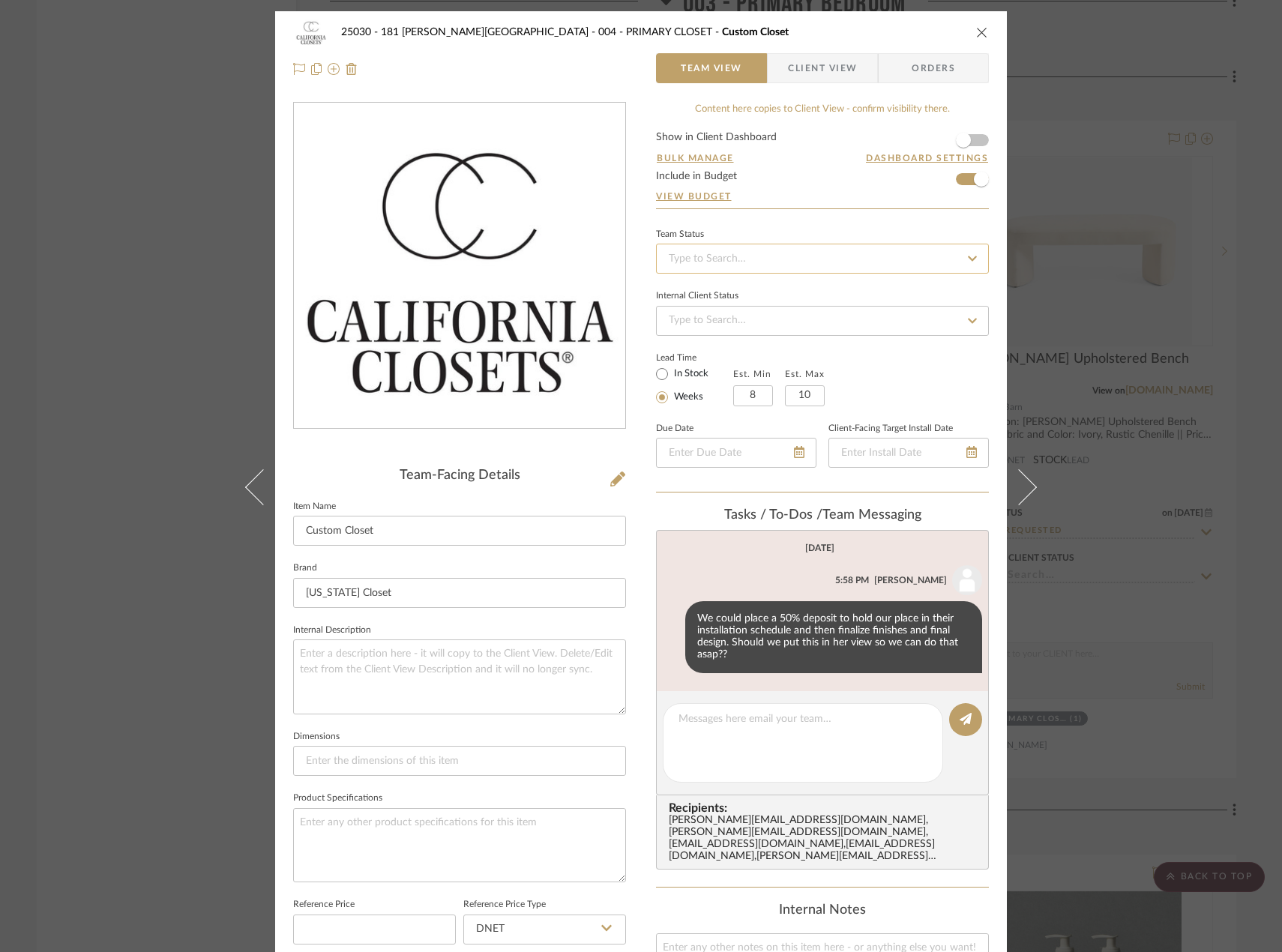
click at [746, 261] on input at bounding box center [822, 259] width 332 height 30
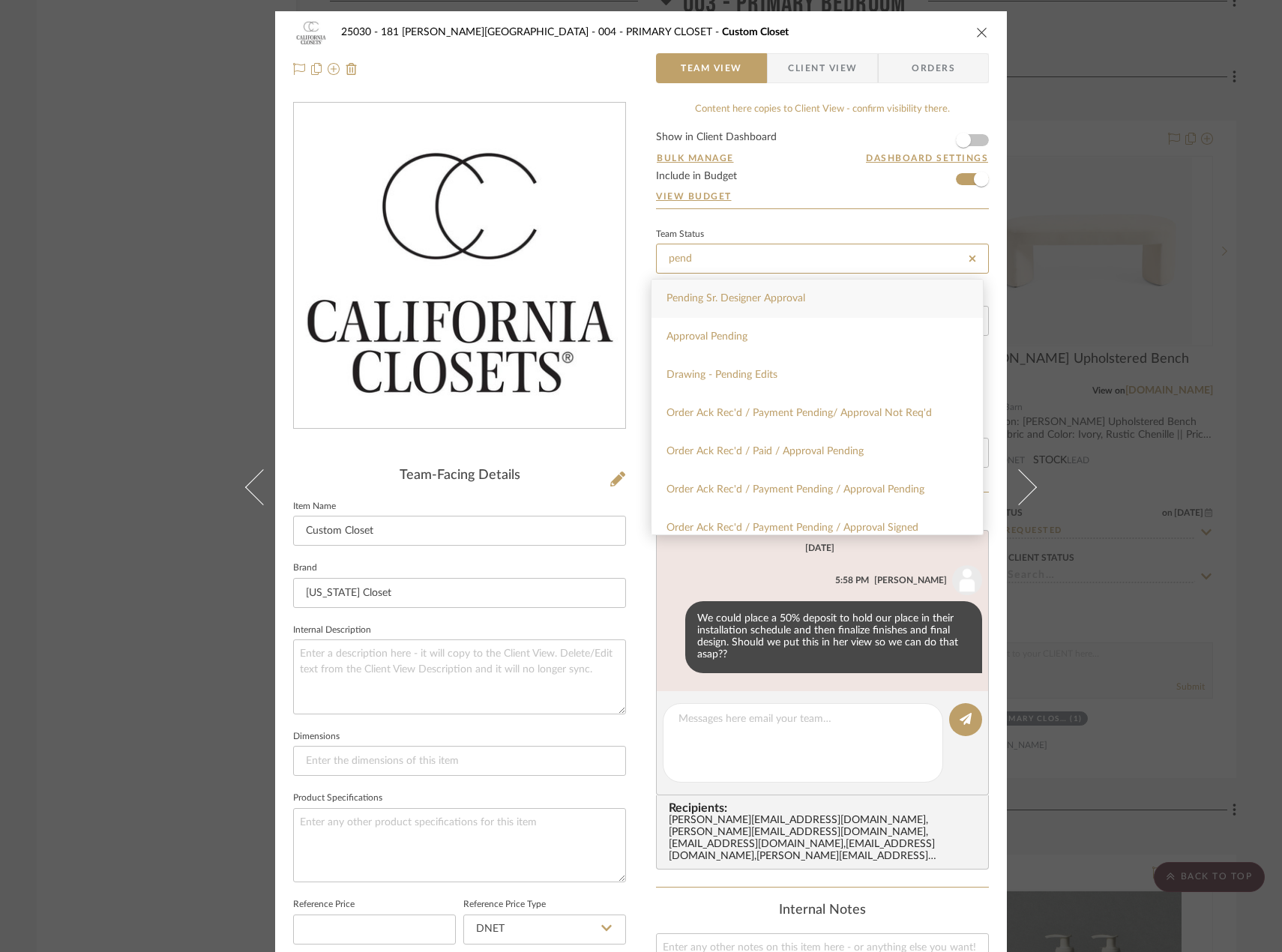
type input "pend"
click at [730, 300] on span "Pending Sr. Designer Approval" at bounding box center [736, 298] width 139 height 10
type input "[DATE]"
type input "Pending Sr. Designer Approval"
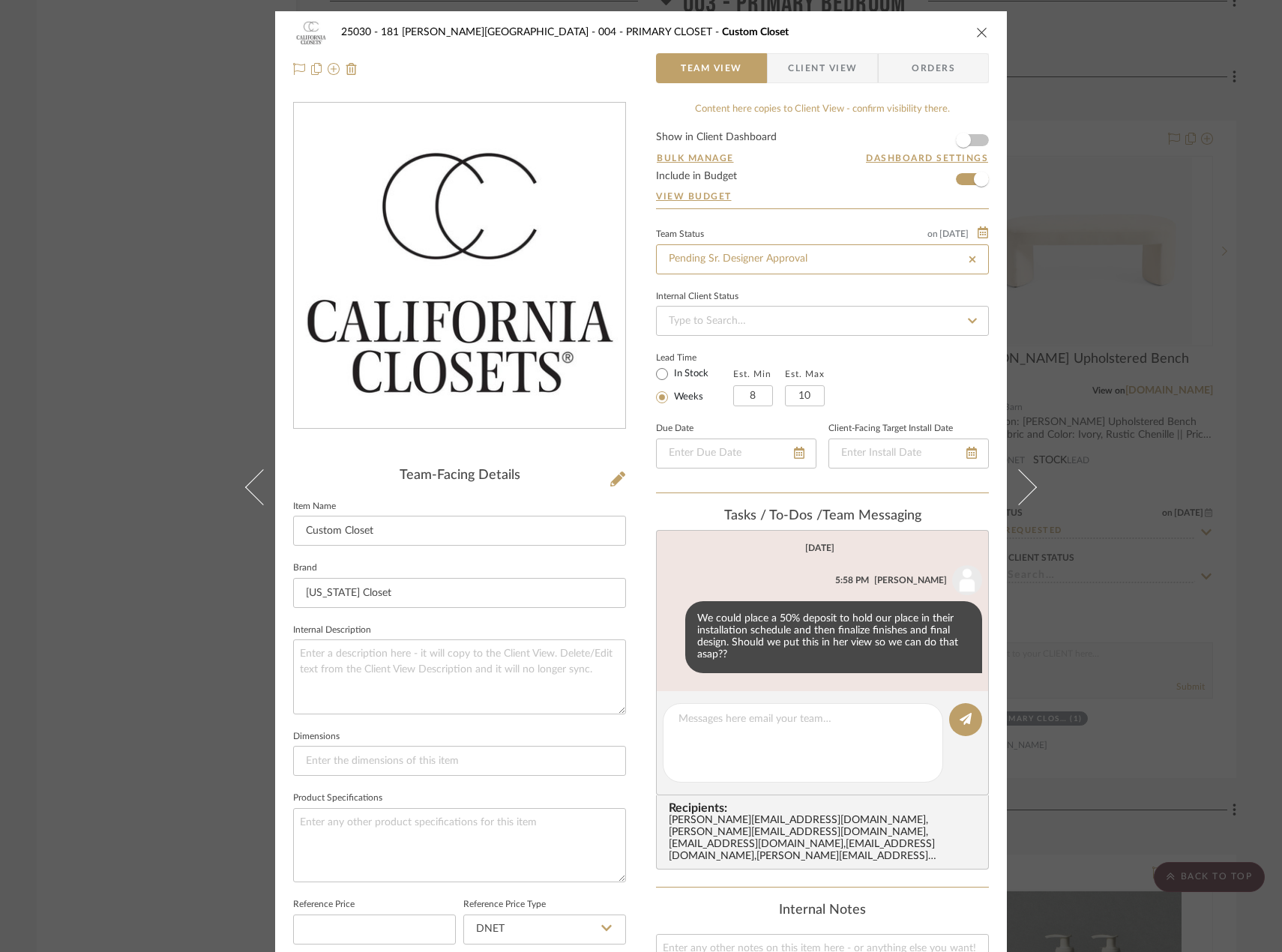
type input "[DATE]"
type input "Pending Sr. Designer Approval"
click at [165, 181] on div "25030 - 181 [PERSON_NAME] 004 - PRIMARY CLOSET Custom Closet Team View Client V…" at bounding box center [641, 476] width 1282 height 952
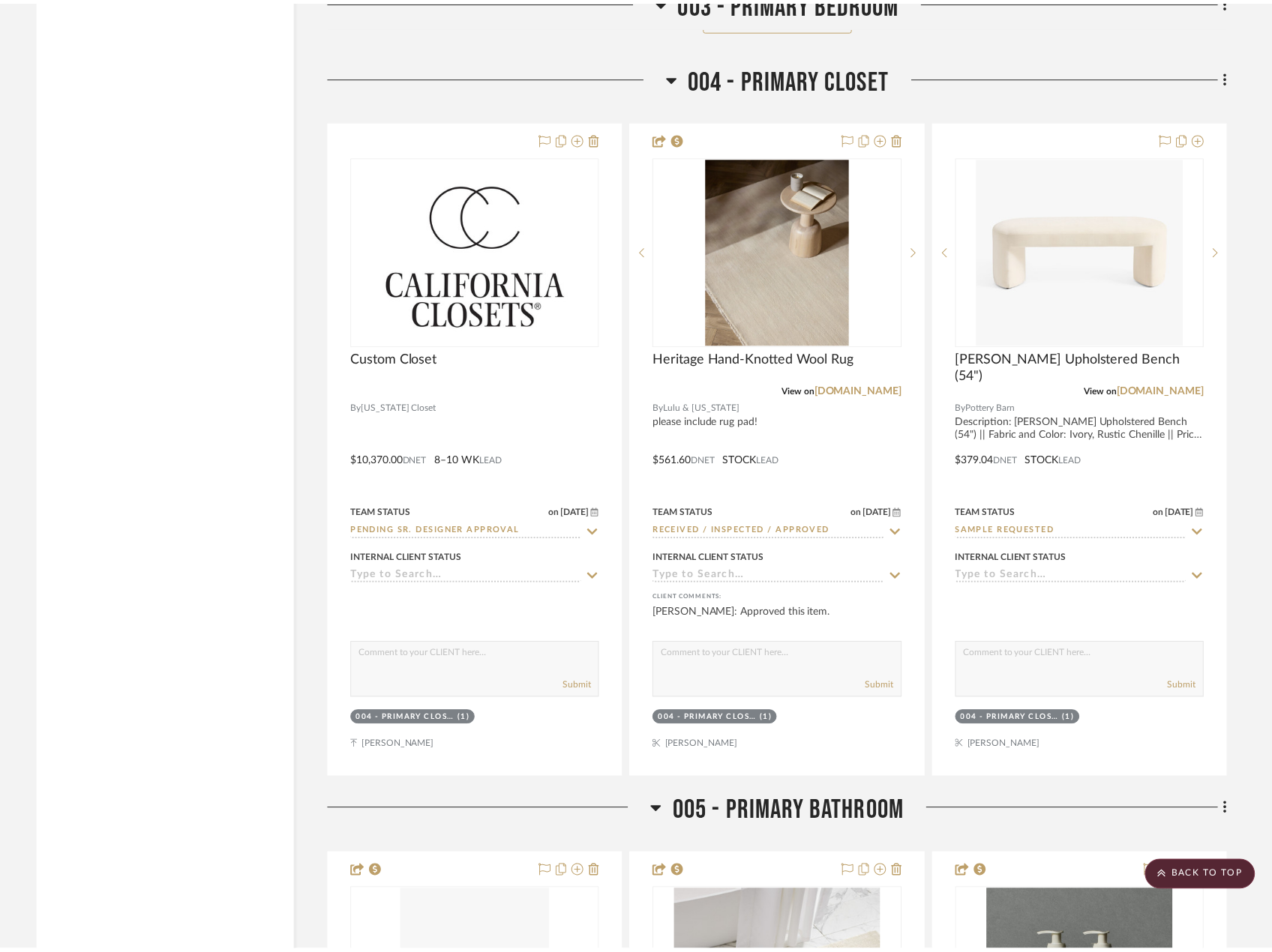
scroll to position [7331, 0]
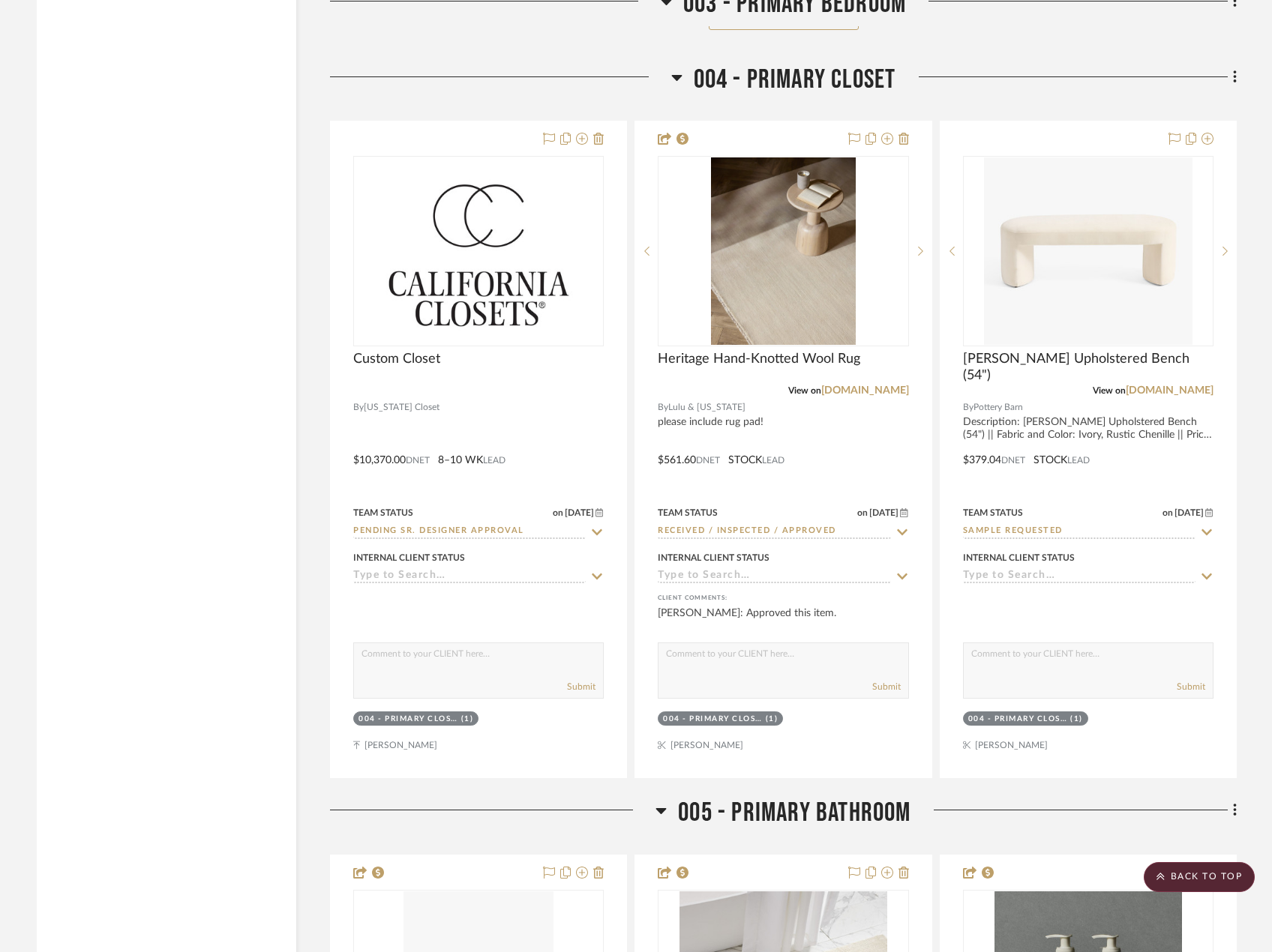
click at [73, 181] on div "Filter by keyword, category or name prior to exporting to Excel or Bulk Actions…" at bounding box center [166, 403] width 260 height 14957
